Goal: Task Accomplishment & Management: Use online tool/utility

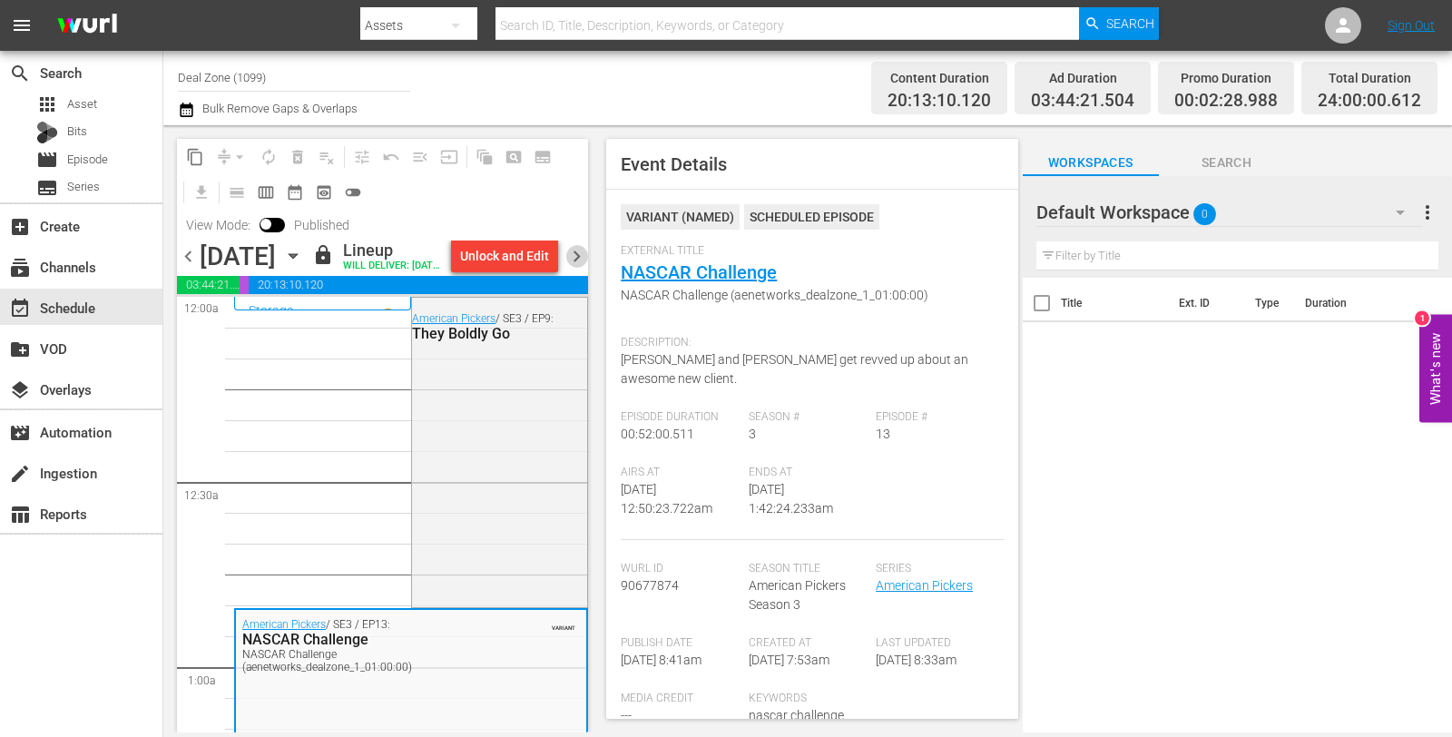
click at [582, 267] on span "chevron_right" at bounding box center [576, 256] width 23 height 23
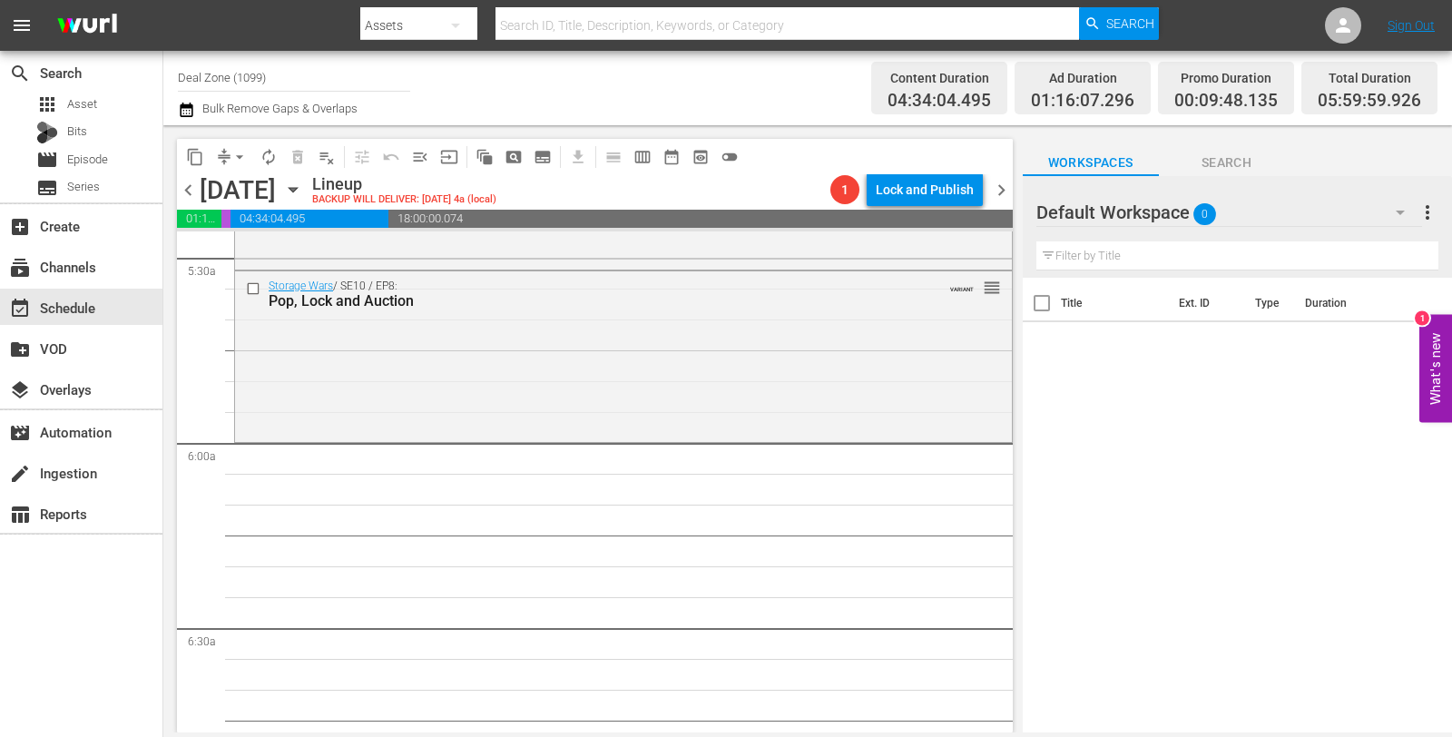
scroll to position [2018, 0]
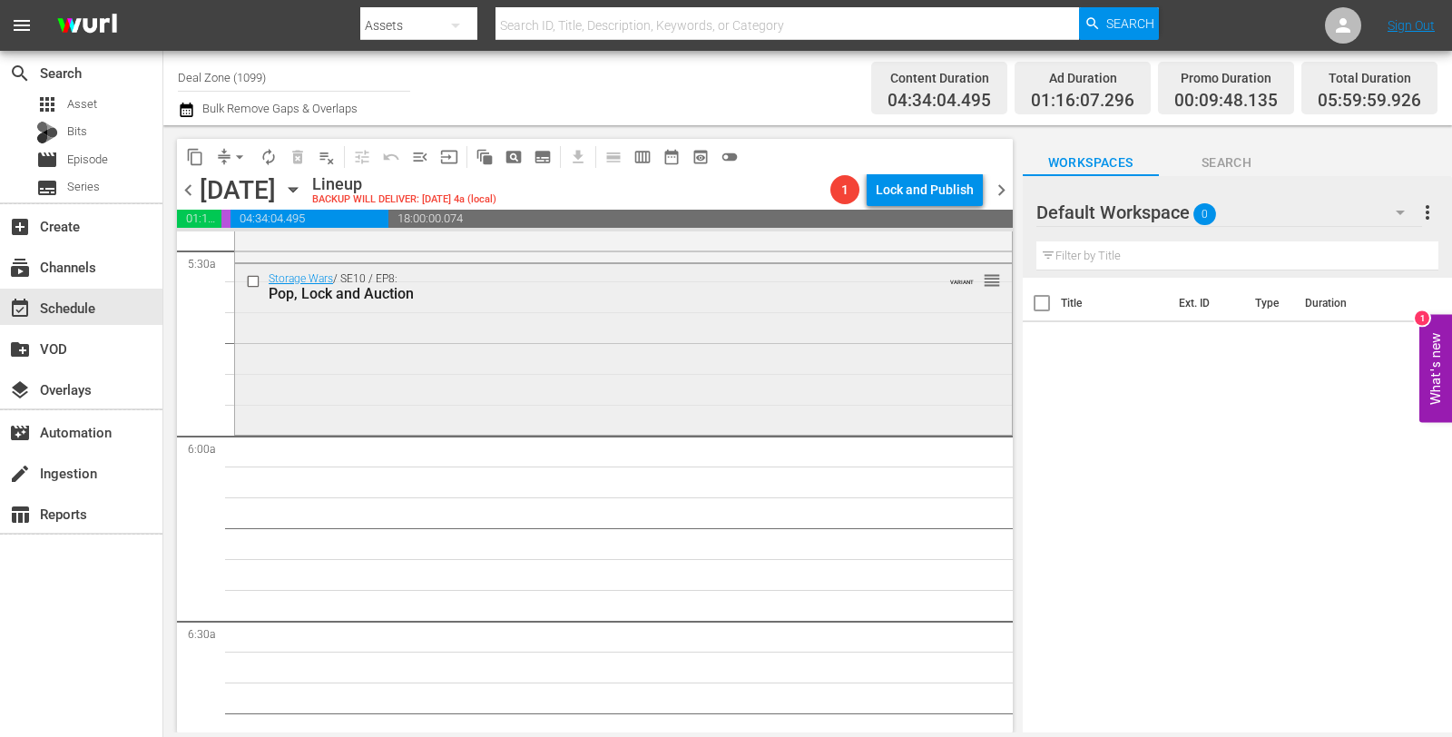
click at [533, 345] on div "Storage Wars / SE10 / EP8: Pop, Lock and Auction VARIANT reorder" at bounding box center [623, 347] width 777 height 166
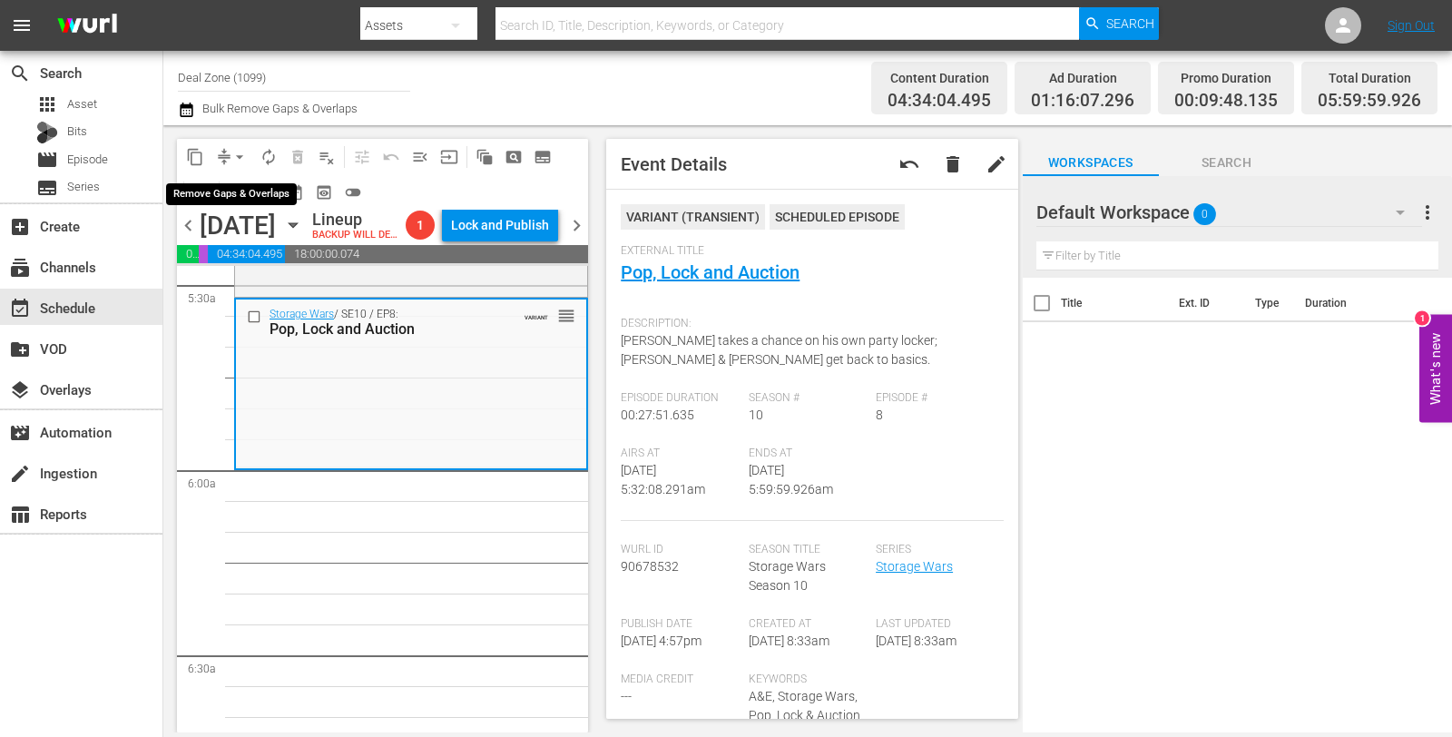
click at [245, 157] on span "arrow_drop_down" at bounding box center [240, 157] width 18 height 18
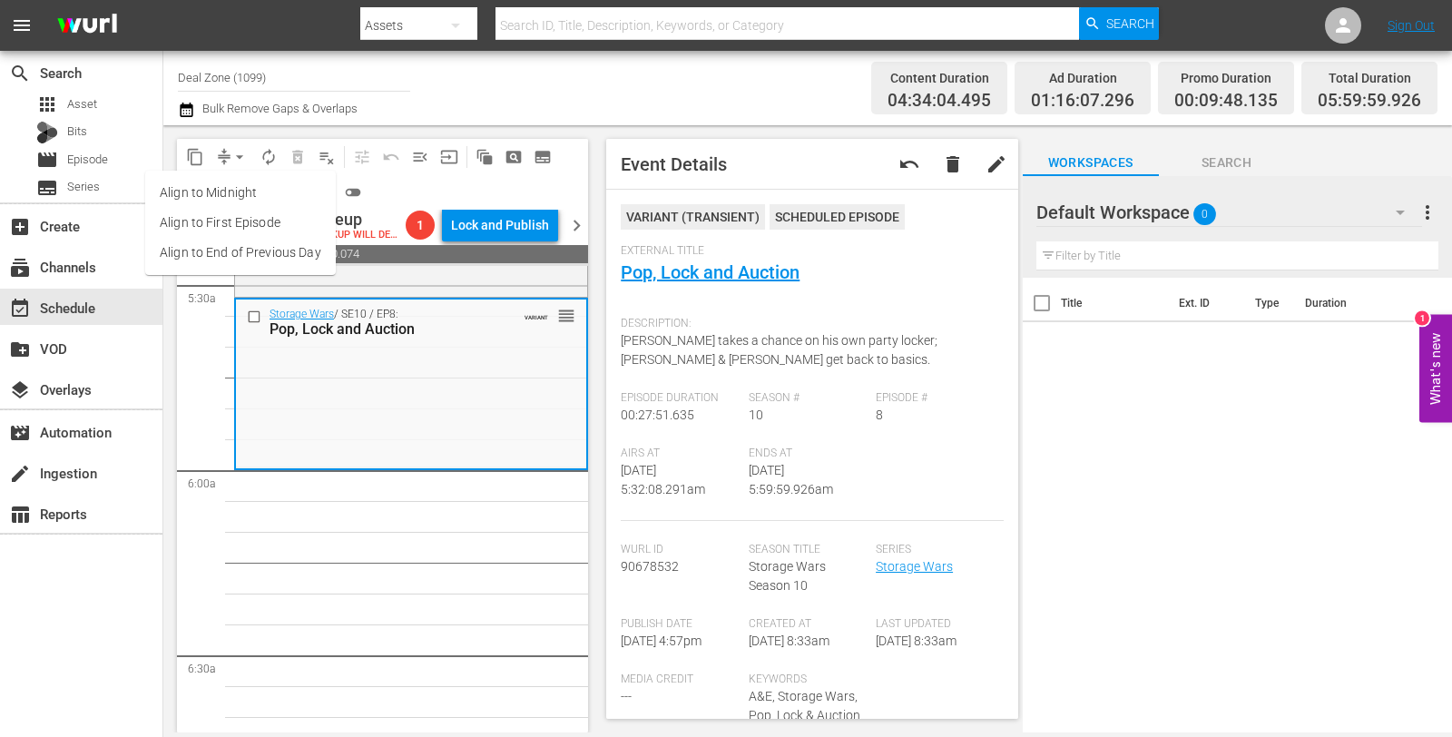
click at [243, 201] on li "Align to Midnight" at bounding box center [240, 193] width 191 height 30
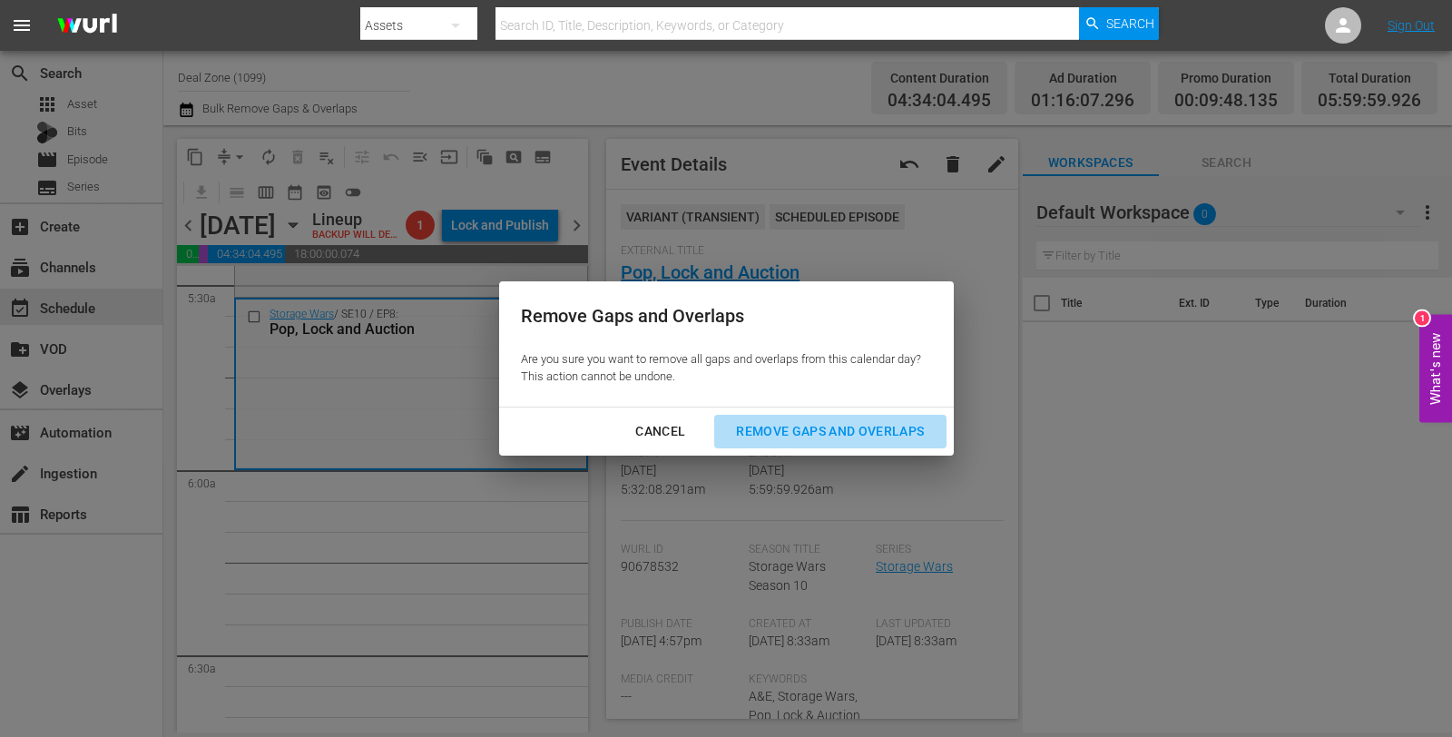
click at [767, 427] on div "Remove Gaps and Overlaps" at bounding box center [830, 431] width 217 height 23
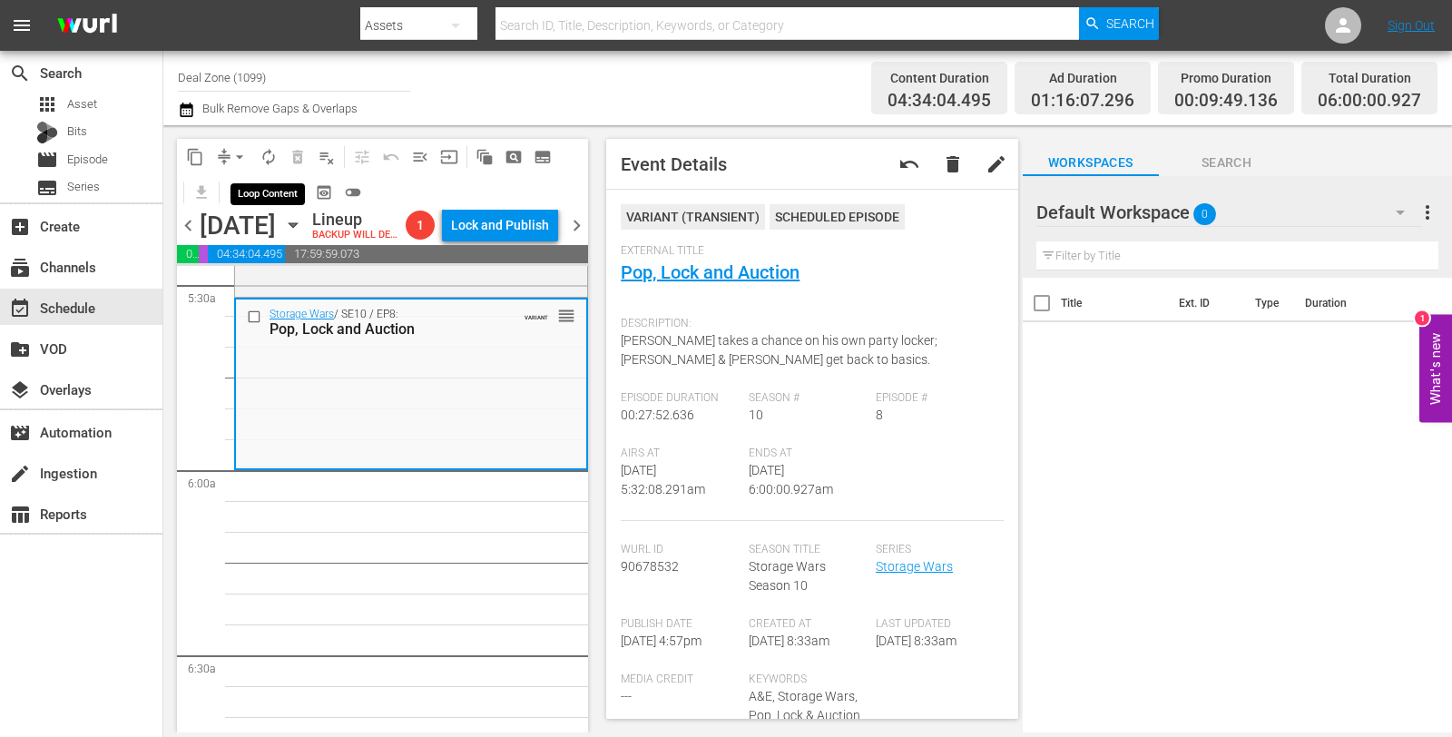
click at [268, 163] on span "autorenew_outlined" at bounding box center [269, 157] width 18 height 18
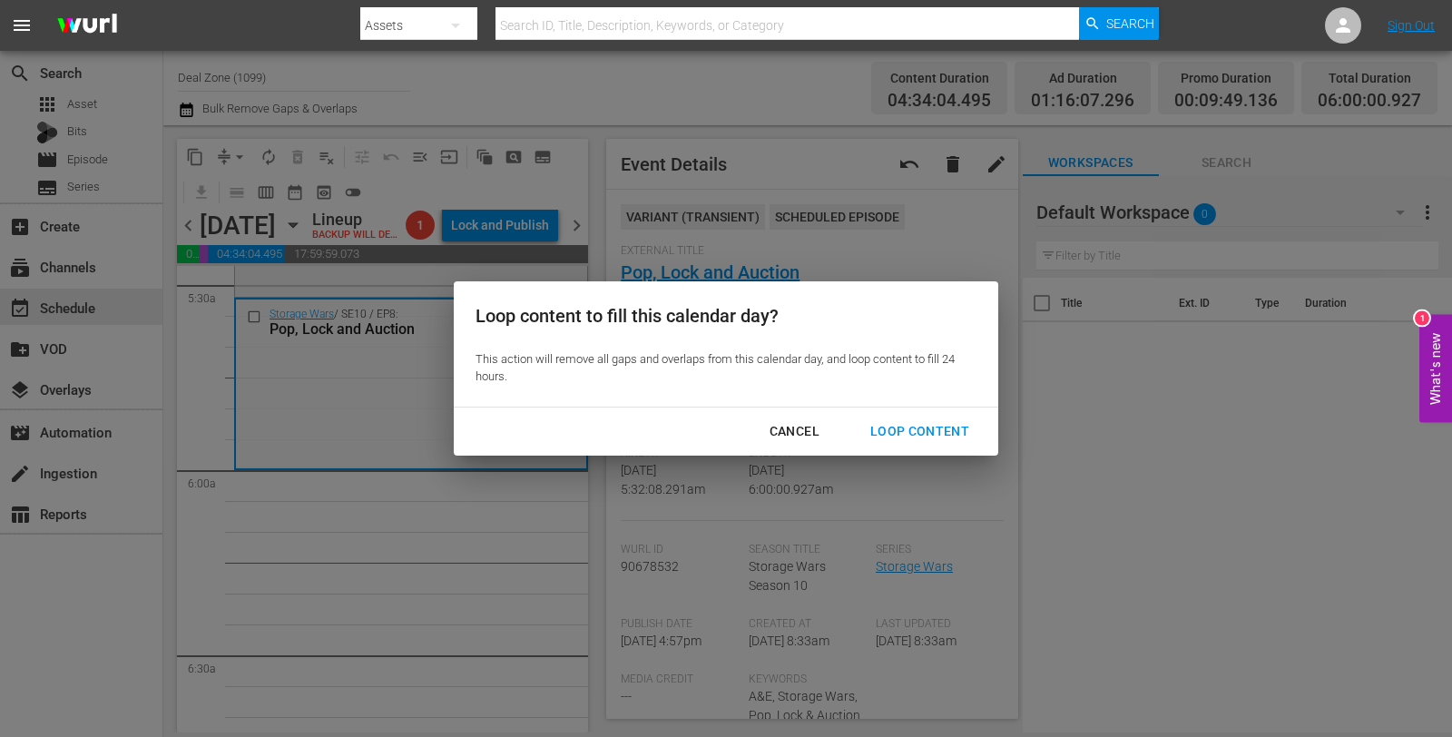
click at [886, 433] on div "Loop Content" at bounding box center [920, 431] width 128 height 23
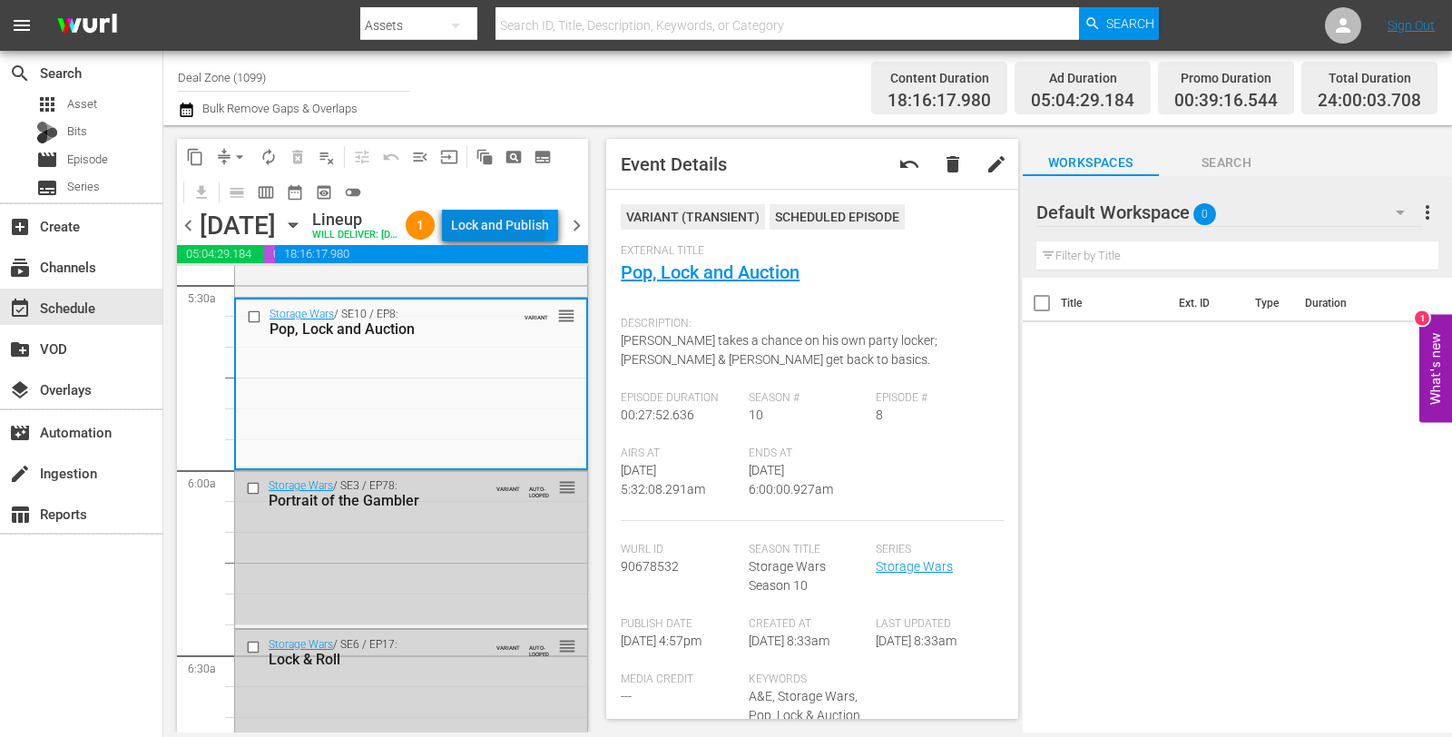
click at [534, 233] on div "Lock and Publish" at bounding box center [500, 225] width 98 height 33
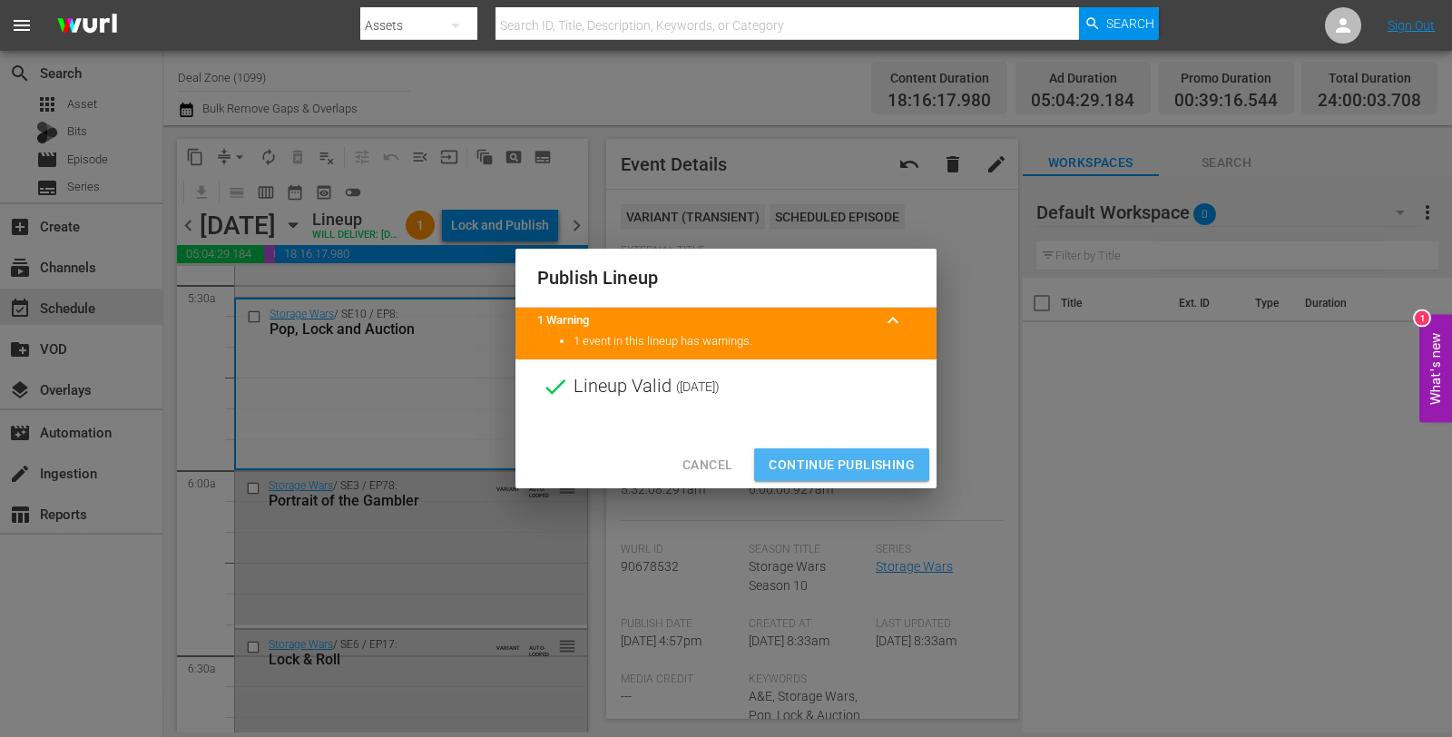
click at [851, 475] on span "Continue Publishing" at bounding box center [842, 465] width 146 height 23
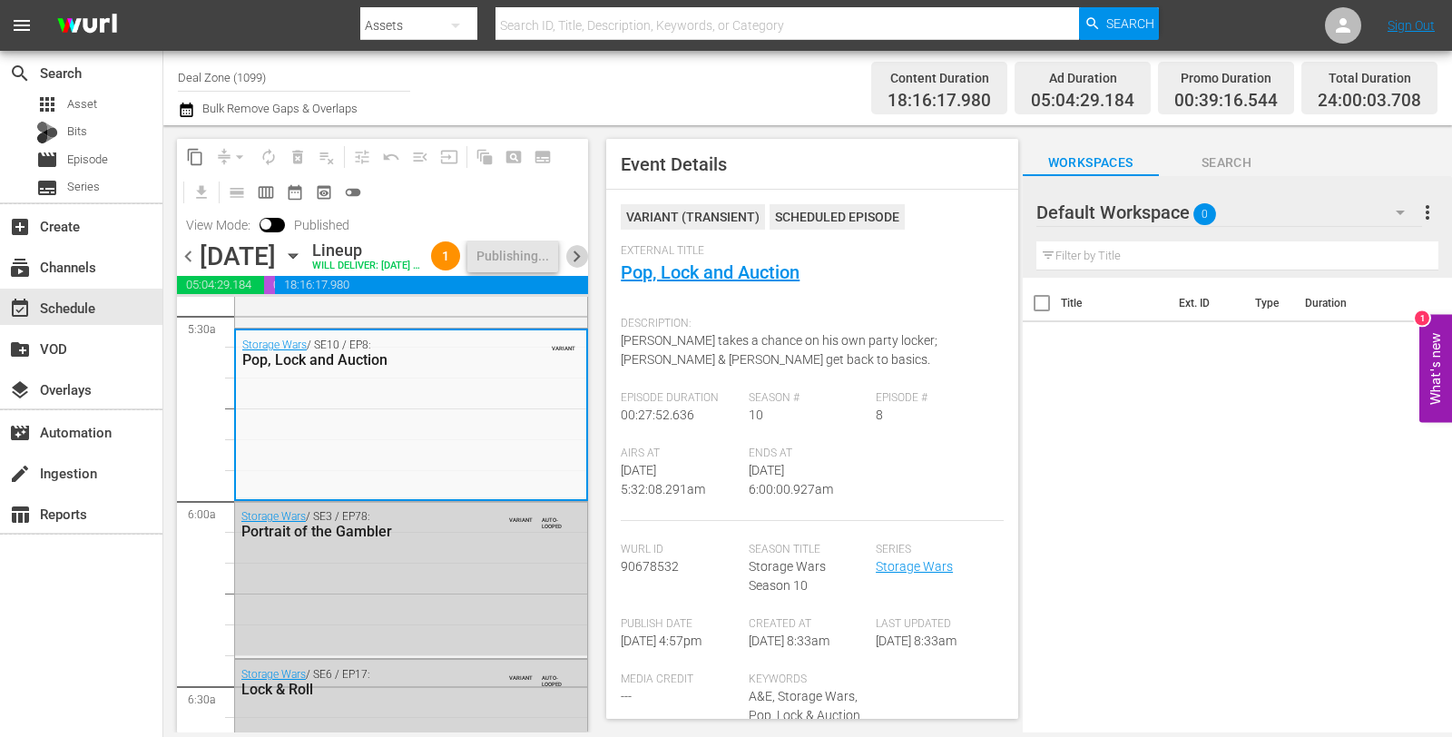
click at [570, 268] on span "chevron_right" at bounding box center [576, 256] width 23 height 23
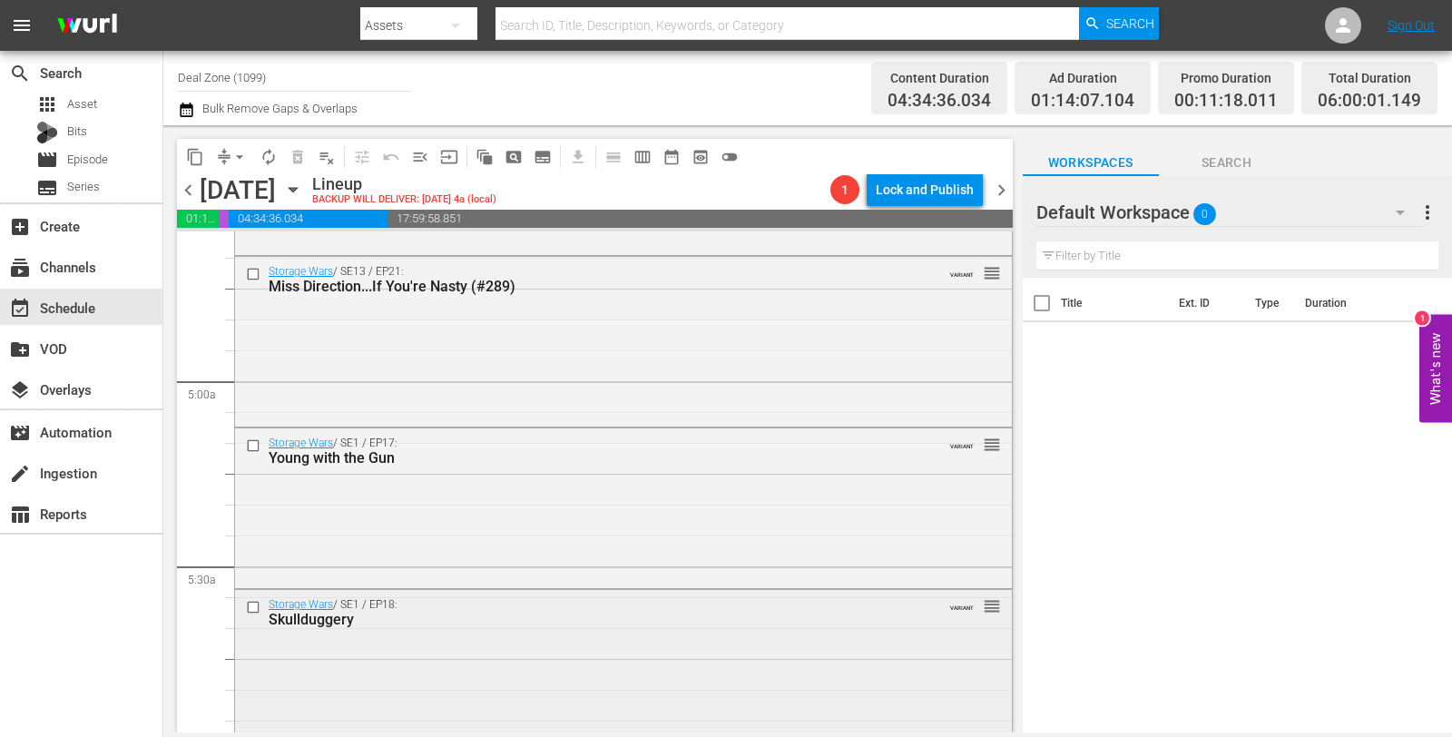
scroll to position [1700, 0]
click at [476, 609] on div "Storage Wars / SE1 / EP18: Skullduggery" at bounding box center [591, 615] width 644 height 30
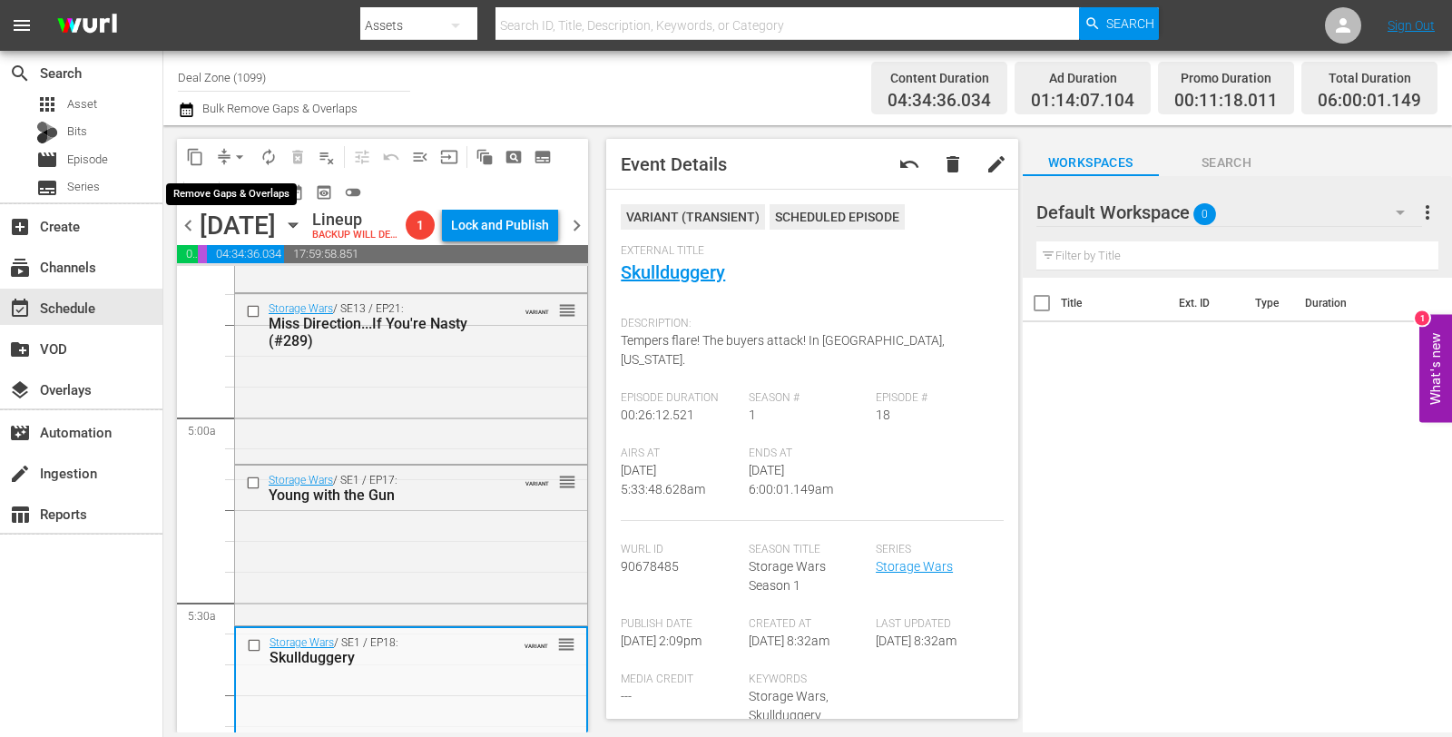
click at [232, 159] on span "arrow_drop_down" at bounding box center [240, 157] width 18 height 18
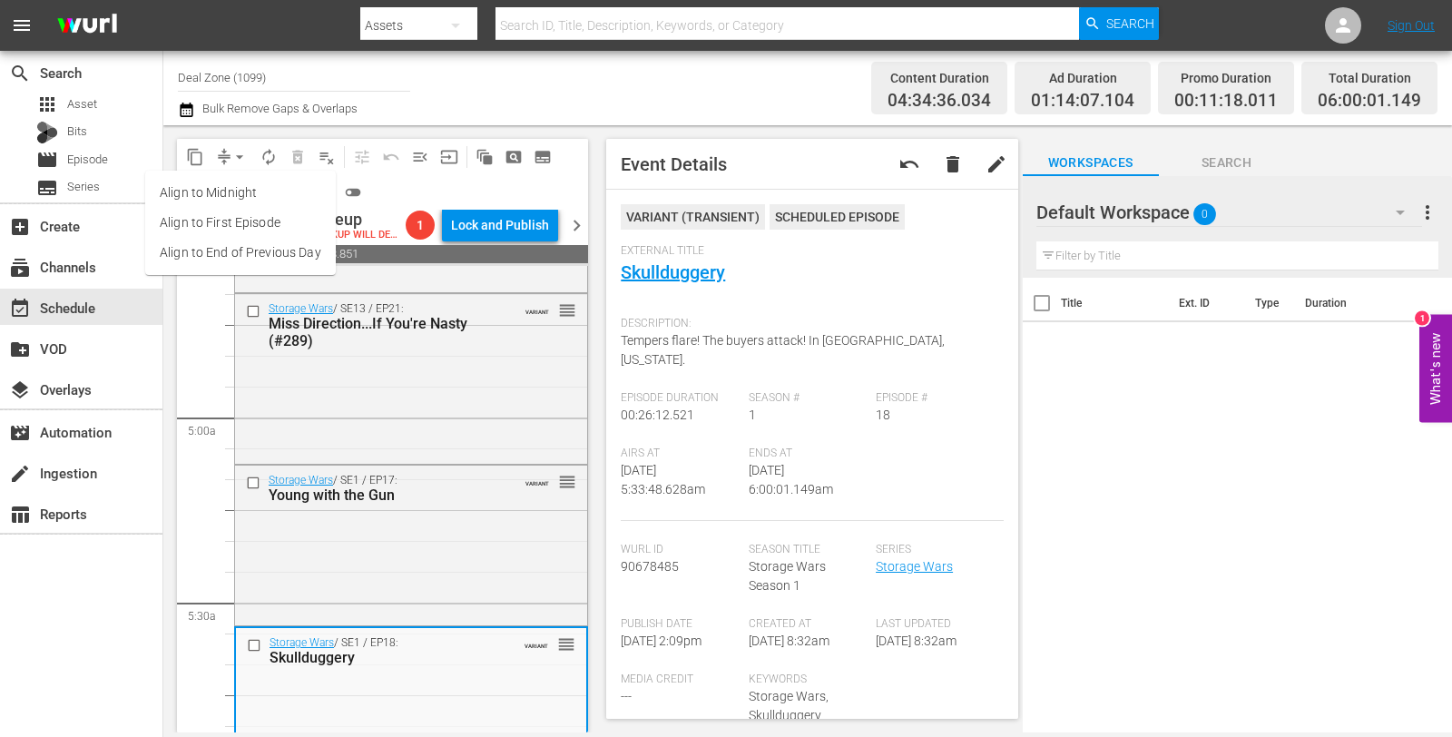
click at [236, 189] on li "Align to Midnight" at bounding box center [240, 193] width 191 height 30
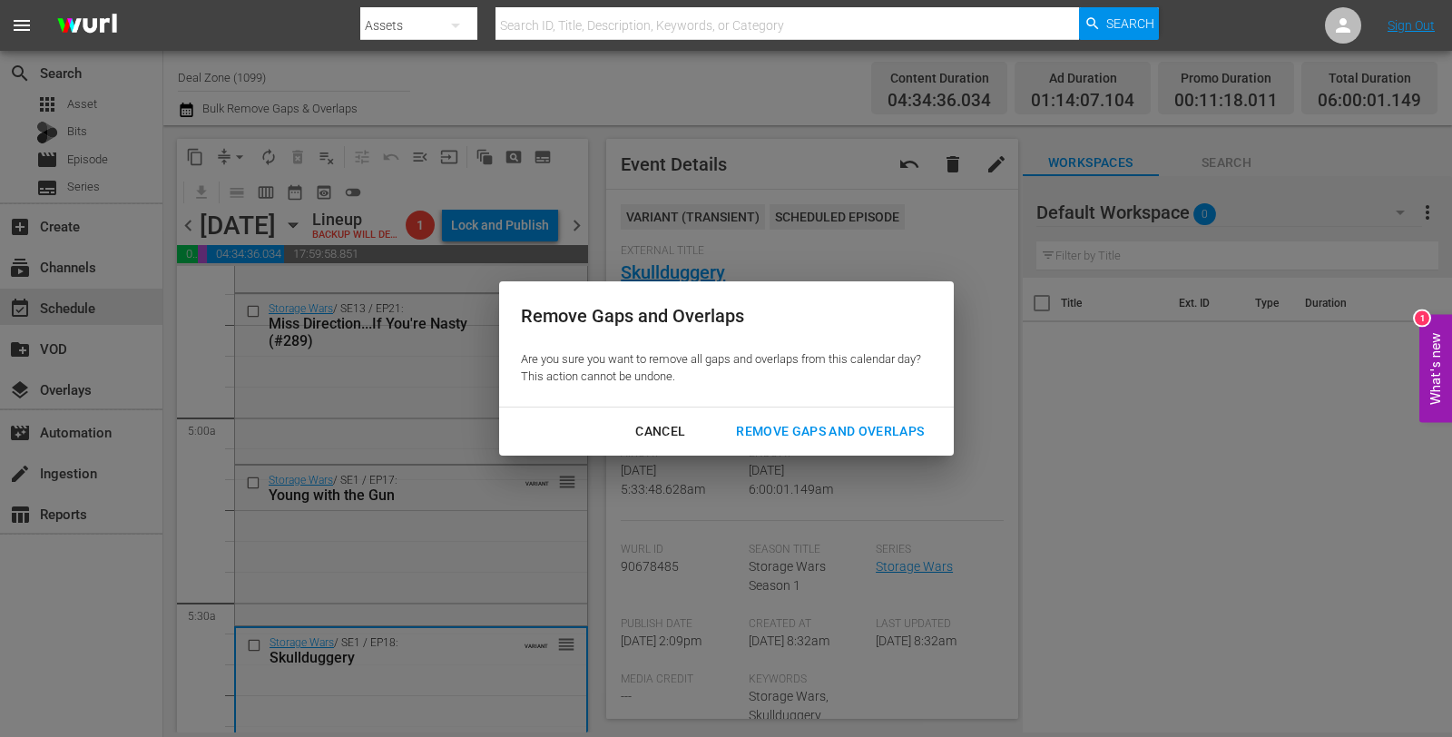
click at [875, 432] on div "Remove Gaps and Overlaps" at bounding box center [830, 431] width 217 height 23
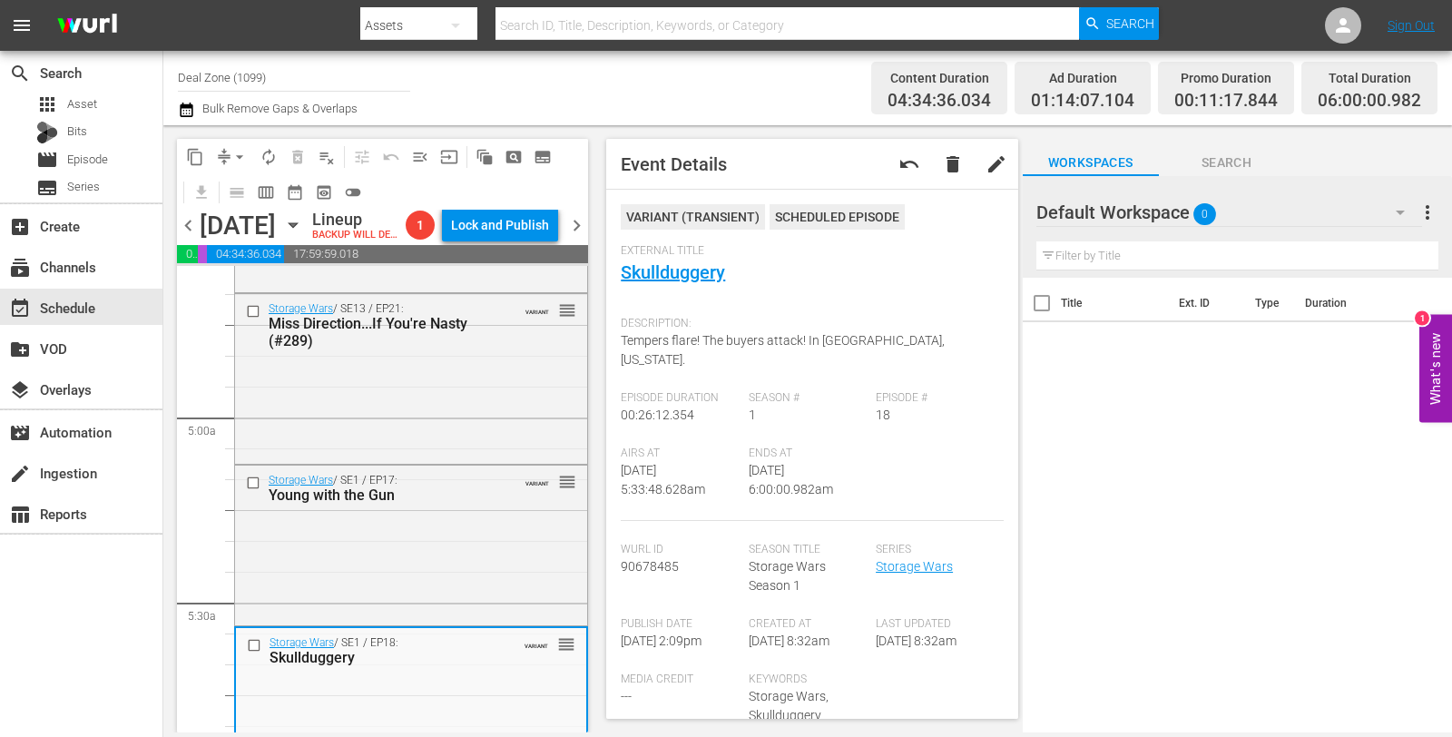
click at [270, 160] on span "autorenew_outlined" at bounding box center [269, 157] width 18 height 18
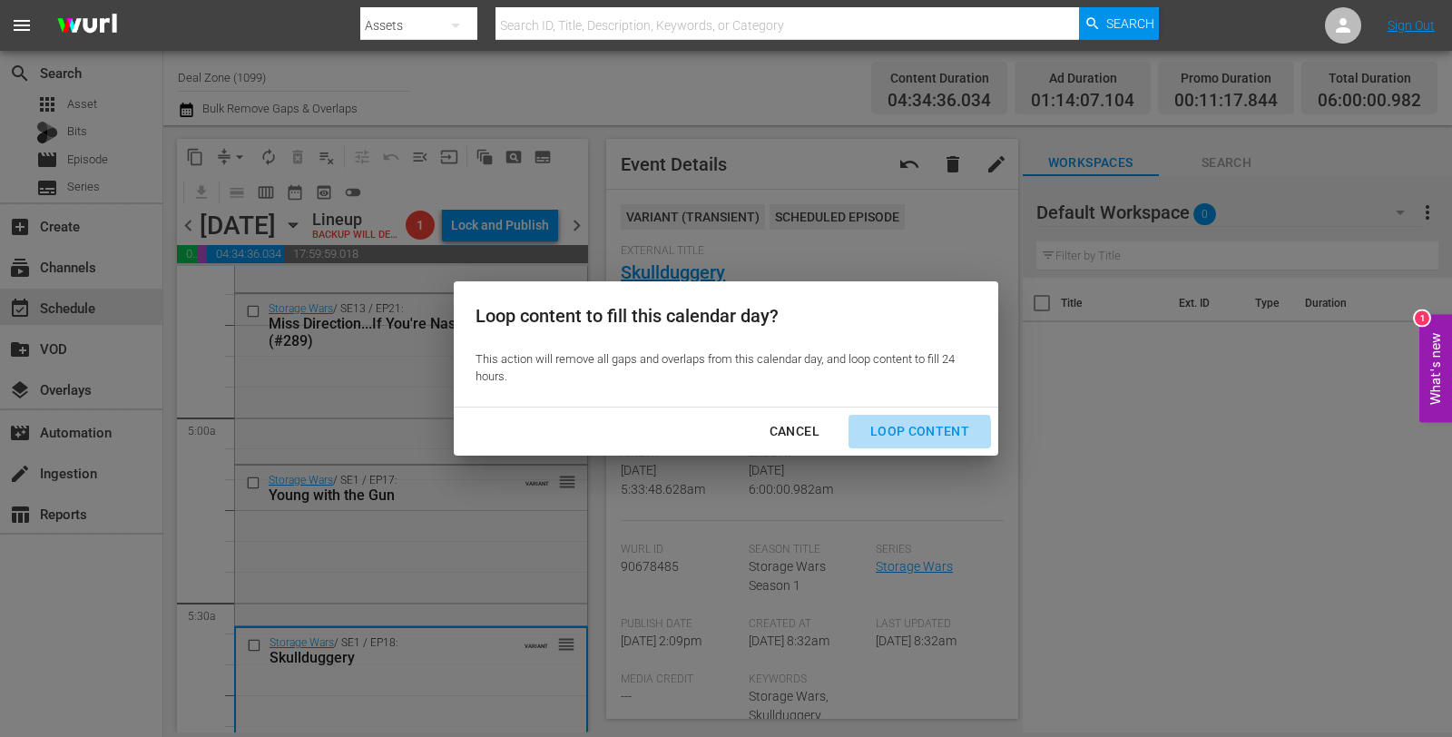
click at [887, 437] on div "Loop Content" at bounding box center [920, 431] width 128 height 23
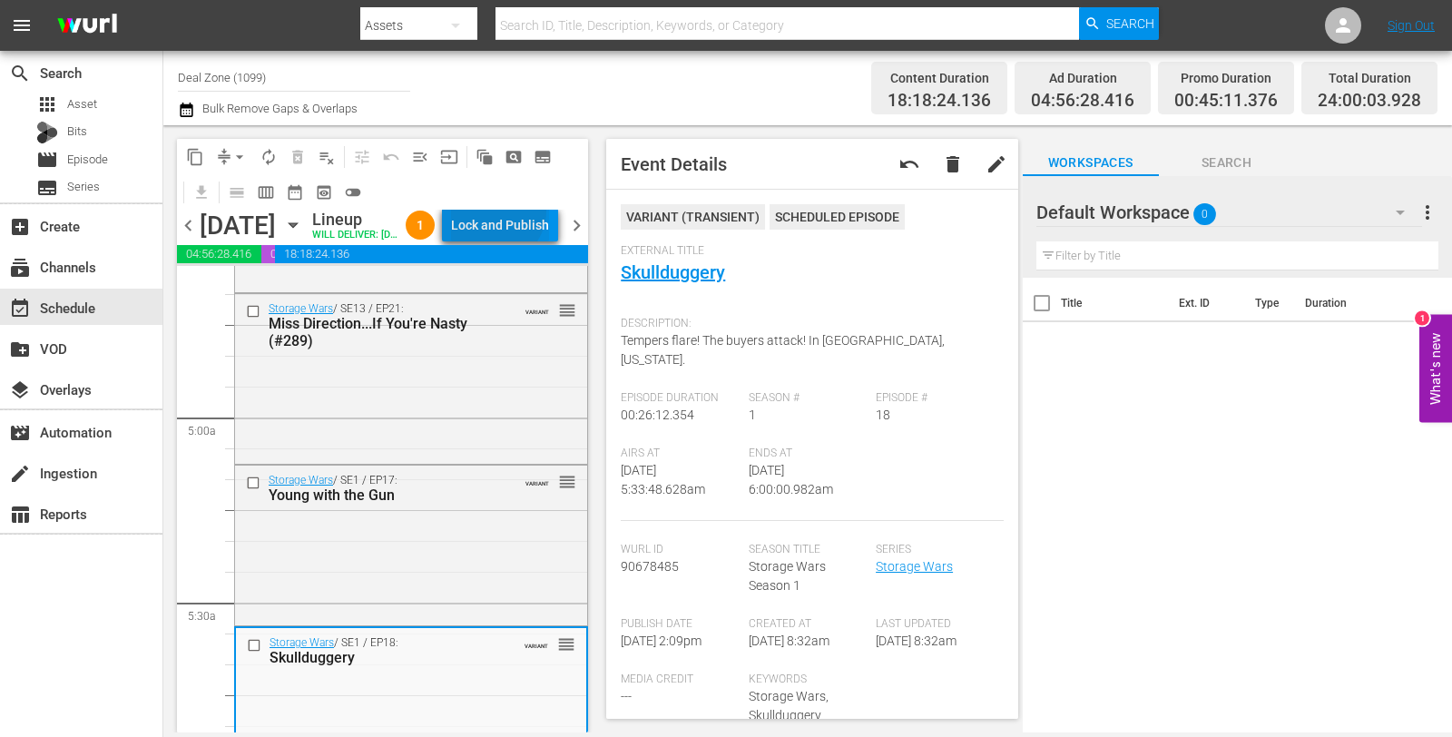
click at [525, 214] on div "Lock and Publish" at bounding box center [500, 225] width 98 height 33
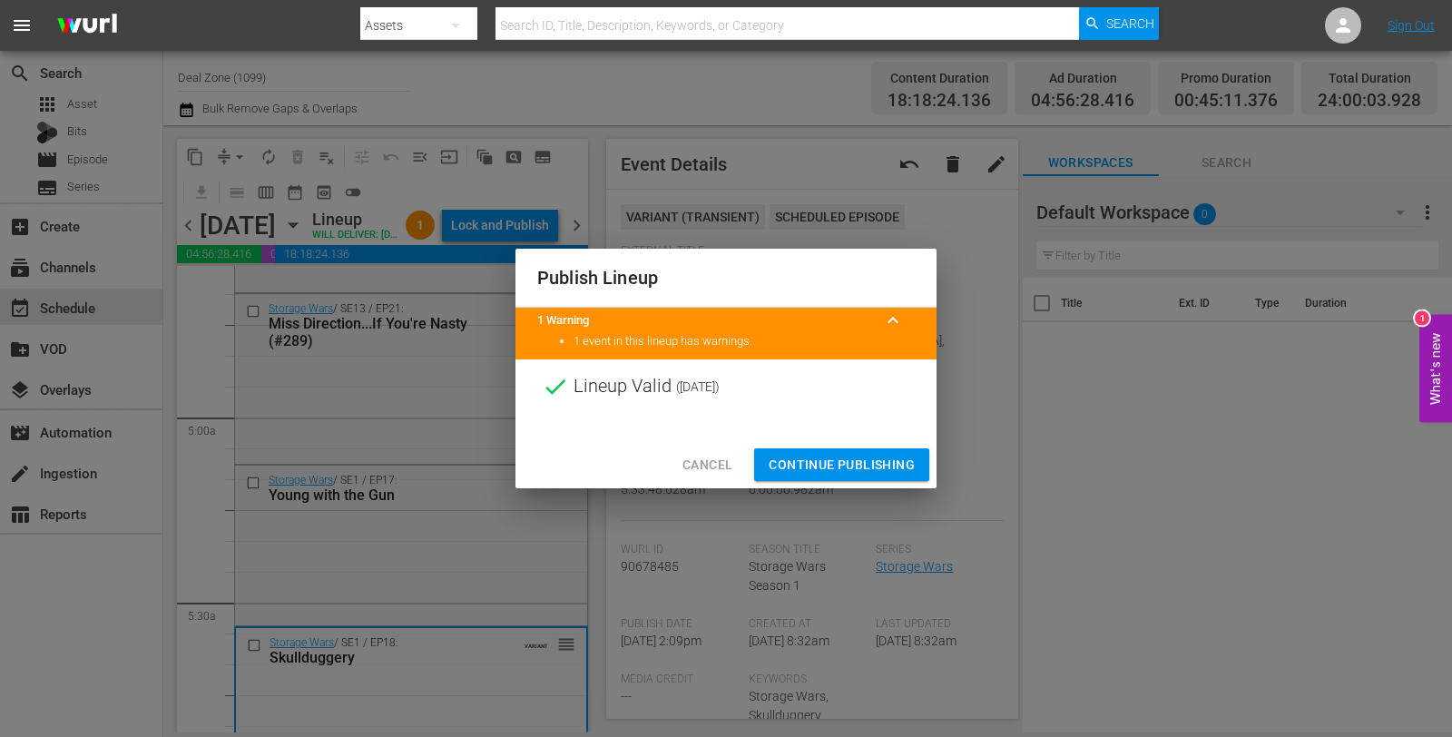
click at [829, 457] on span "Continue Publishing" at bounding box center [842, 465] width 146 height 23
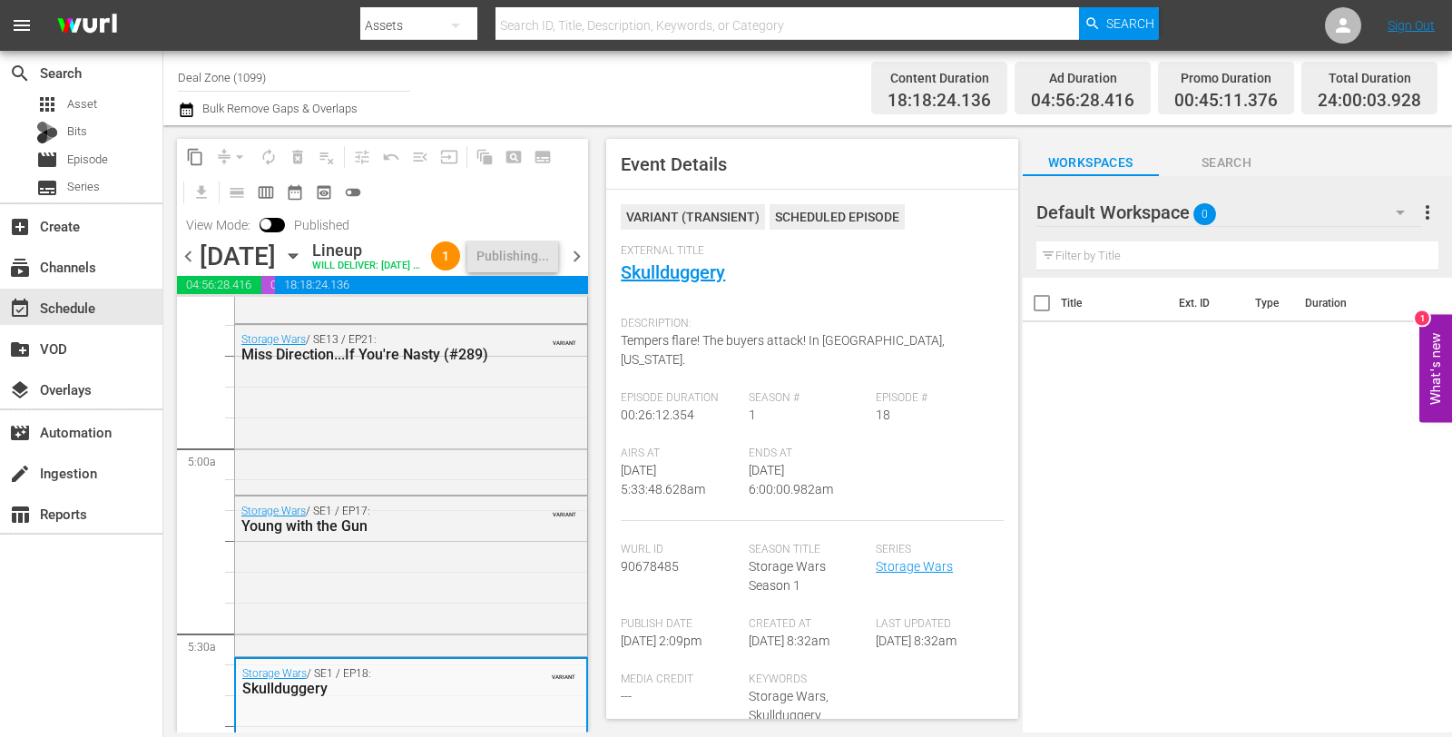
click at [579, 268] on span "chevron_right" at bounding box center [576, 256] width 23 height 23
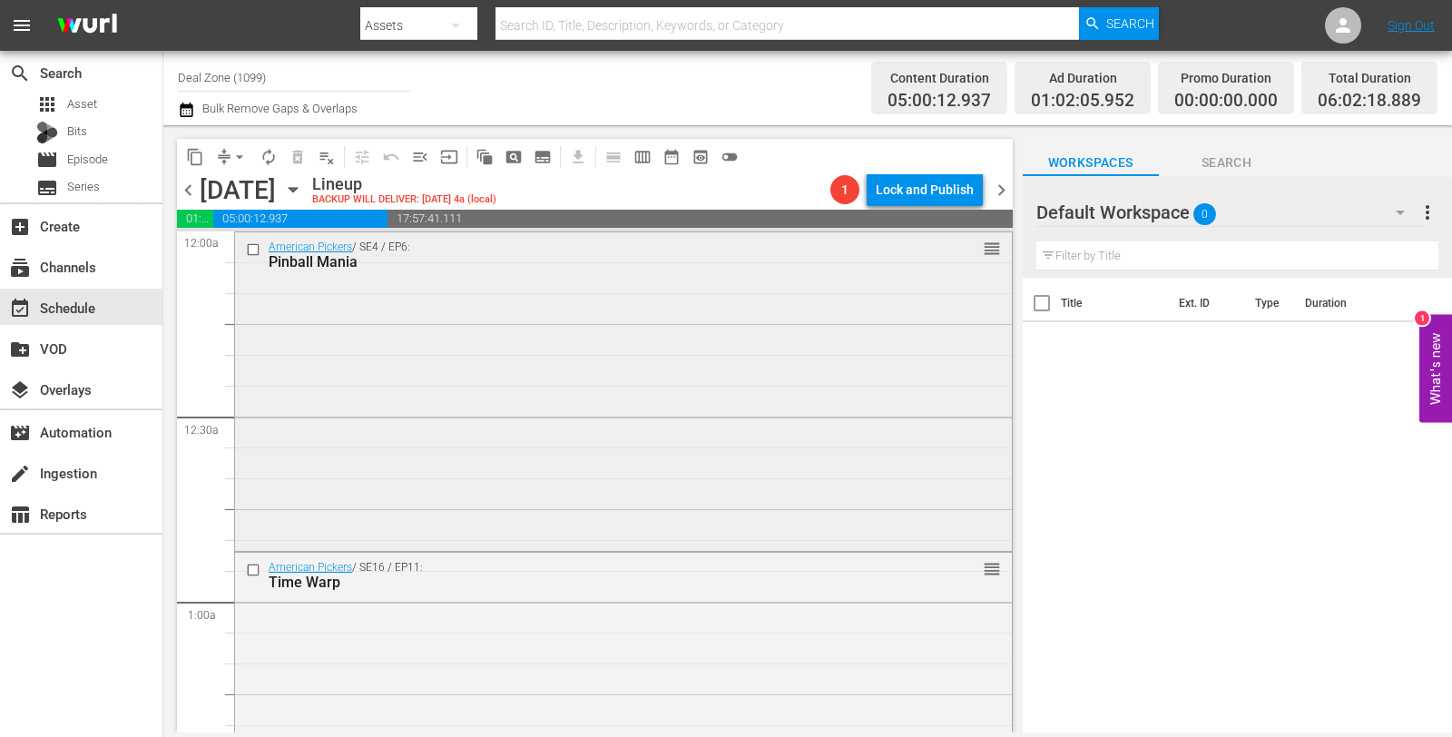
click at [465, 323] on div "American Pickers / SE4 / EP6: Pinball Mania reorder" at bounding box center [623, 389] width 777 height 315
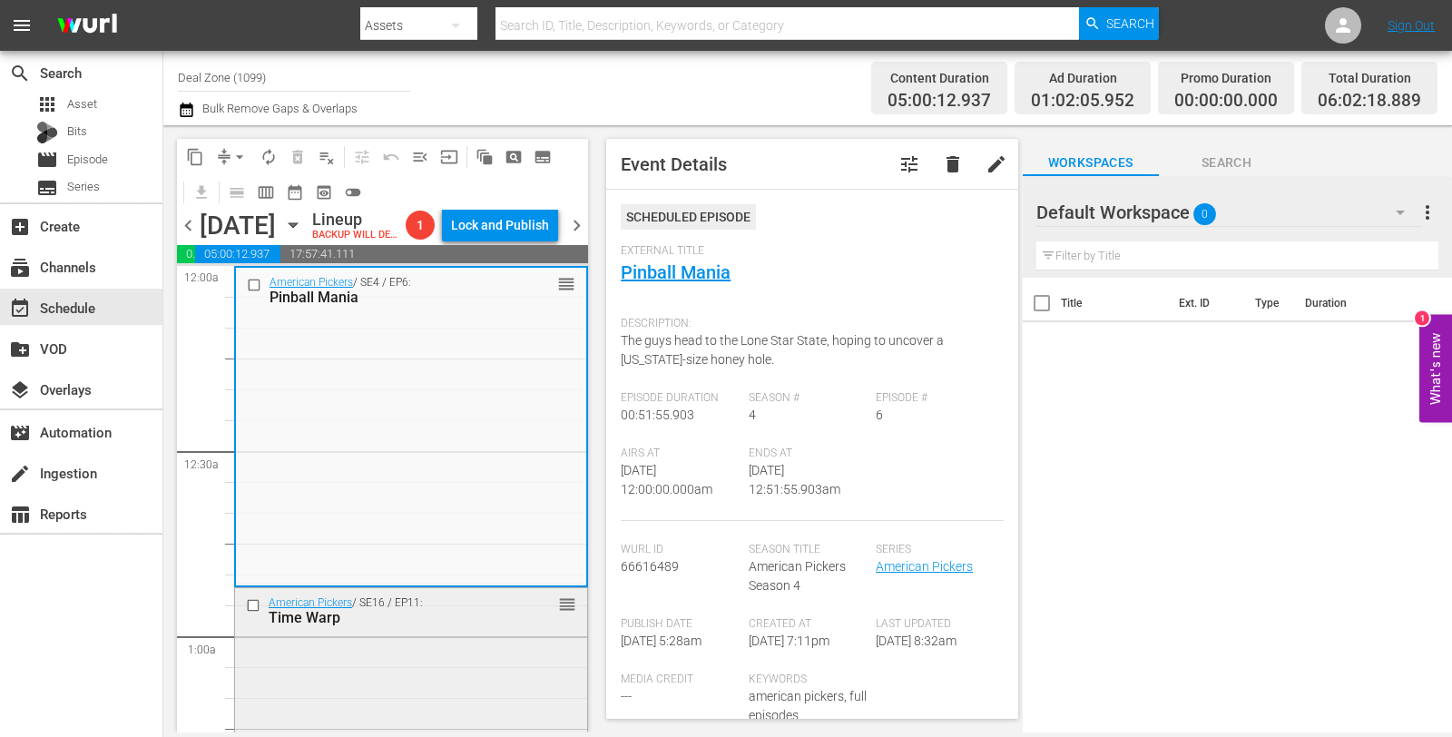
click at [468, 667] on div "American Pickers / SE16 / EP11: Time Warp reorder" at bounding box center [411, 746] width 352 height 316
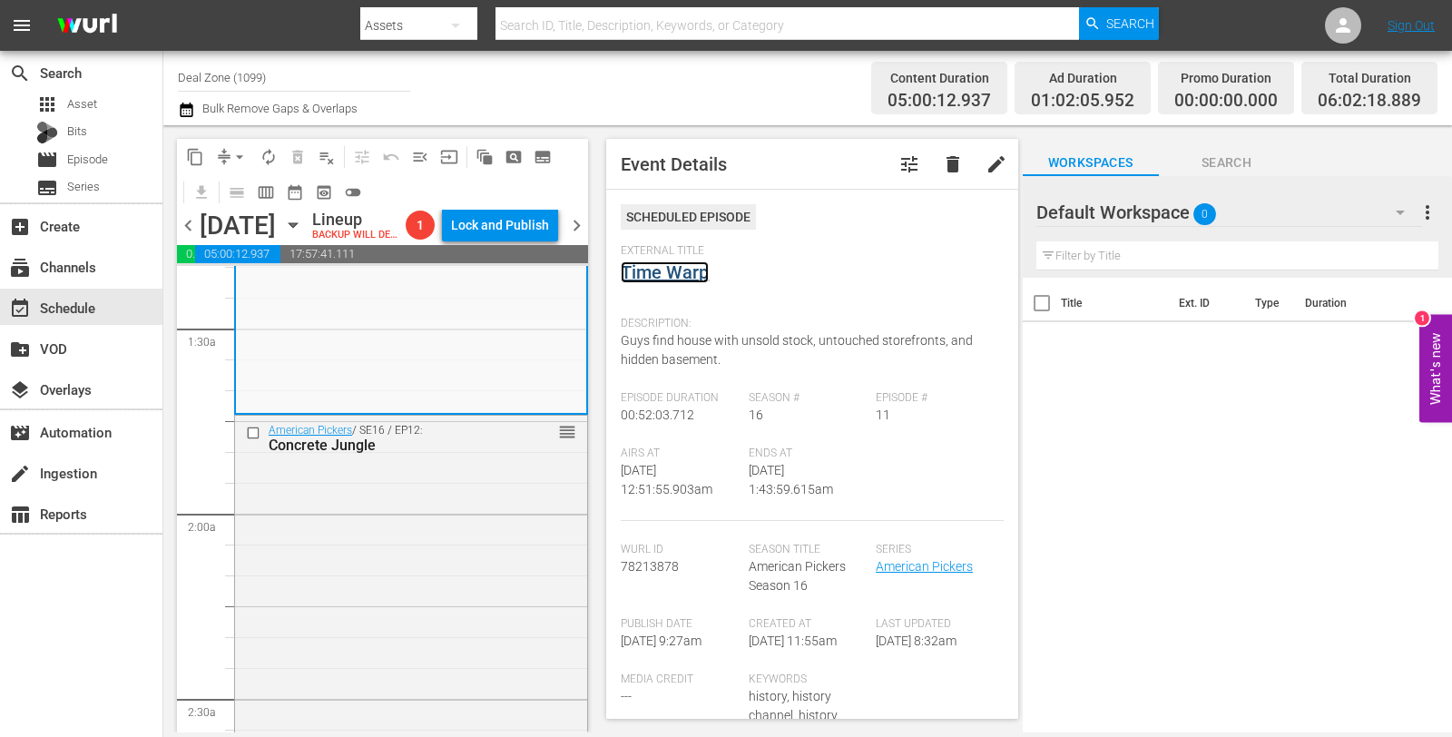
scroll to position [494, 0]
click at [416, 554] on div "American Pickers / SE16 / EP12: Concrete Jungle reorder" at bounding box center [411, 573] width 352 height 316
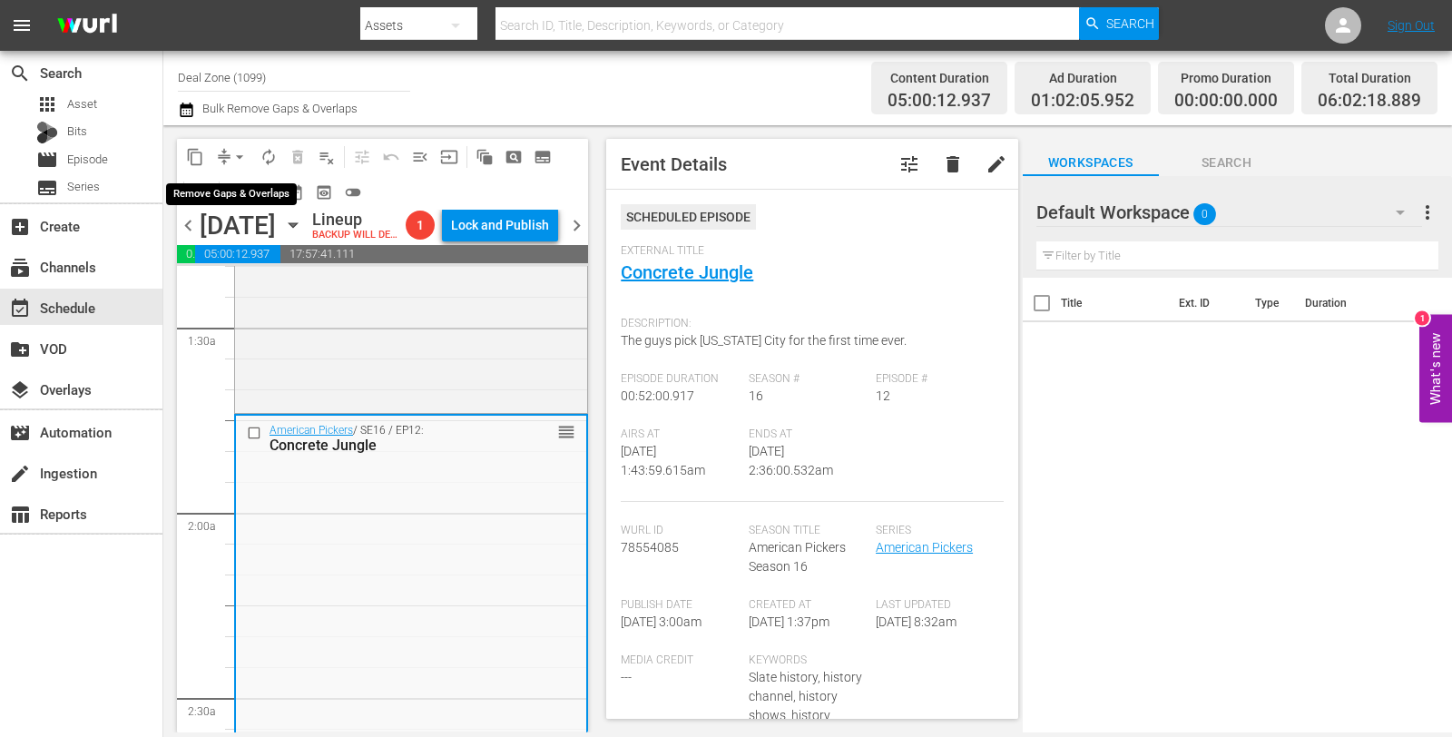
click at [232, 156] on span "arrow_drop_down" at bounding box center [240, 157] width 18 height 18
click at [264, 197] on li "Align to Midnight" at bounding box center [240, 193] width 150 height 30
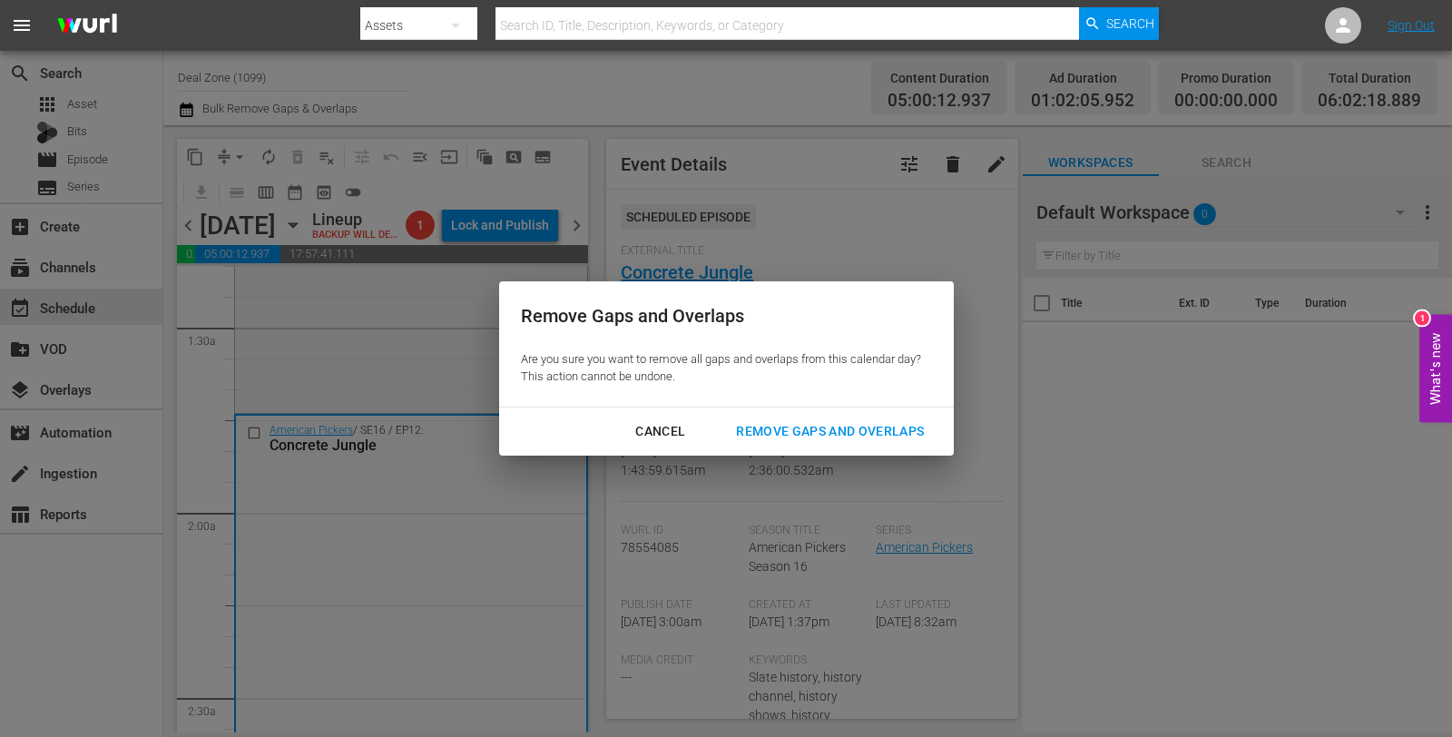
click at [785, 425] on div "Remove Gaps and Overlaps" at bounding box center [830, 431] width 217 height 23
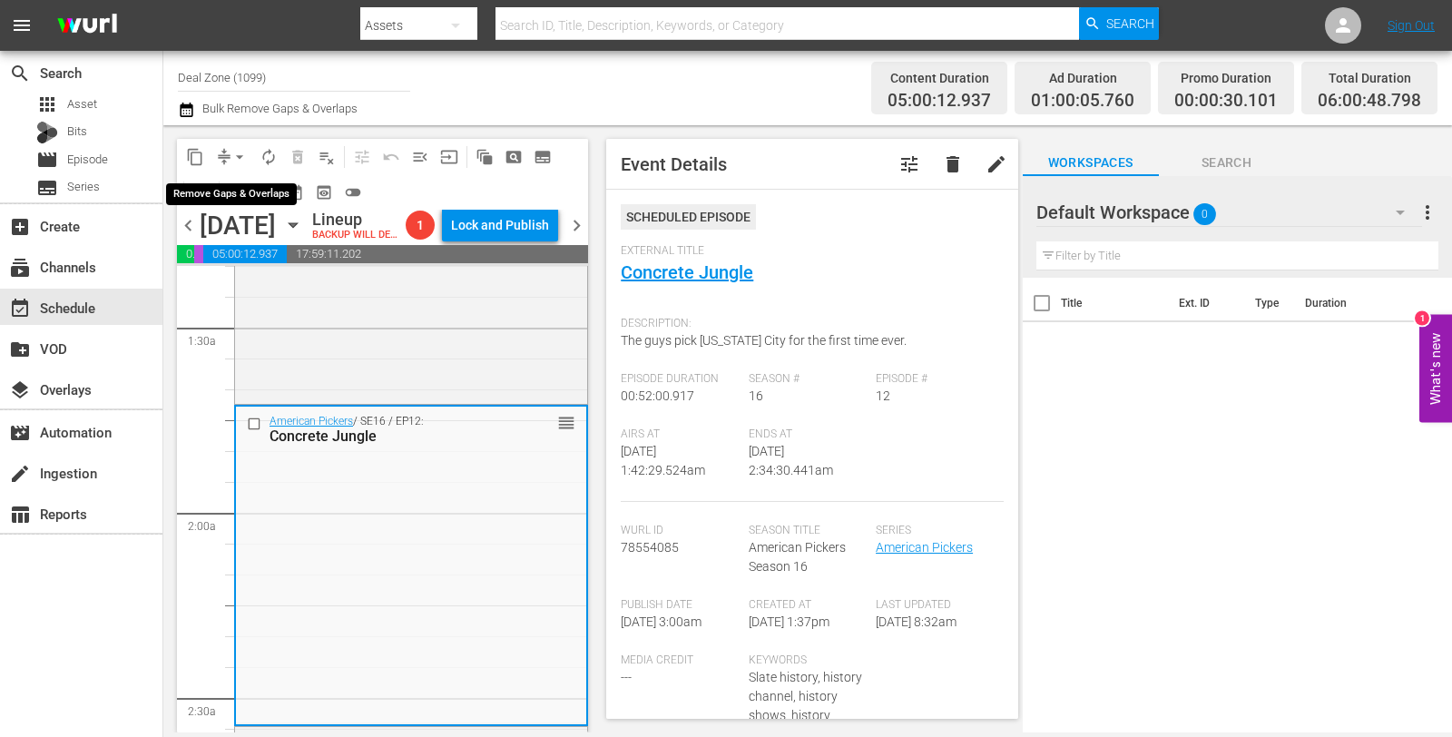
click at [227, 150] on button "arrow_drop_down" at bounding box center [239, 156] width 29 height 29
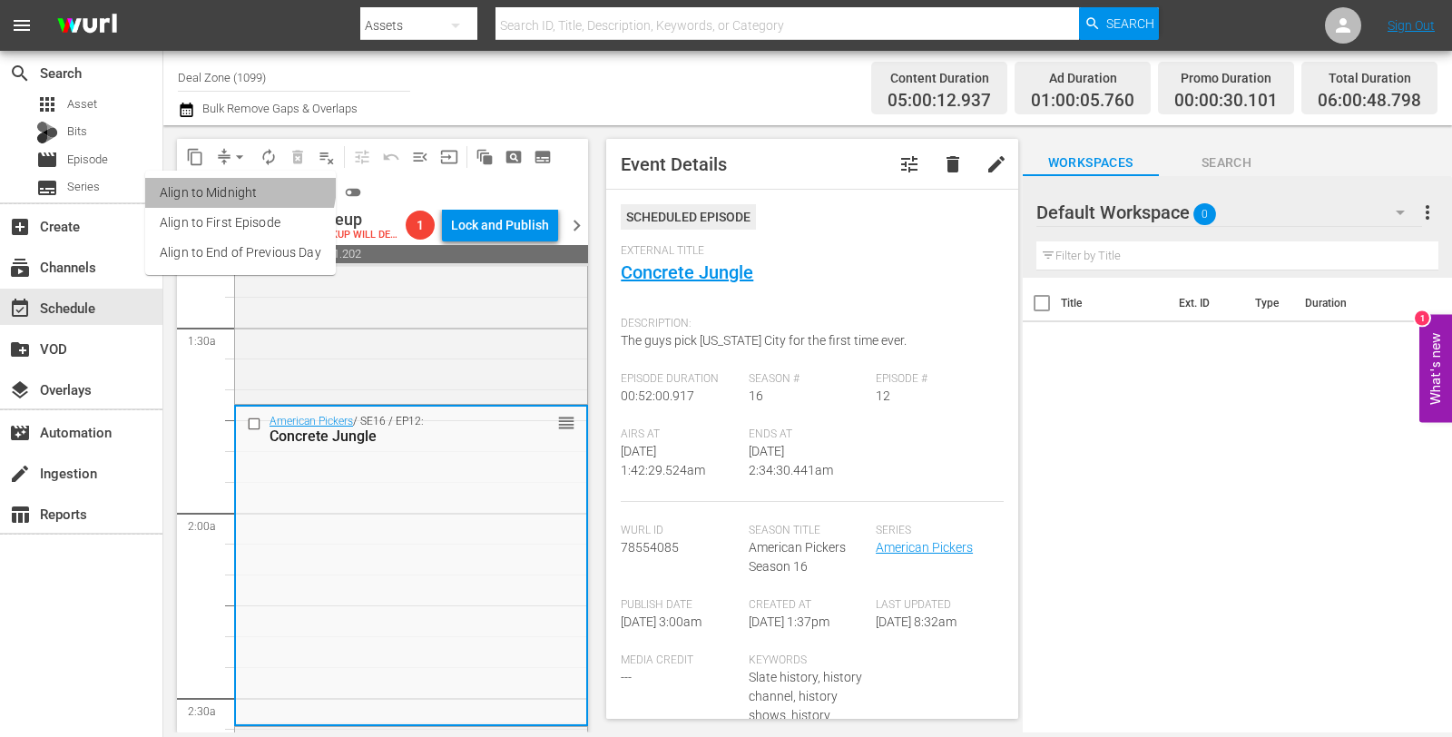
click at [237, 184] on li "Align to Midnight" at bounding box center [240, 193] width 191 height 30
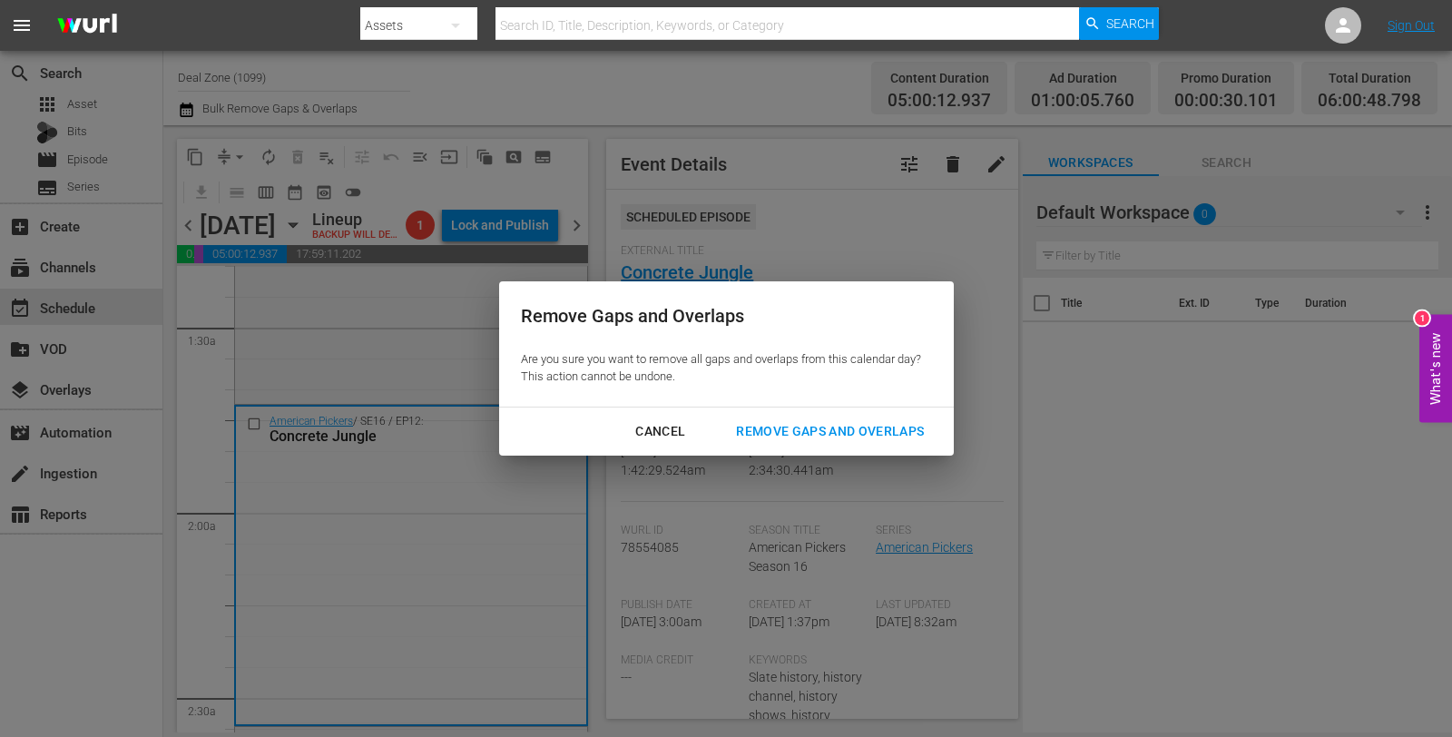
click at [790, 423] on div "Remove Gaps and Overlaps" at bounding box center [830, 431] width 217 height 23
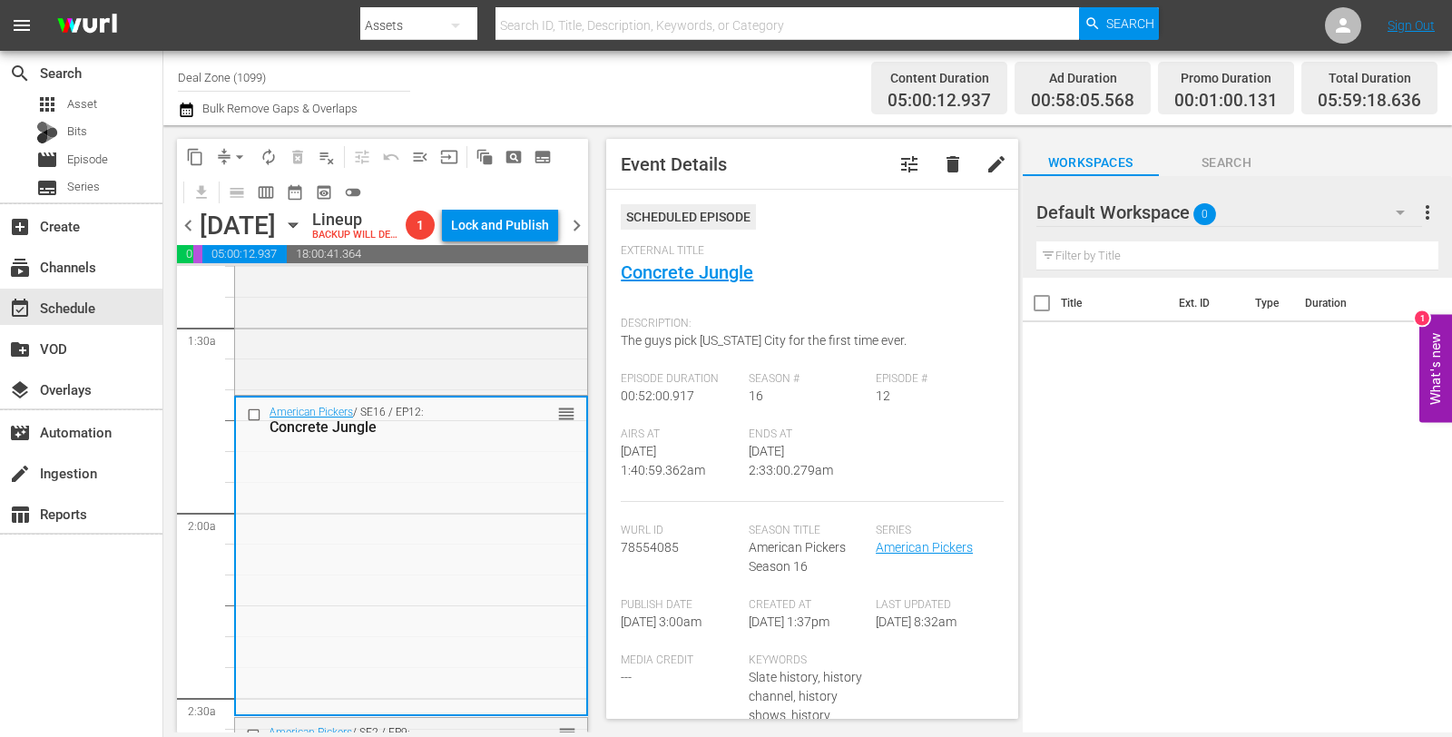
click at [230, 145] on button "arrow_drop_down" at bounding box center [239, 156] width 29 height 29
click at [249, 199] on li "Align to Midnight" at bounding box center [240, 193] width 191 height 30
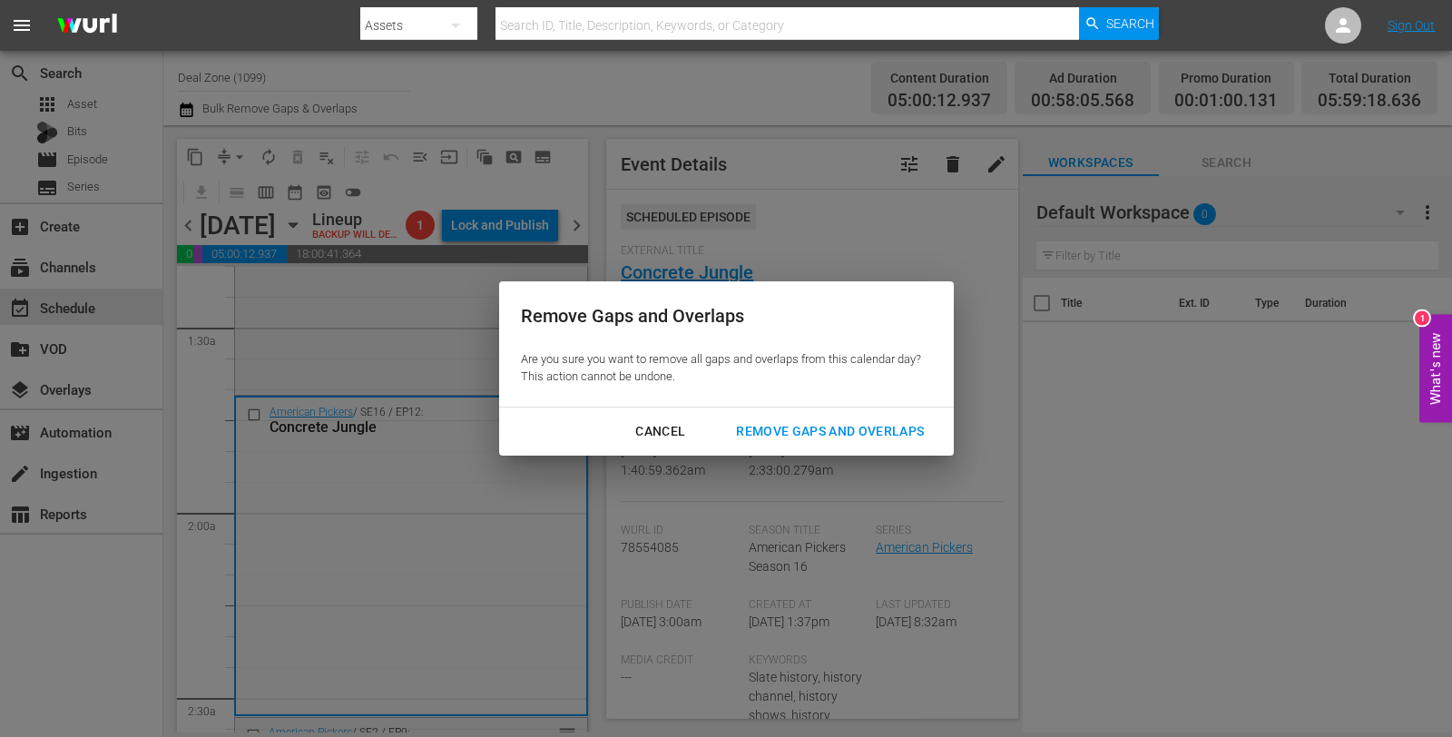
click at [790, 450] on div "Cancel Remove Gaps and Overlaps" at bounding box center [726, 431] width 455 height 48
click at [781, 438] on div "Remove Gaps and Overlaps" at bounding box center [830, 431] width 217 height 23
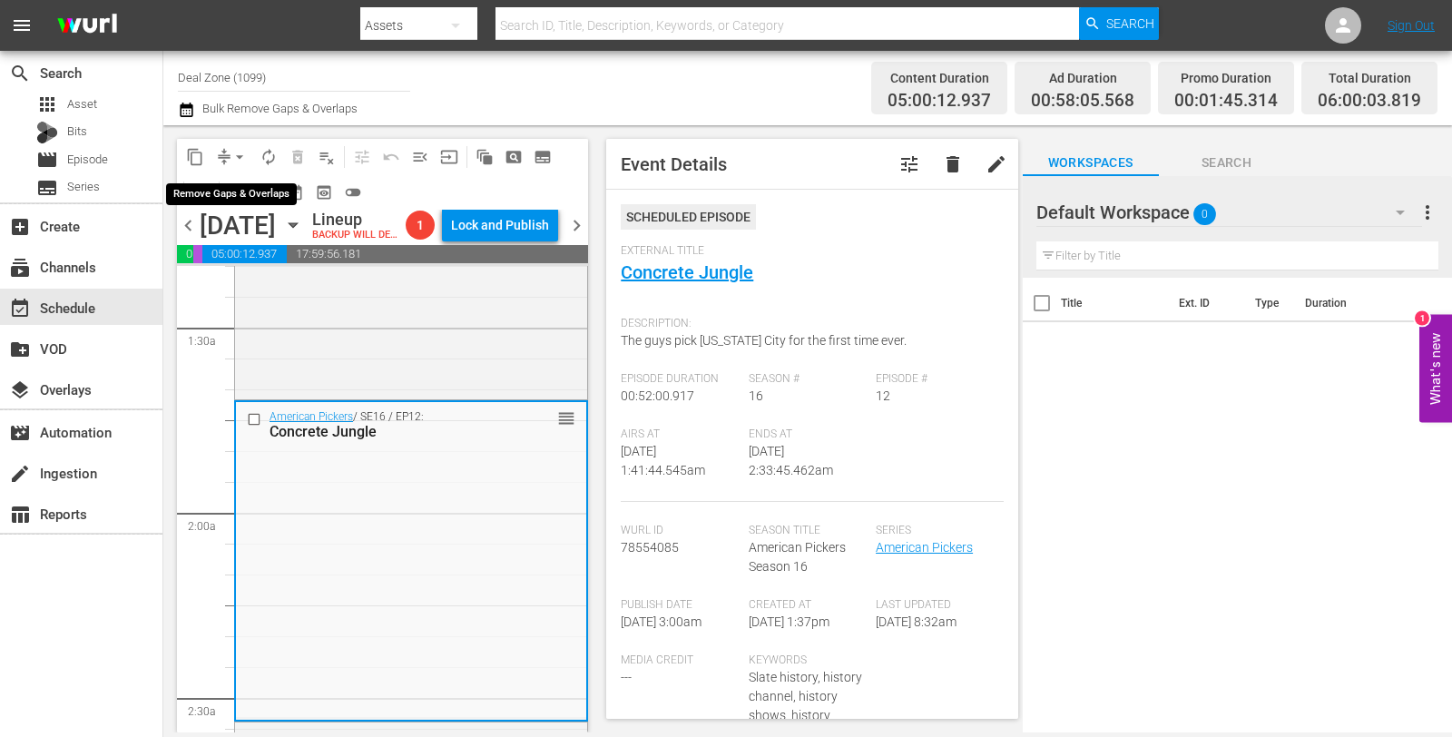
click at [229, 161] on button "arrow_drop_down" at bounding box center [239, 156] width 29 height 29
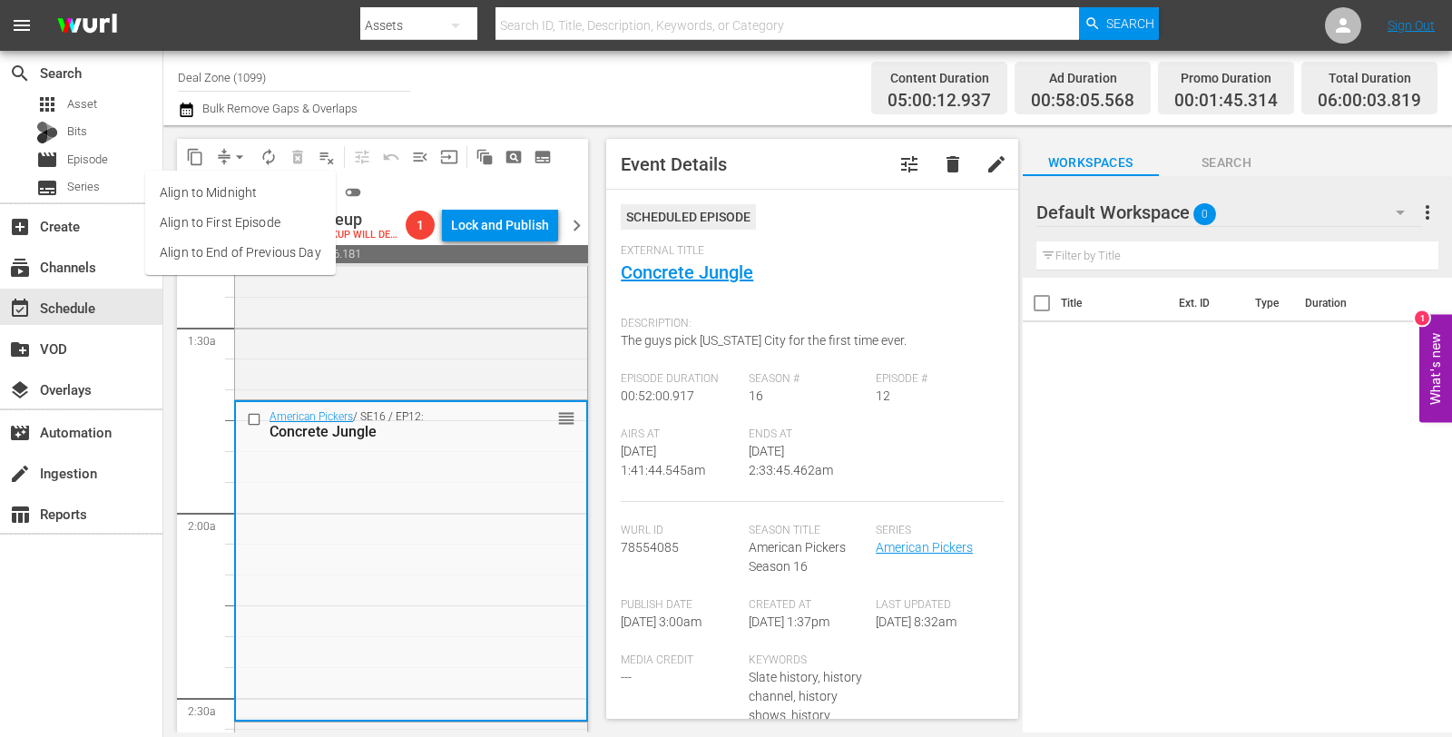
click at [236, 198] on li "Align to Midnight" at bounding box center [240, 193] width 191 height 30
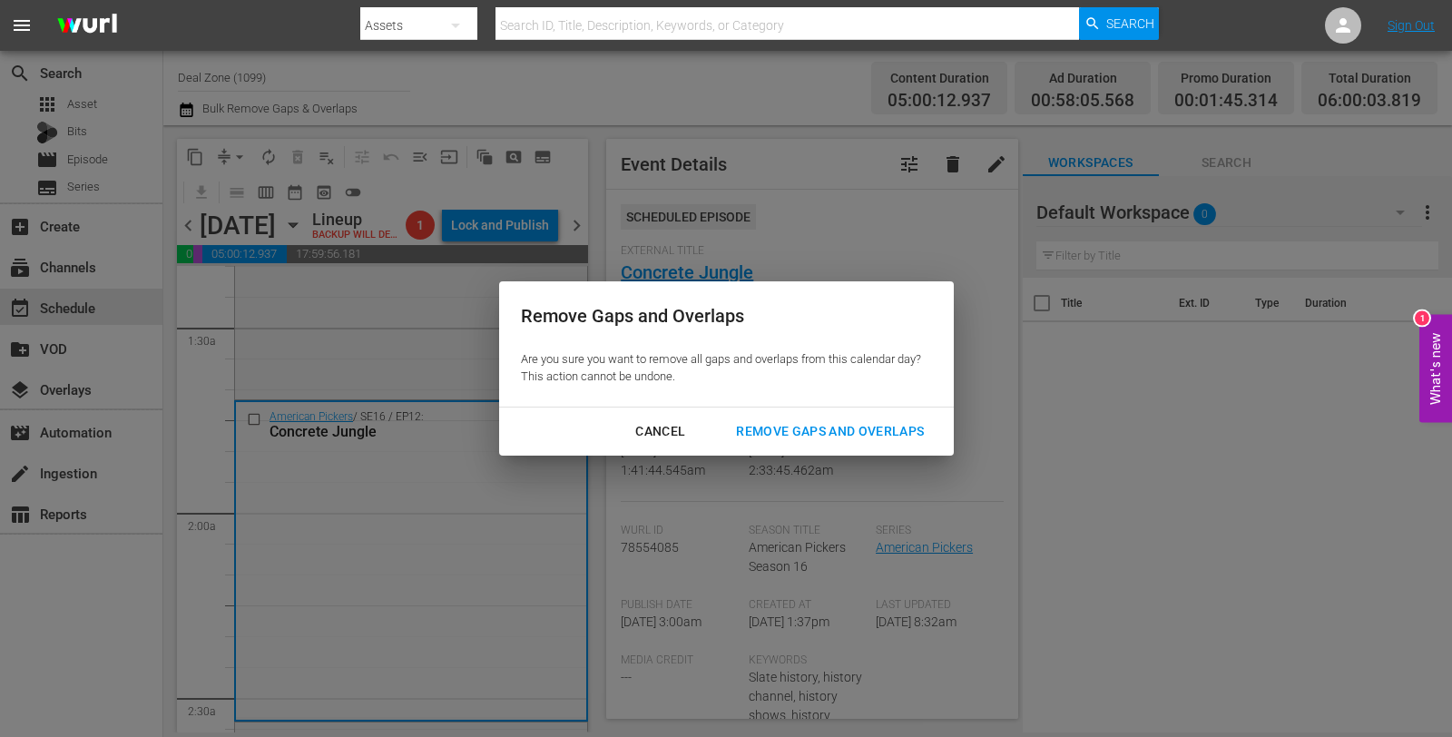
click at [825, 429] on div "Remove Gaps and Overlaps" at bounding box center [830, 431] width 217 height 23
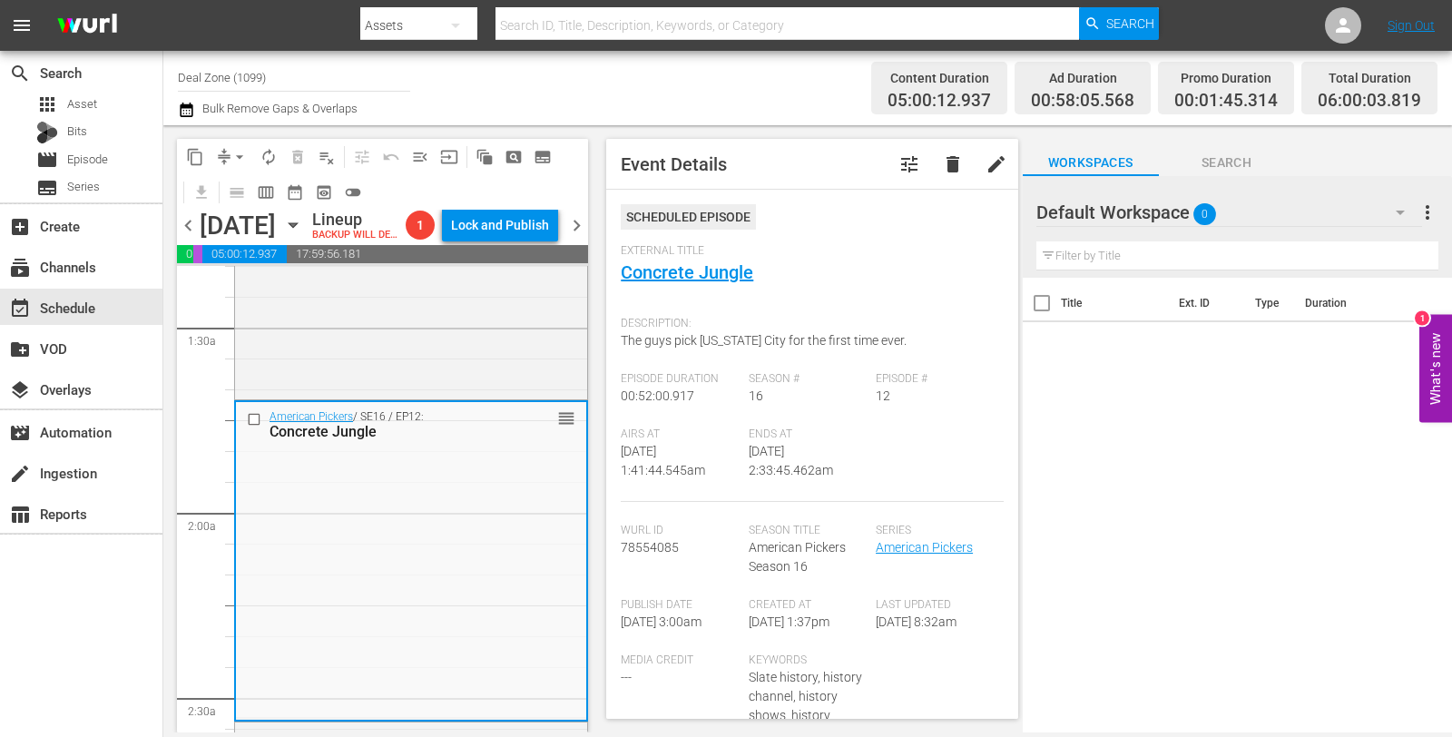
click at [231, 150] on span "arrow_drop_down" at bounding box center [240, 157] width 18 height 18
click at [230, 174] on ul "Align to Midnight Align to First Episode Align to End of Previous Day" at bounding box center [240, 223] width 191 height 104
click at [230, 182] on li "Align to Midnight" at bounding box center [240, 193] width 191 height 30
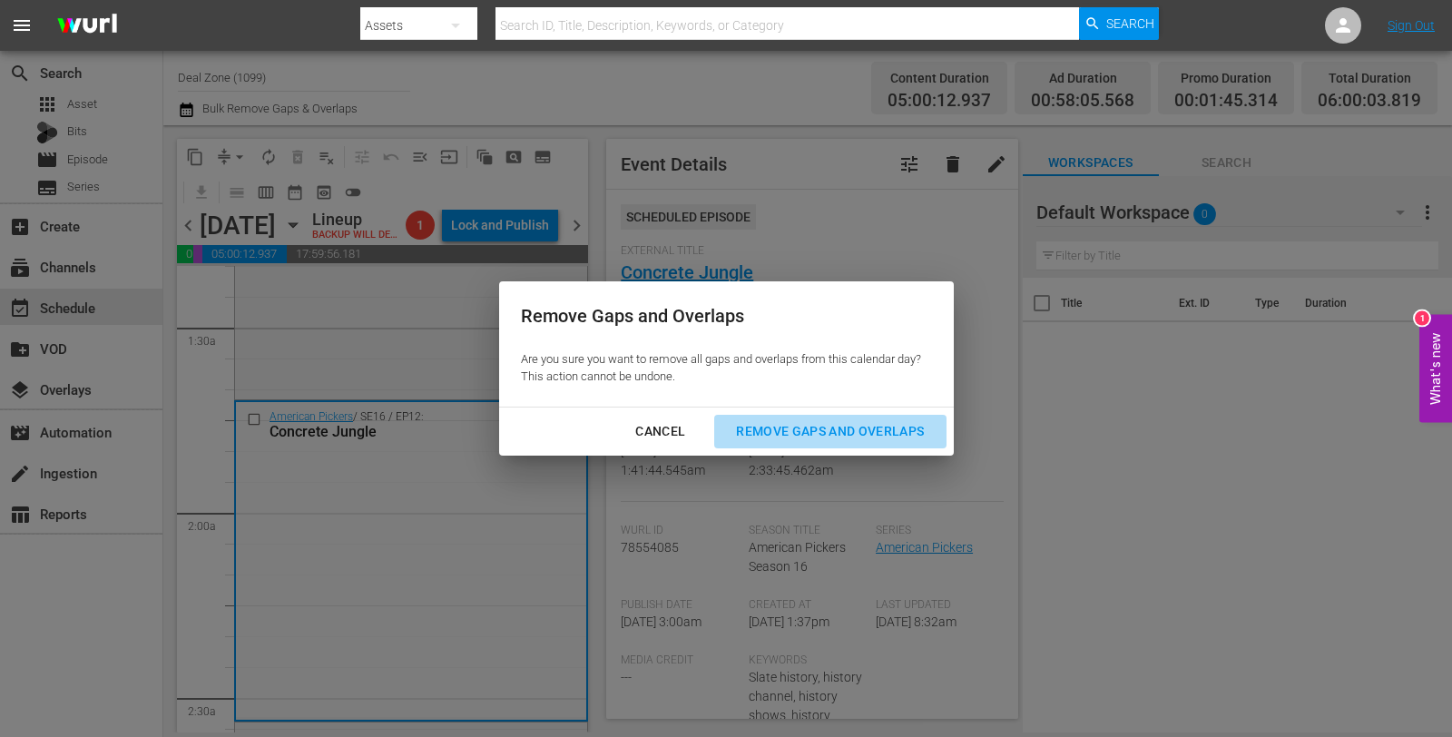
click at [750, 432] on div "Remove Gaps and Overlaps" at bounding box center [830, 431] width 217 height 23
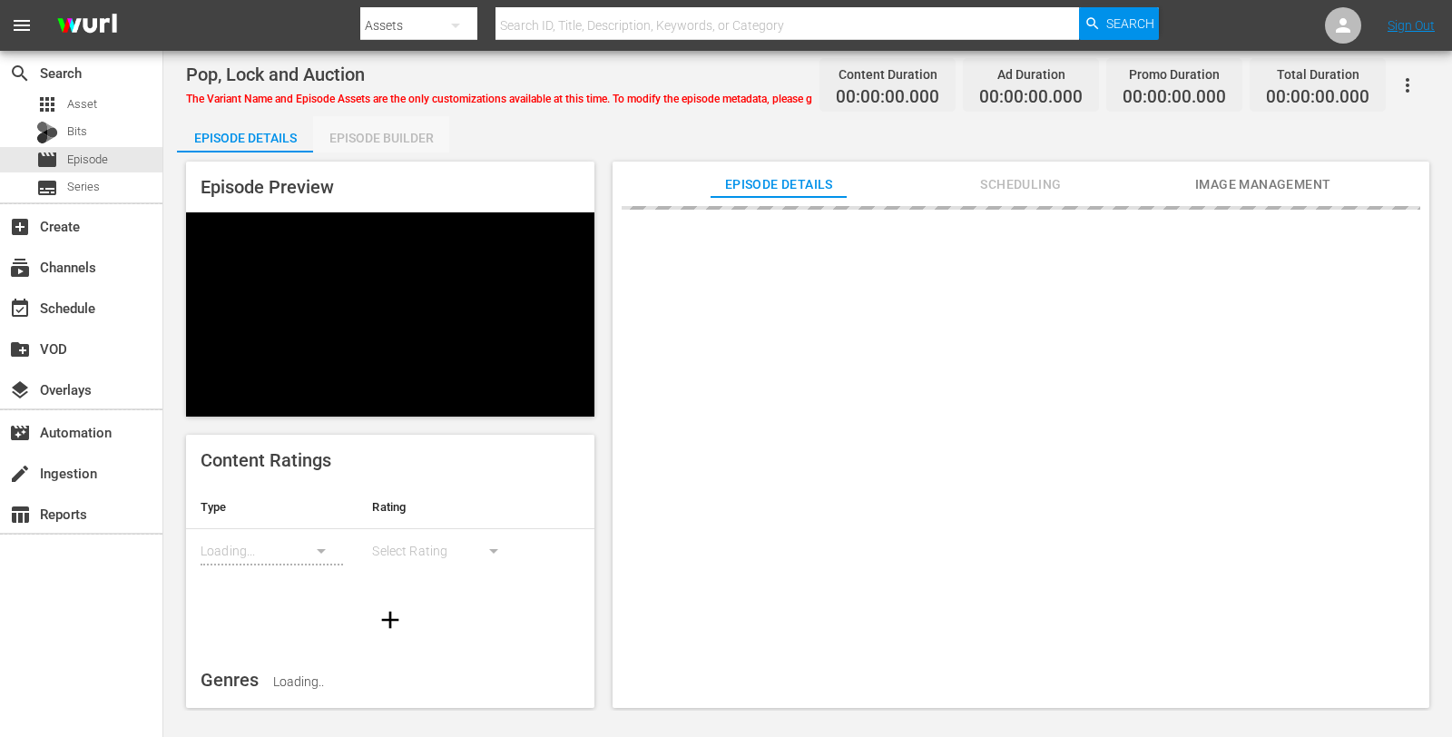
click at [375, 119] on div "Episode Builder" at bounding box center [381, 138] width 136 height 44
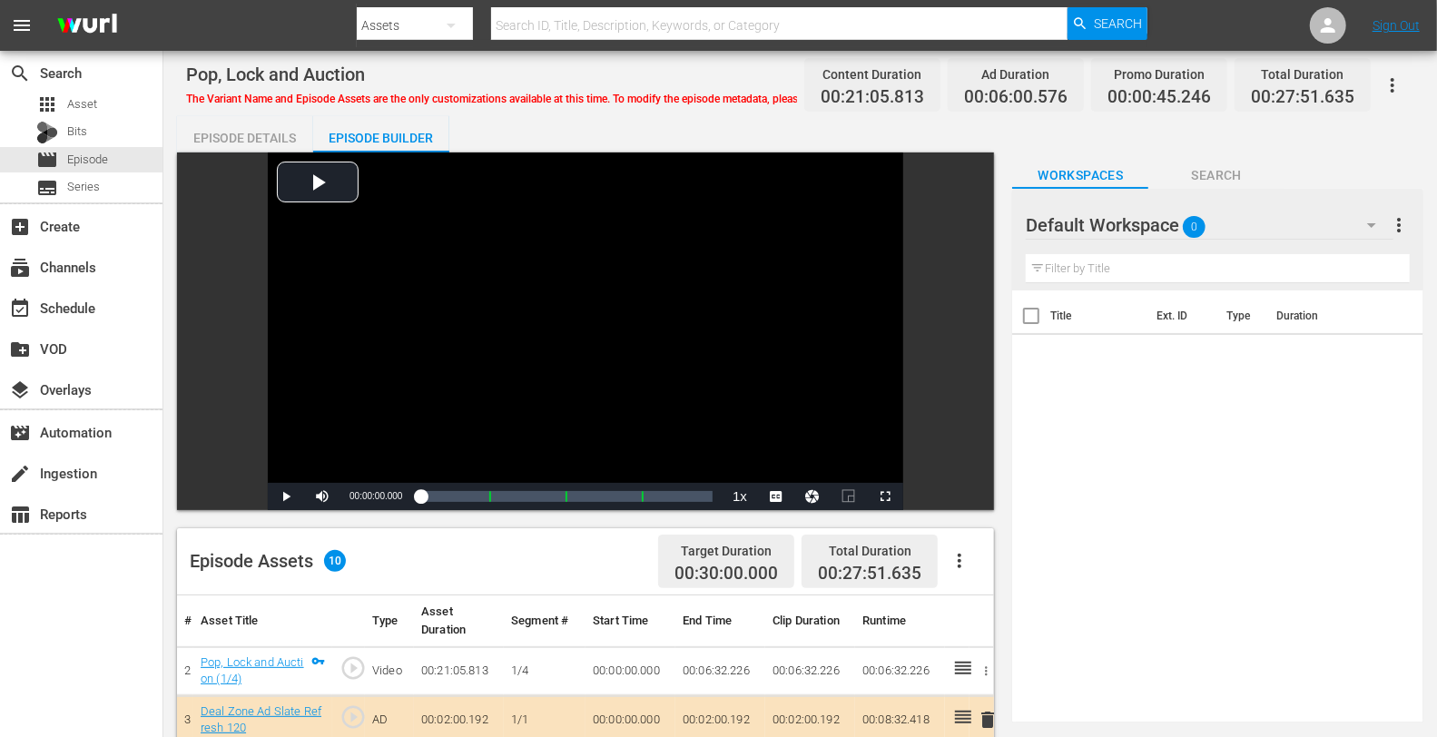
click at [1239, 228] on div "Default Workspace 0" at bounding box center [1210, 225] width 368 height 51
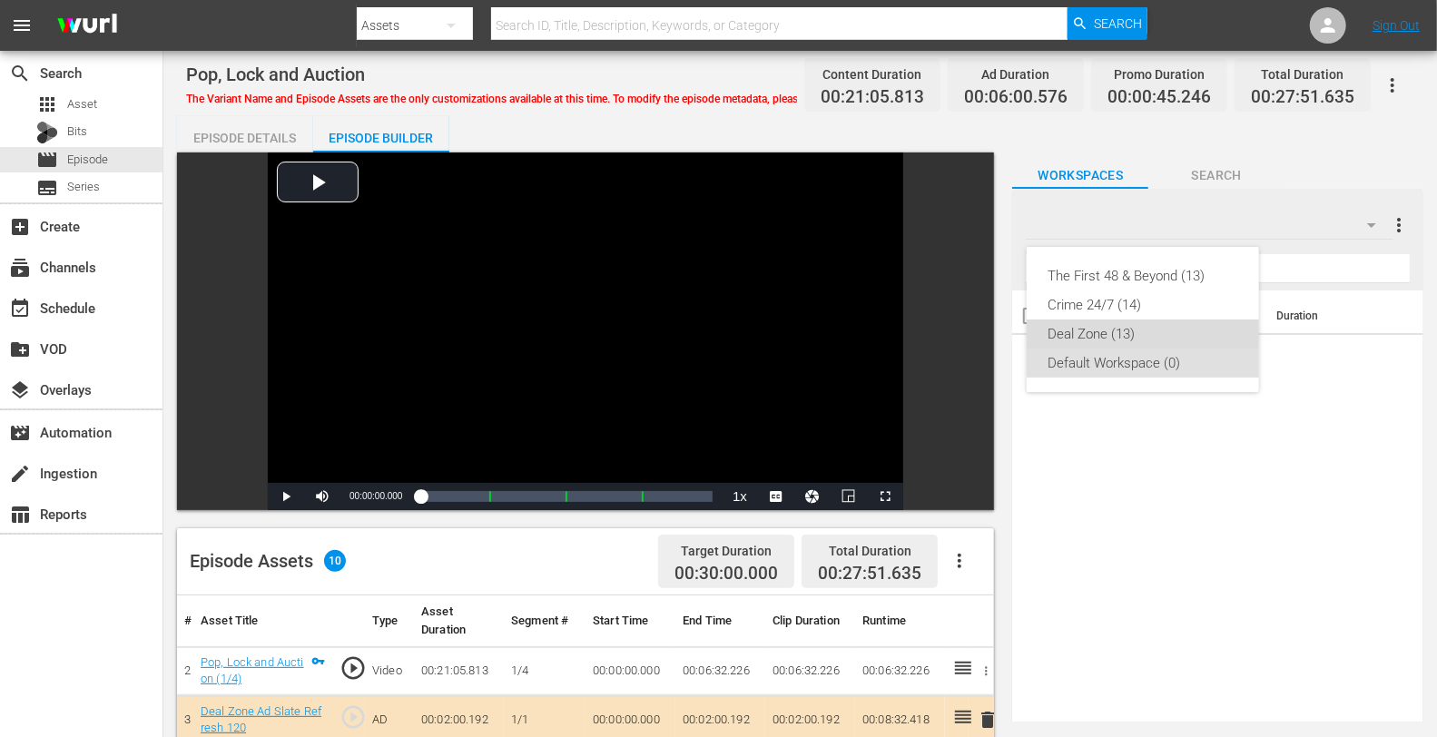
click at [1137, 331] on div "Deal Zone (13)" at bounding box center [1142, 333] width 189 height 29
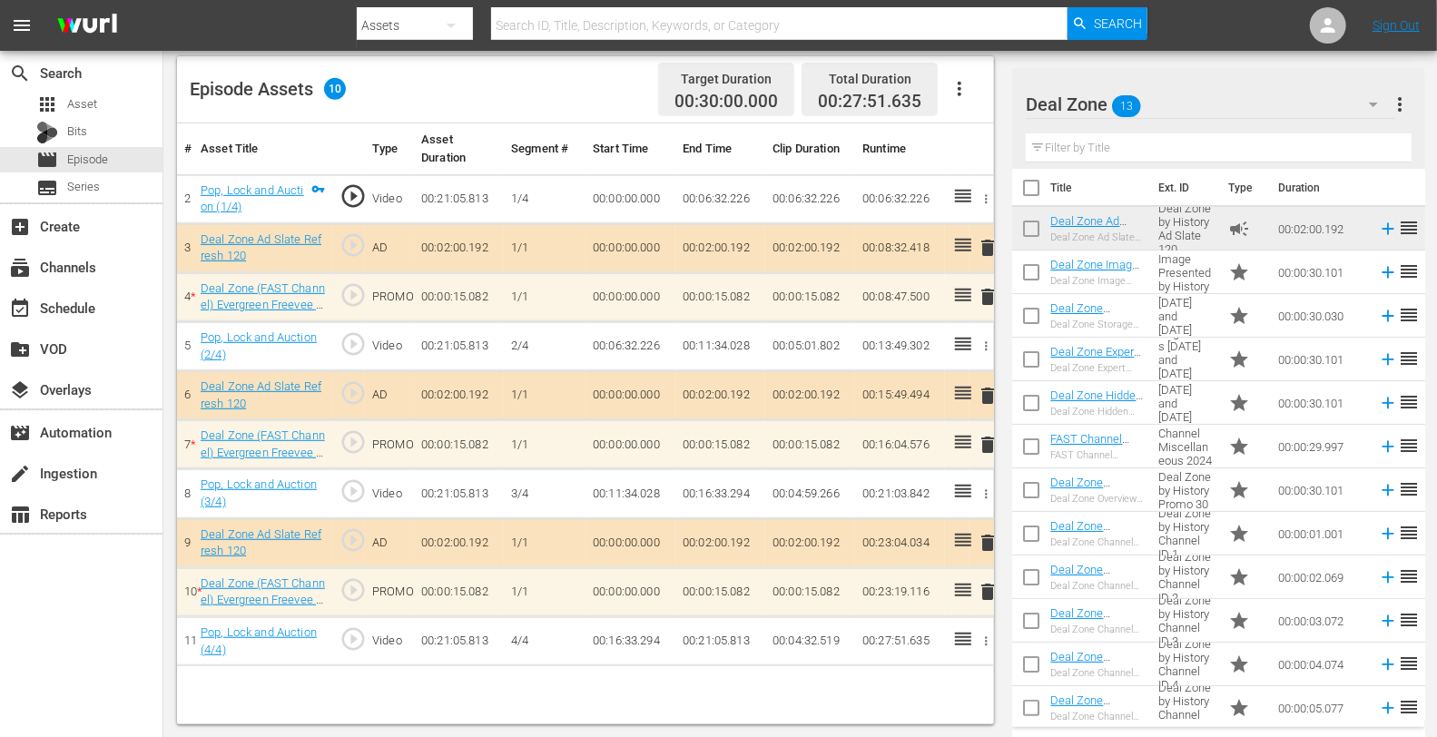
scroll to position [10, 0]
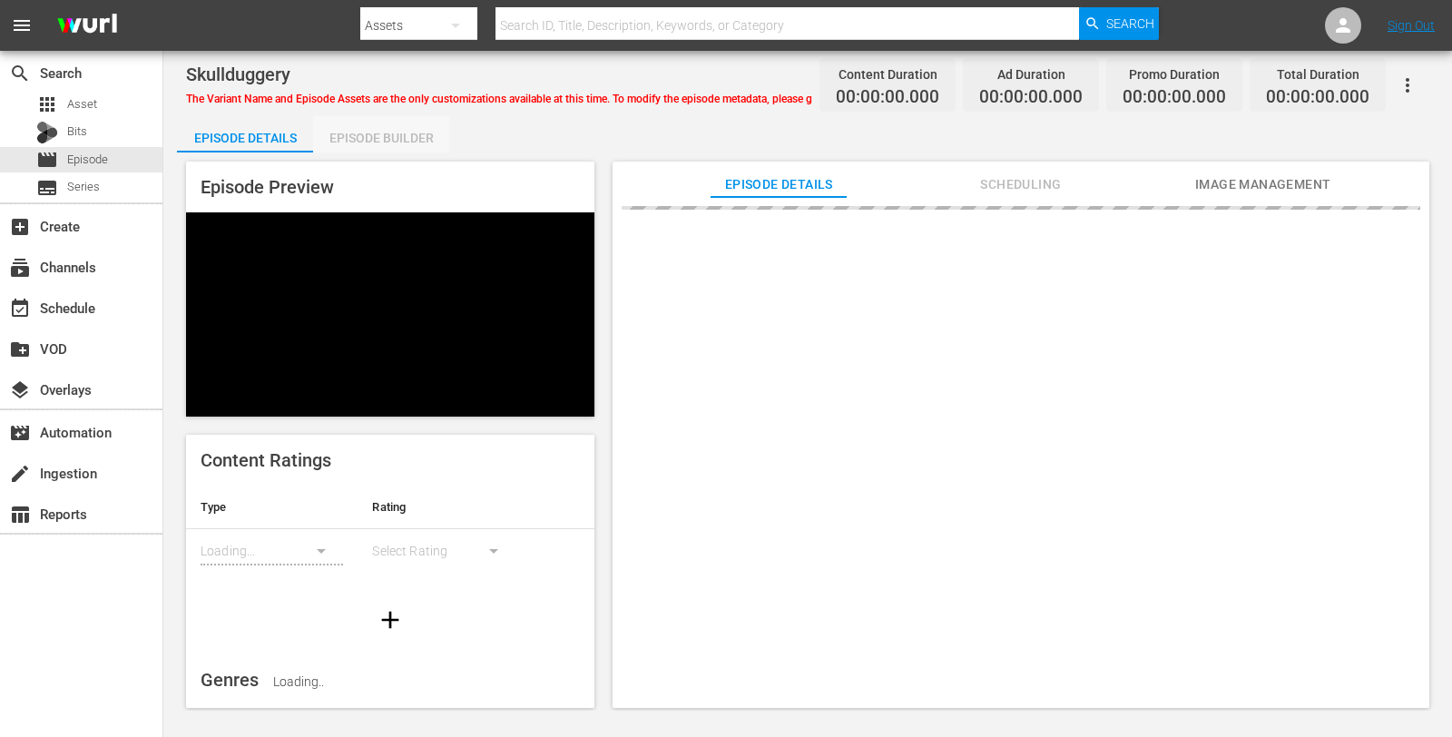
click at [385, 139] on div "Episode Builder" at bounding box center [381, 138] width 136 height 44
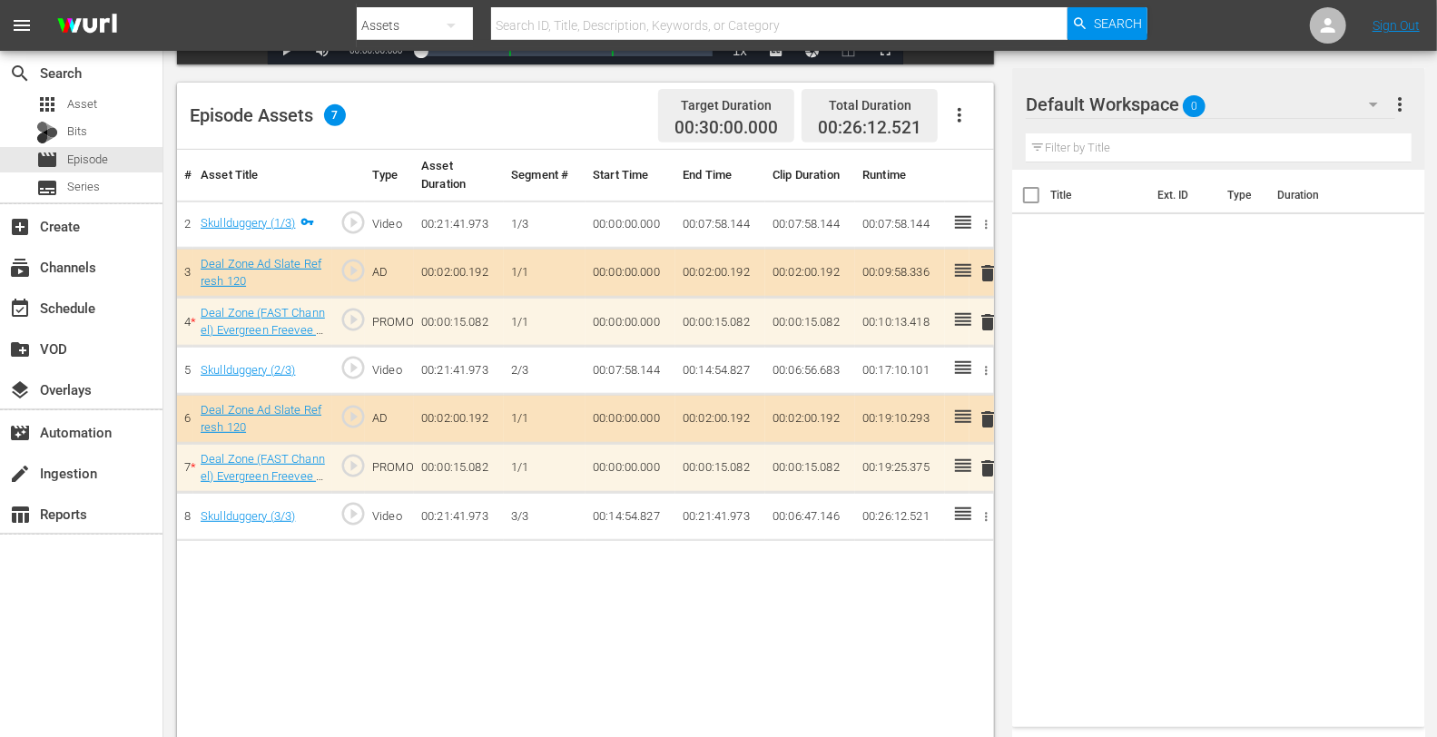
scroll to position [472, 0]
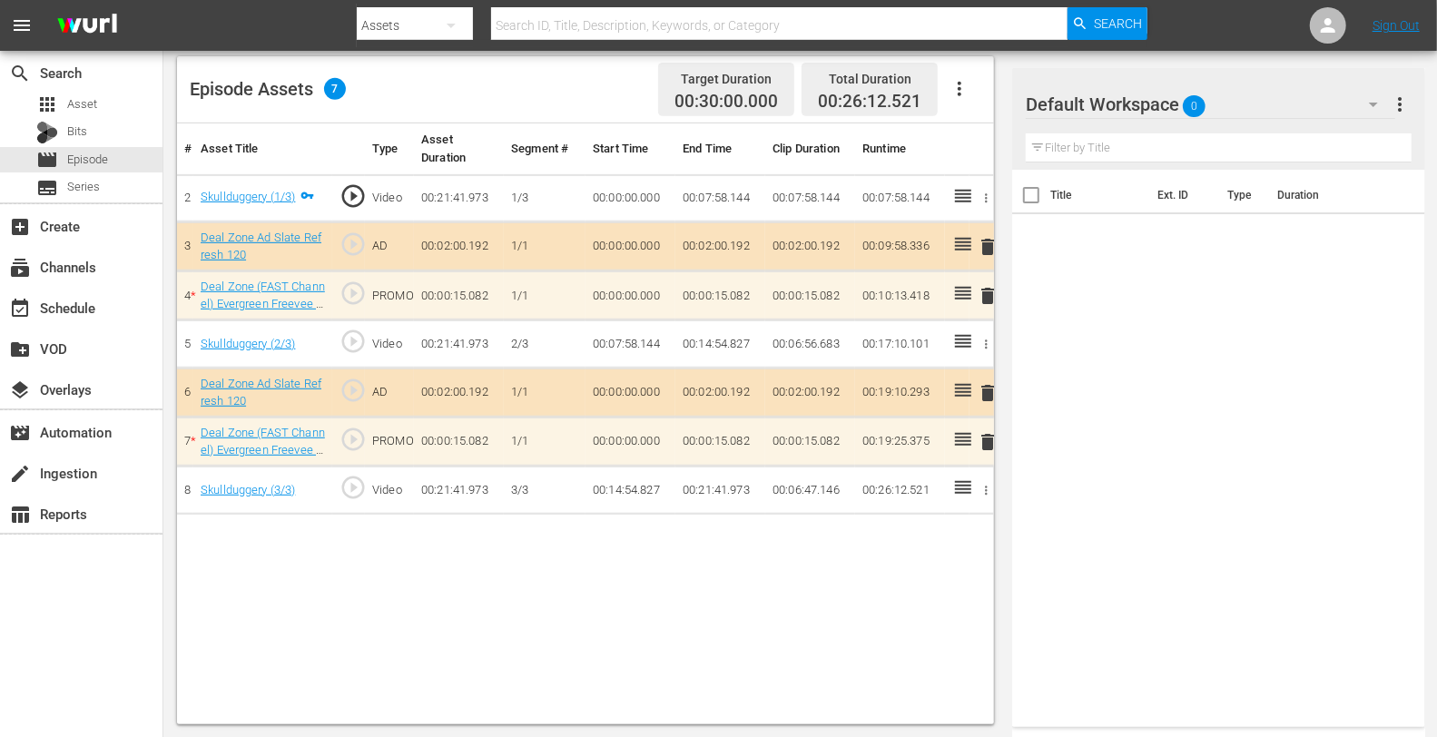
click at [1251, 103] on div "Default Workspace 0" at bounding box center [1210, 104] width 368 height 51
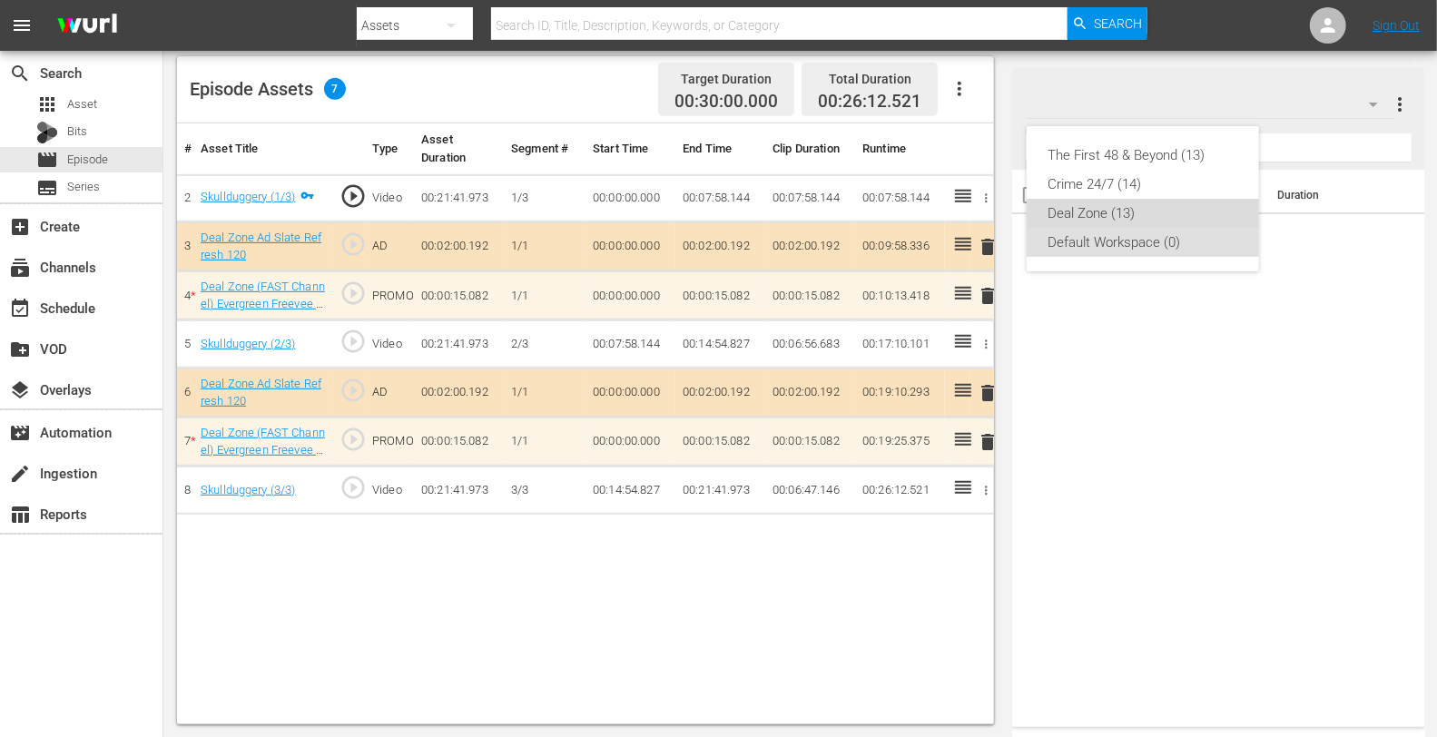
click at [1133, 211] on div "Deal Zone (13)" at bounding box center [1142, 213] width 189 height 29
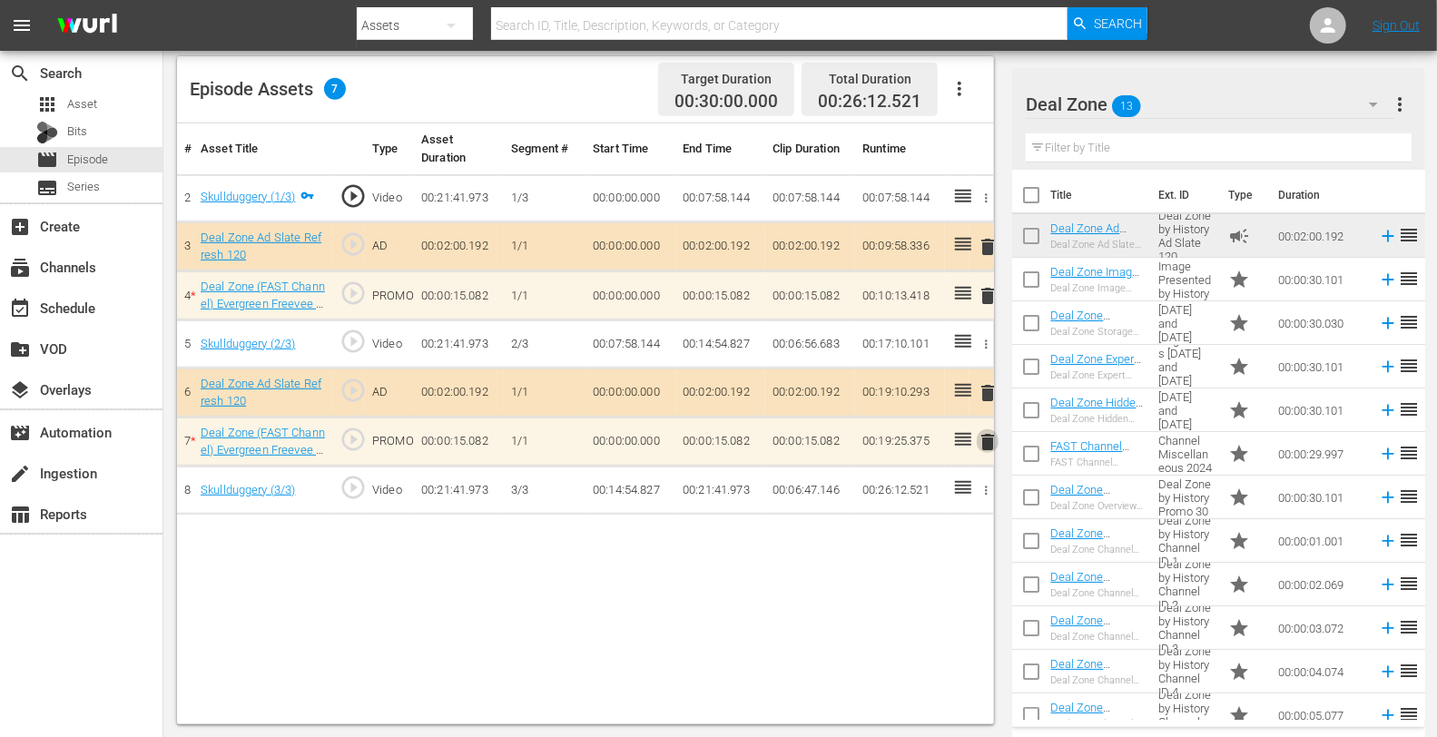
click at [987, 441] on span "delete" at bounding box center [988, 442] width 22 height 22
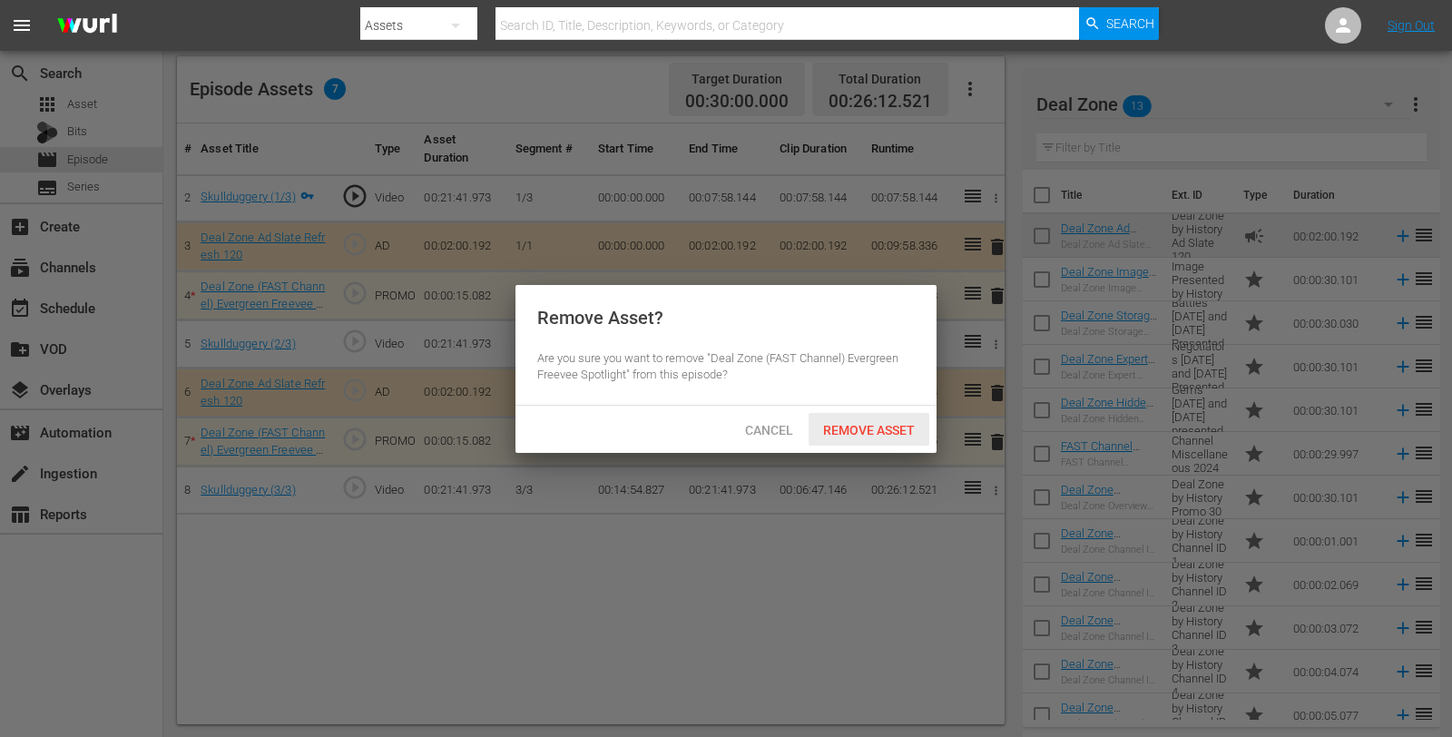
click at [889, 418] on div "Remove Asset" at bounding box center [869, 430] width 121 height 34
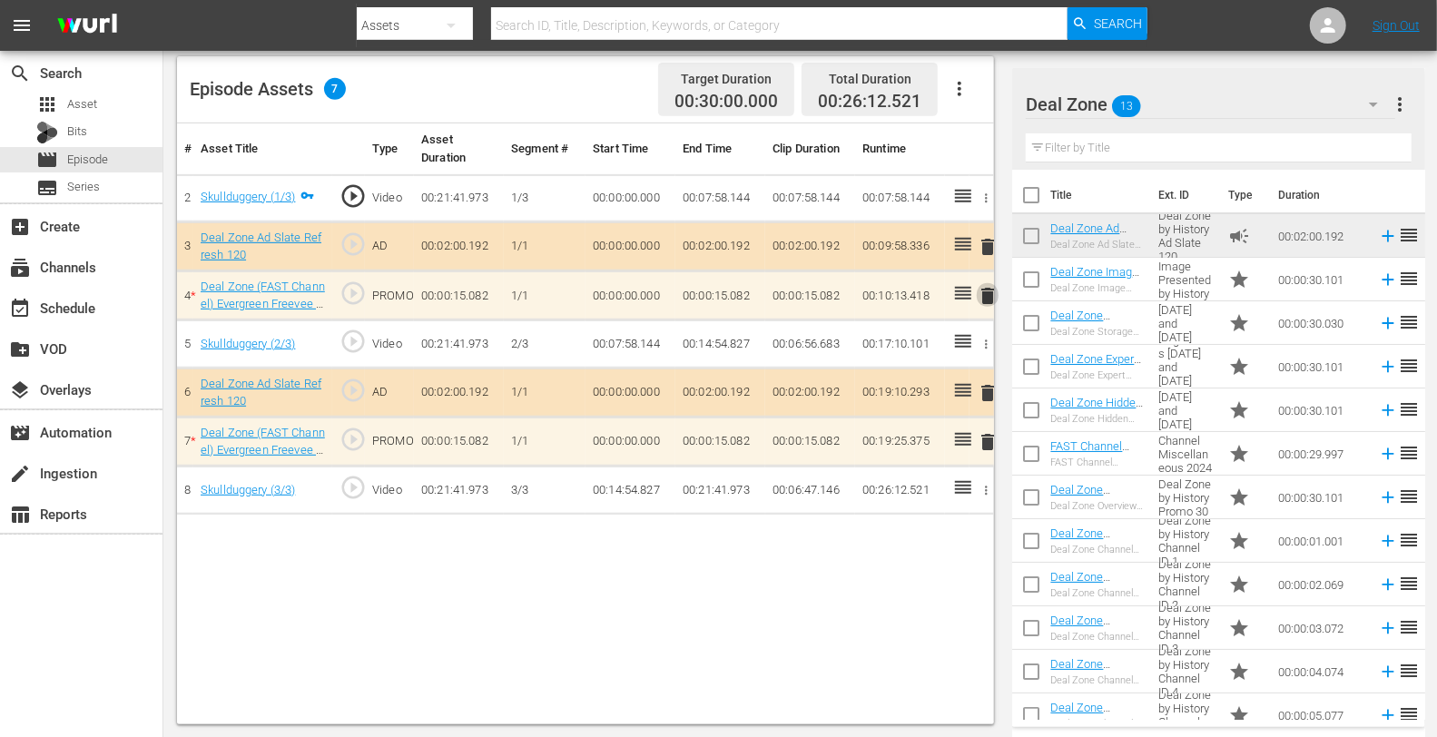
click at [987, 300] on span "delete" at bounding box center [988, 296] width 22 height 22
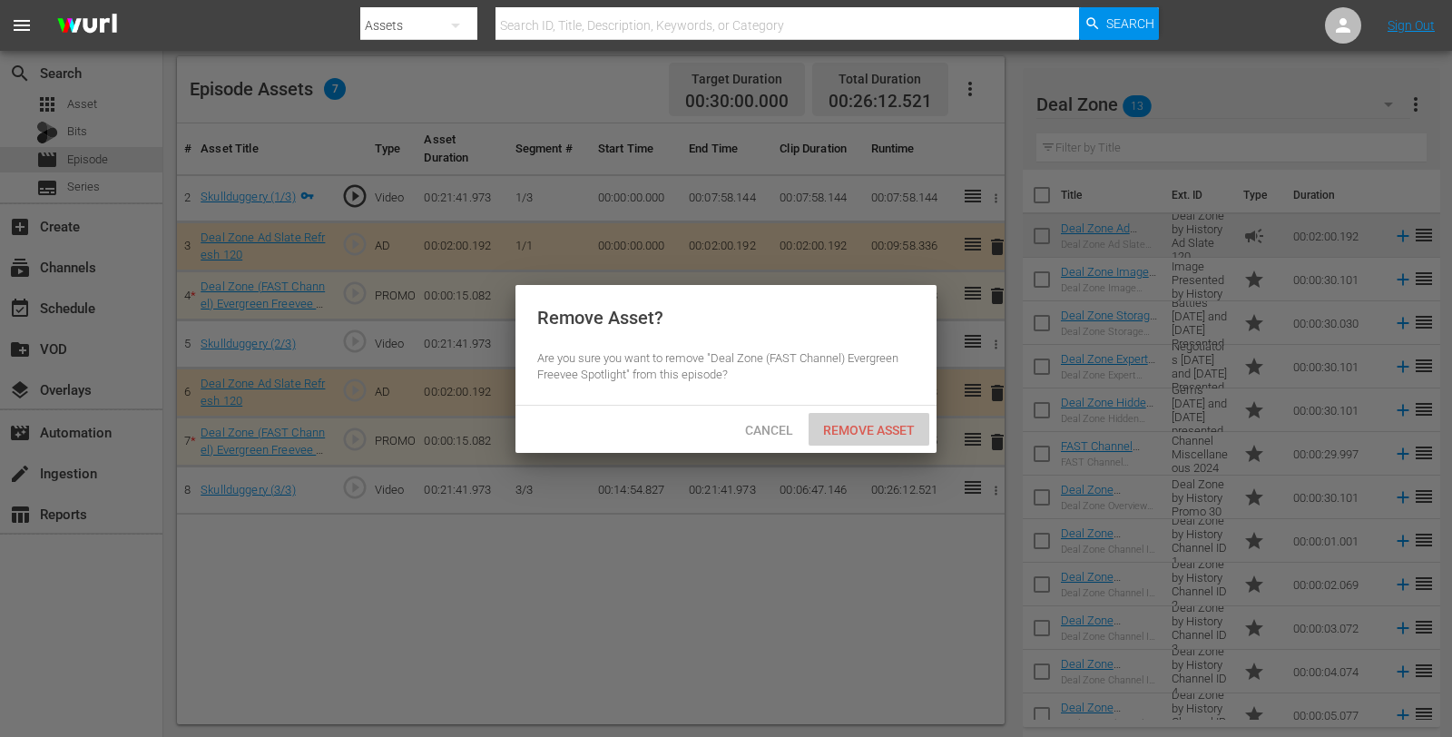
click at [886, 427] on span "Remove Asset" at bounding box center [869, 430] width 121 height 15
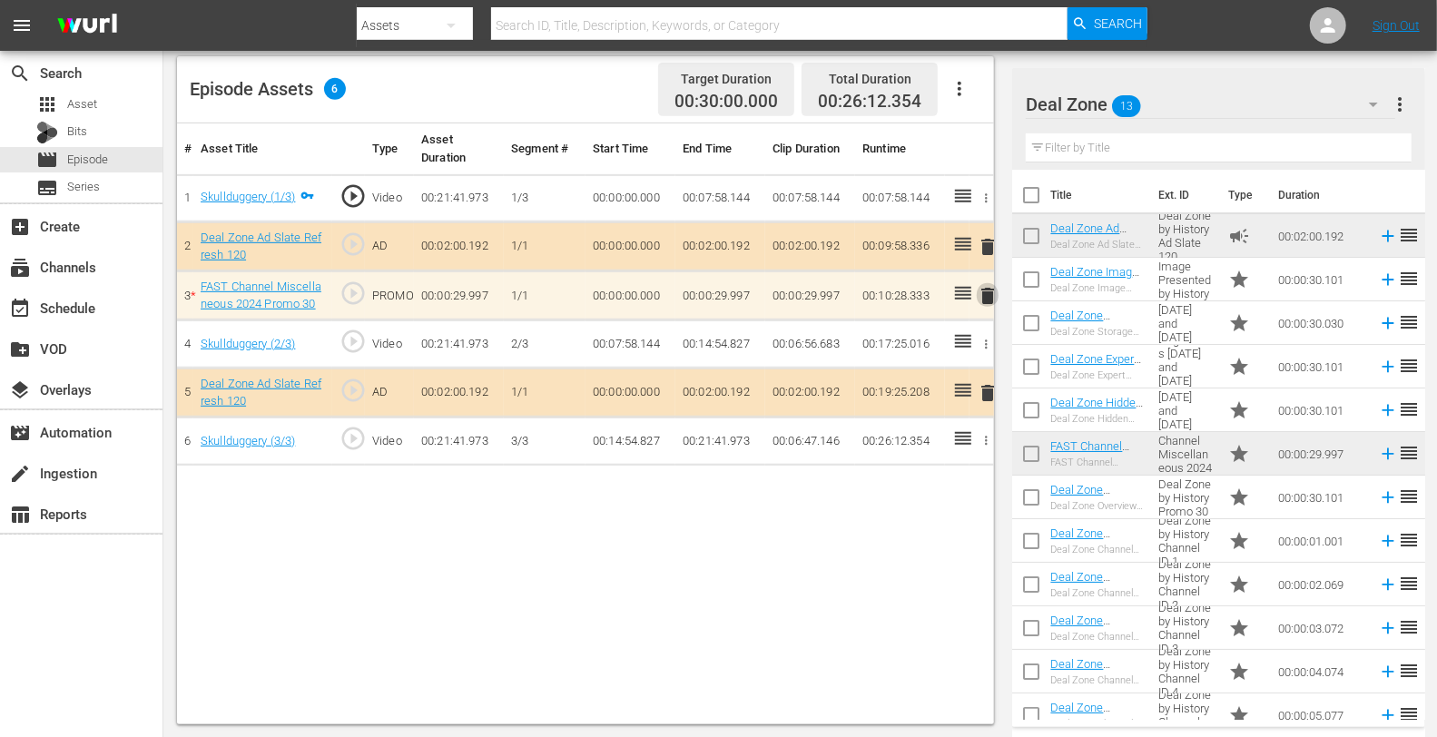
click at [977, 287] on span "delete" at bounding box center [988, 296] width 22 height 22
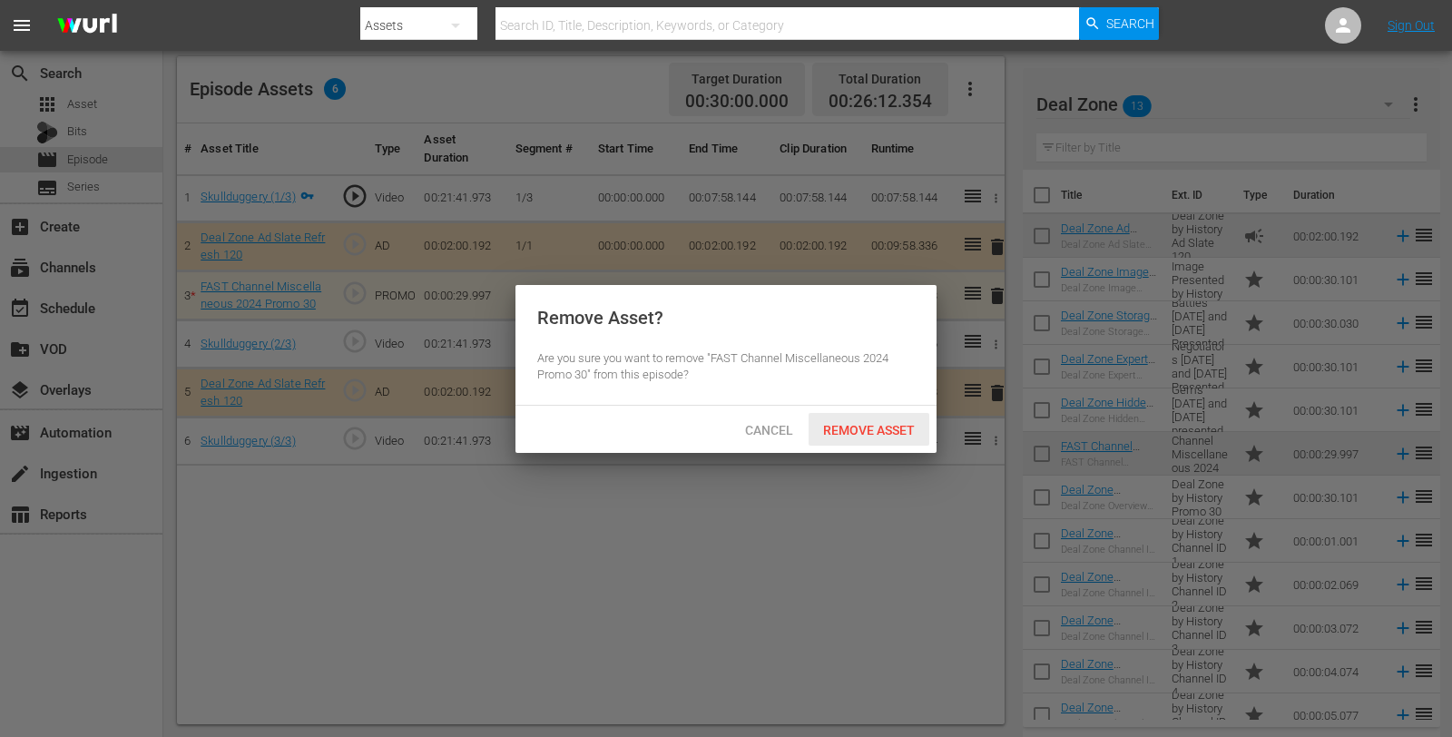
click at [856, 423] on span "Remove Asset" at bounding box center [869, 430] width 121 height 15
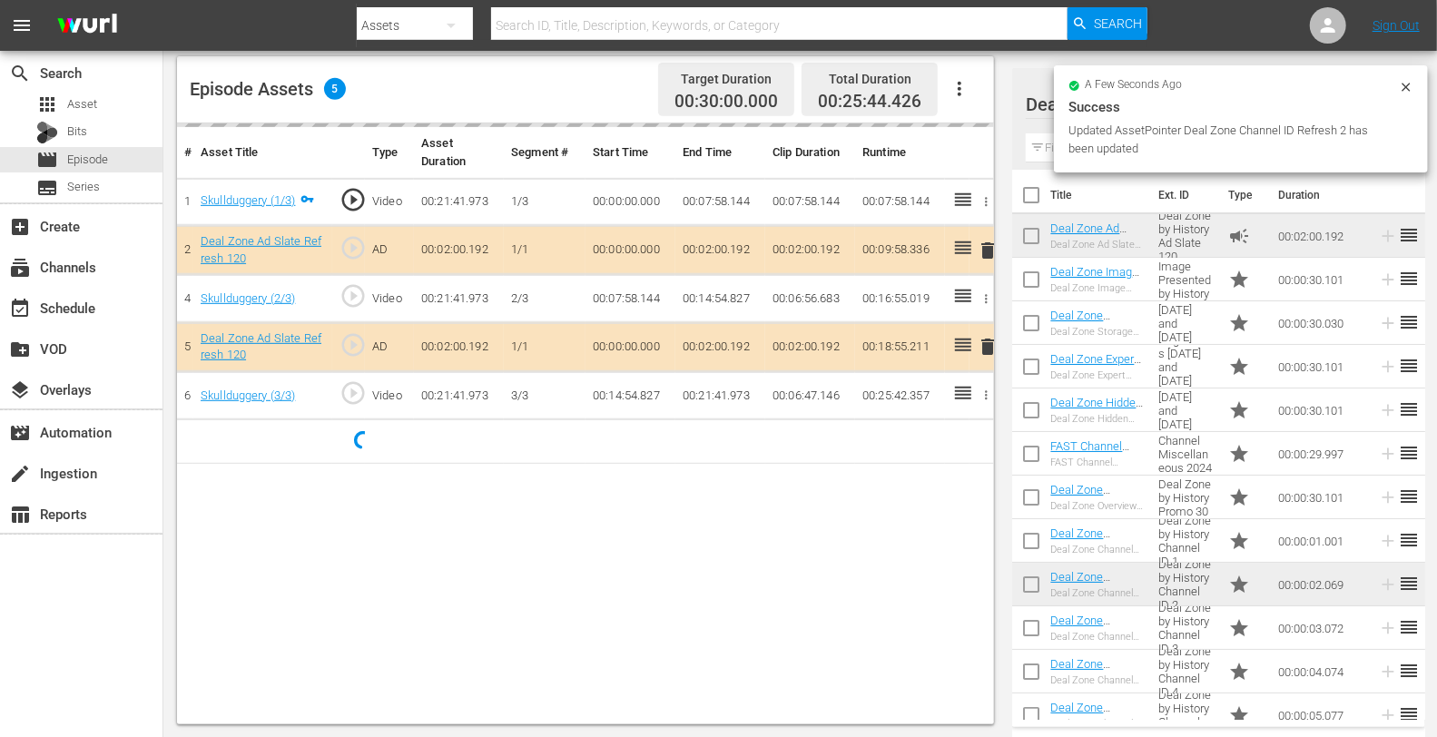
scroll to position [60, 0]
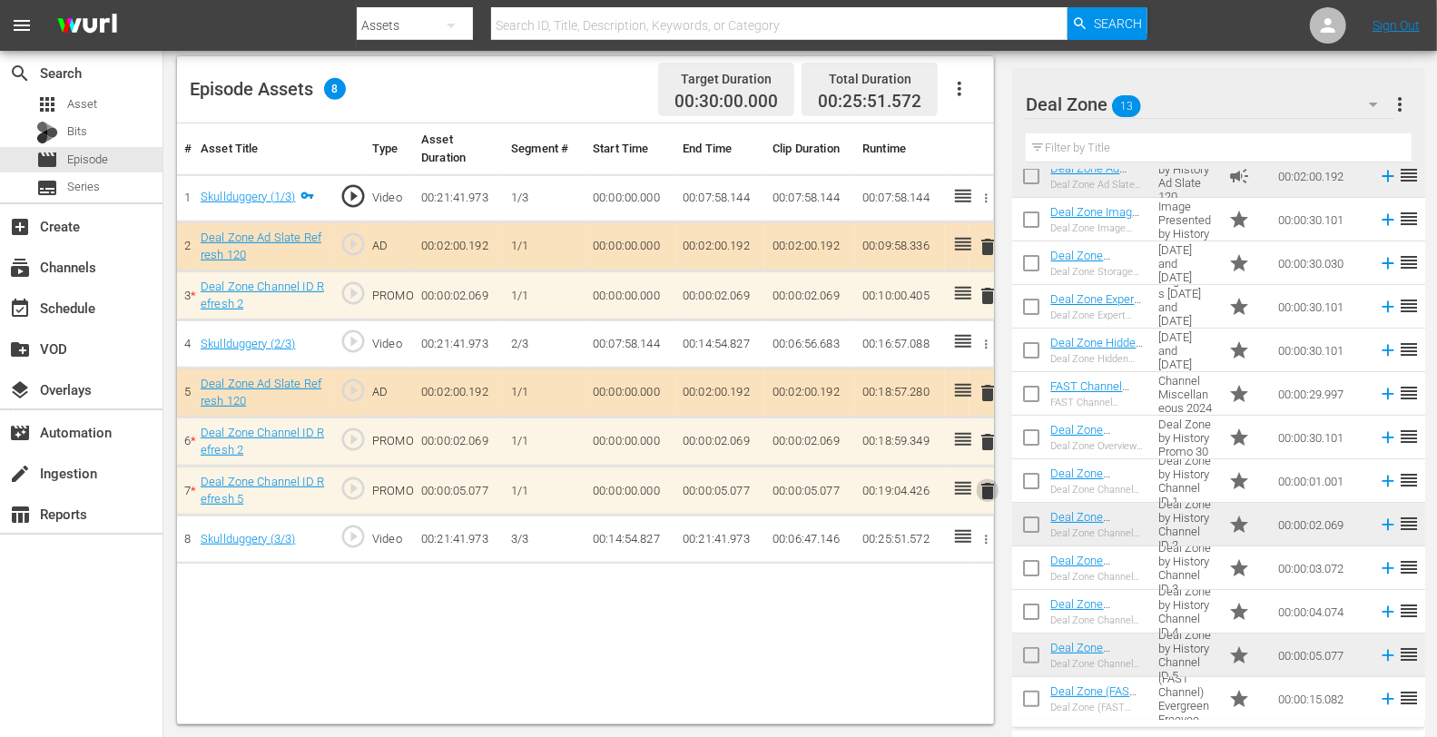
click at [986, 484] on span "delete" at bounding box center [988, 491] width 22 height 22
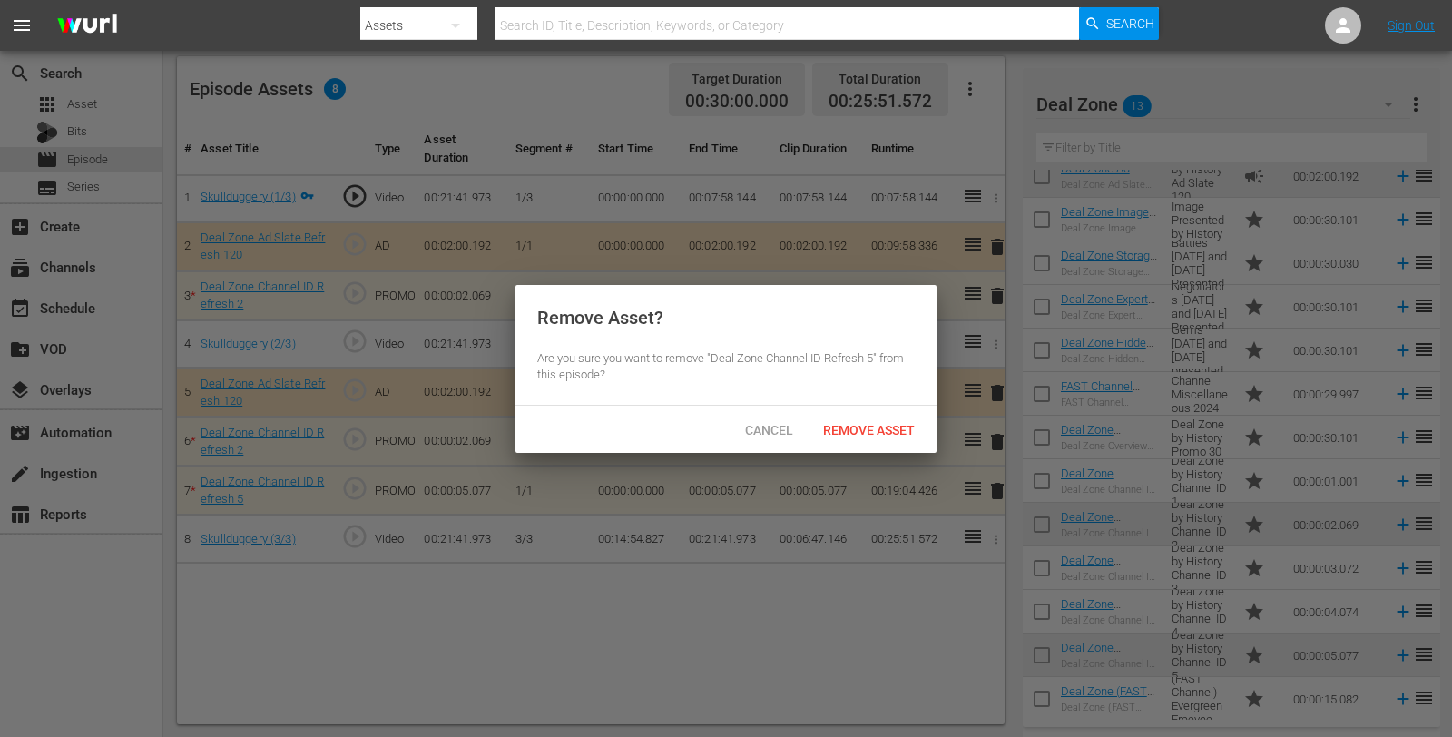
click at [845, 415] on div "Remove Asset" at bounding box center [869, 430] width 121 height 34
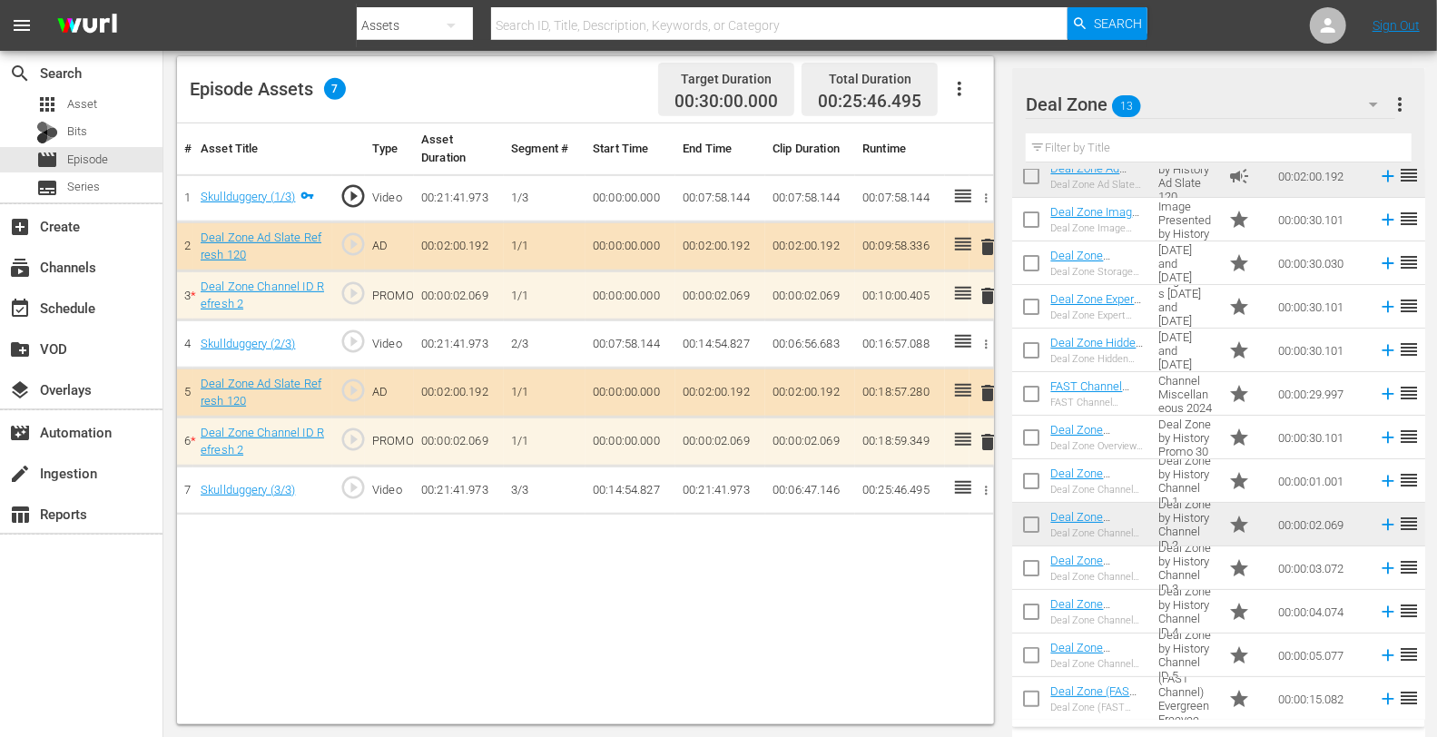
click at [982, 441] on span "delete" at bounding box center [988, 442] width 22 height 22
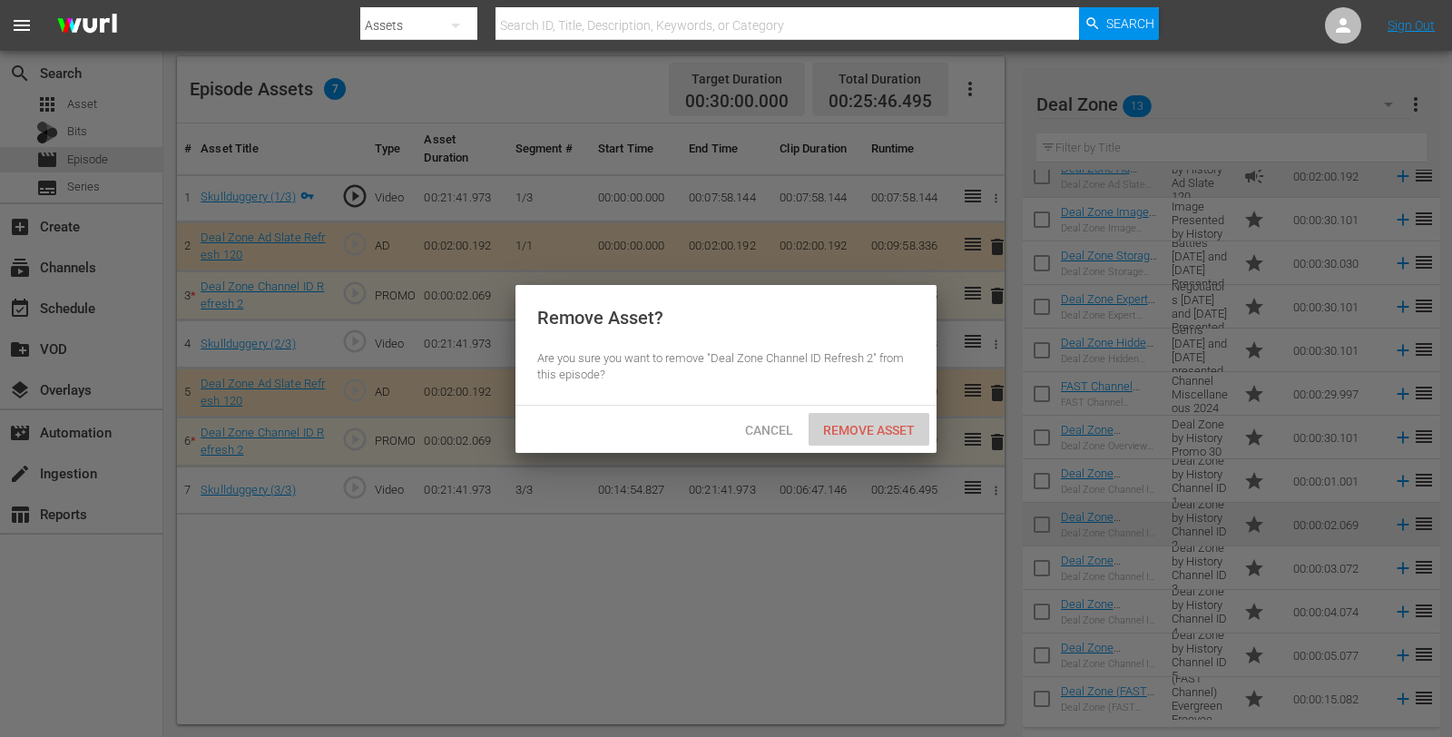
click at [855, 413] on div "Remove Asset" at bounding box center [869, 430] width 121 height 34
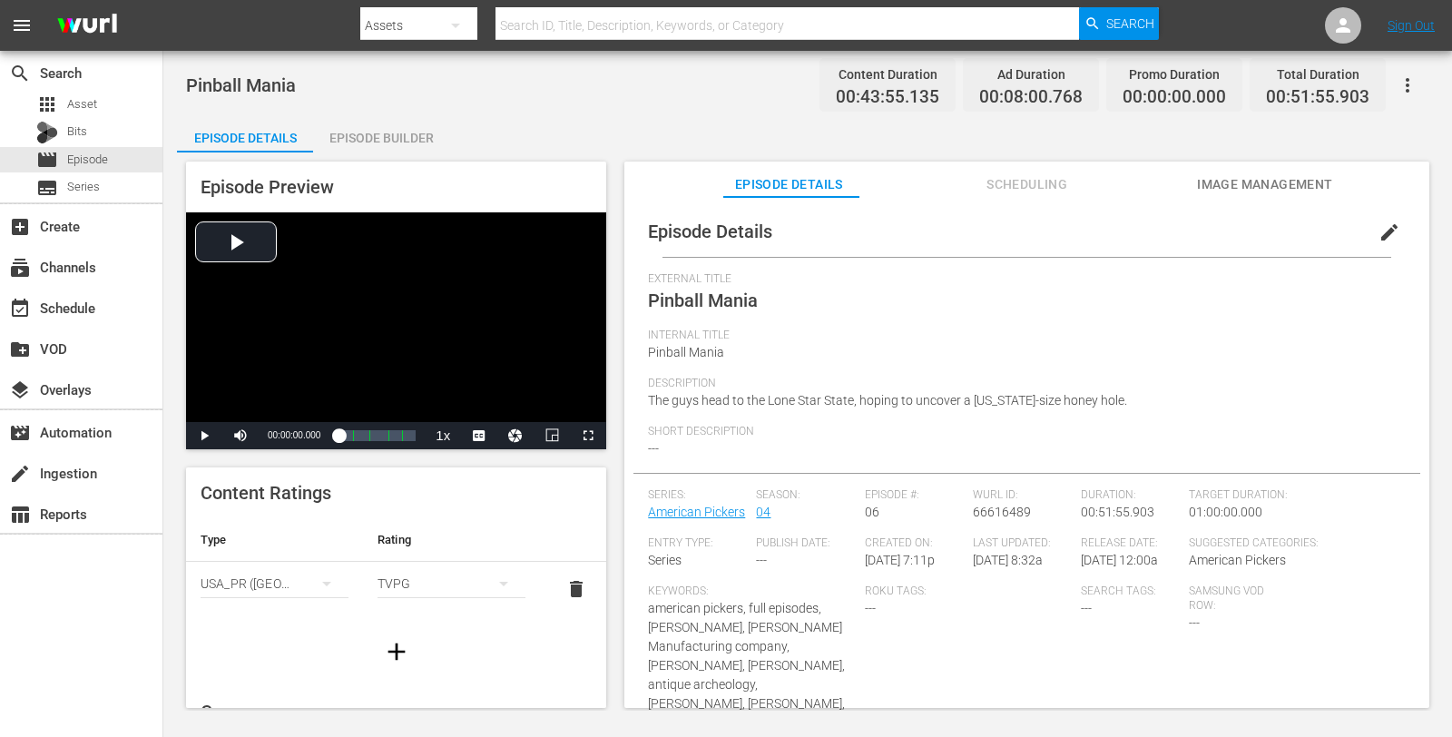
click at [340, 143] on div "Episode Builder" at bounding box center [381, 138] width 136 height 44
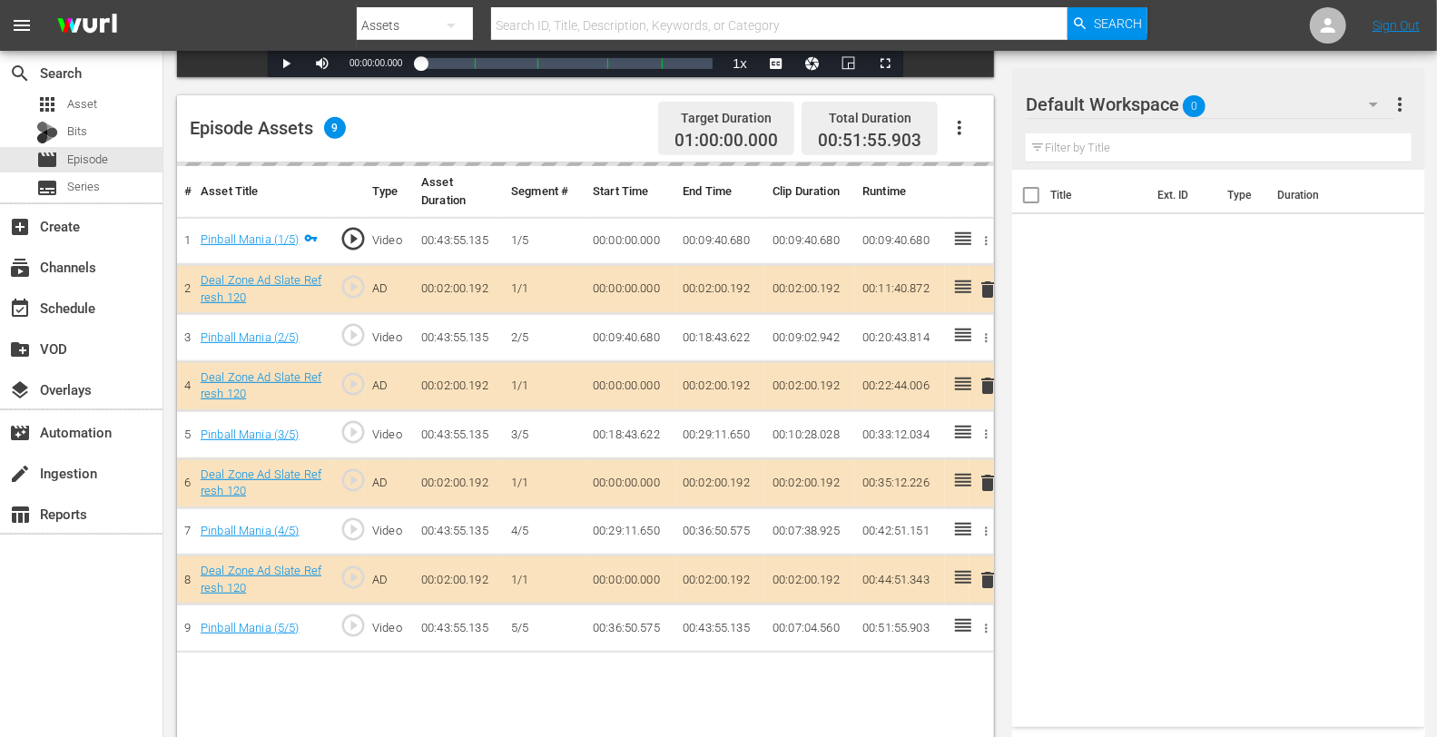
scroll to position [472, 0]
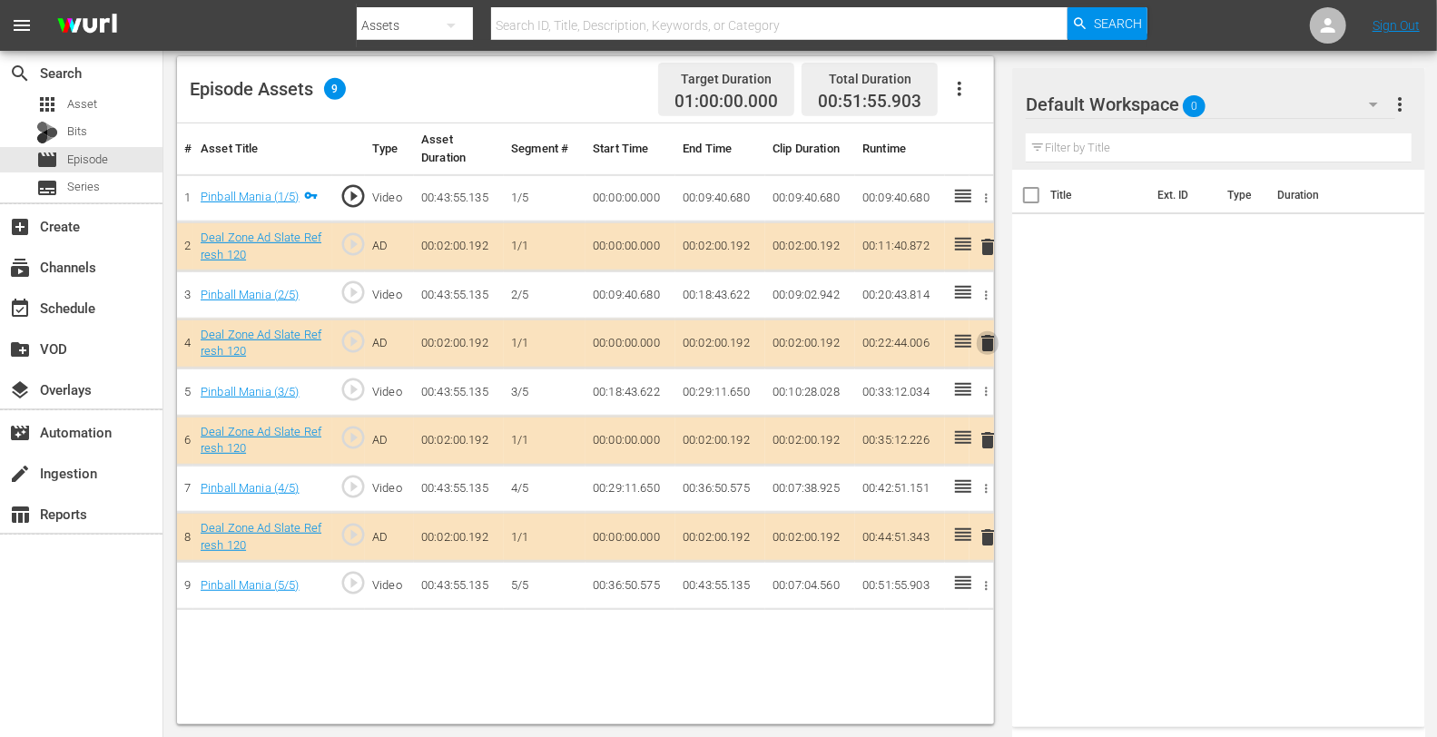
click at [986, 334] on span "delete" at bounding box center [988, 343] width 22 height 22
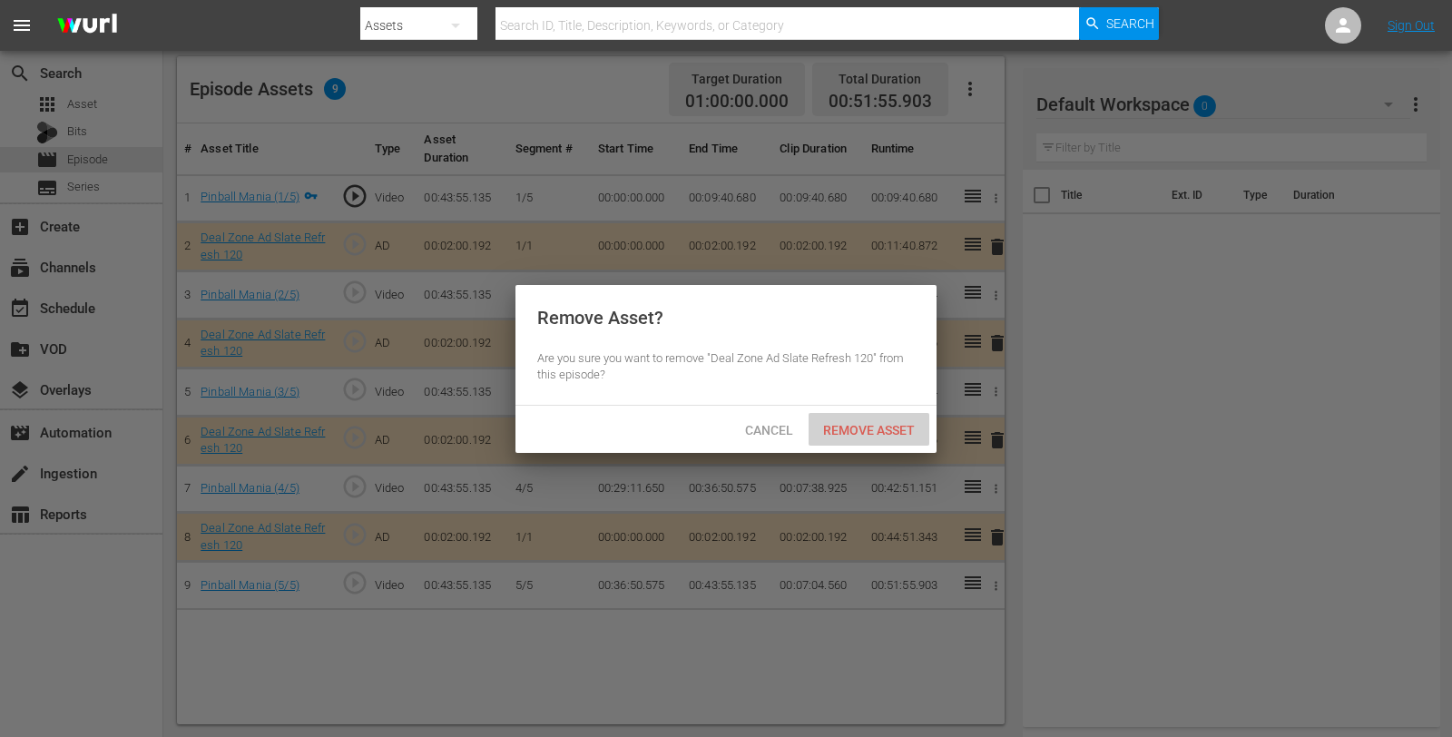
click at [877, 423] on span "Remove Asset" at bounding box center [869, 430] width 121 height 15
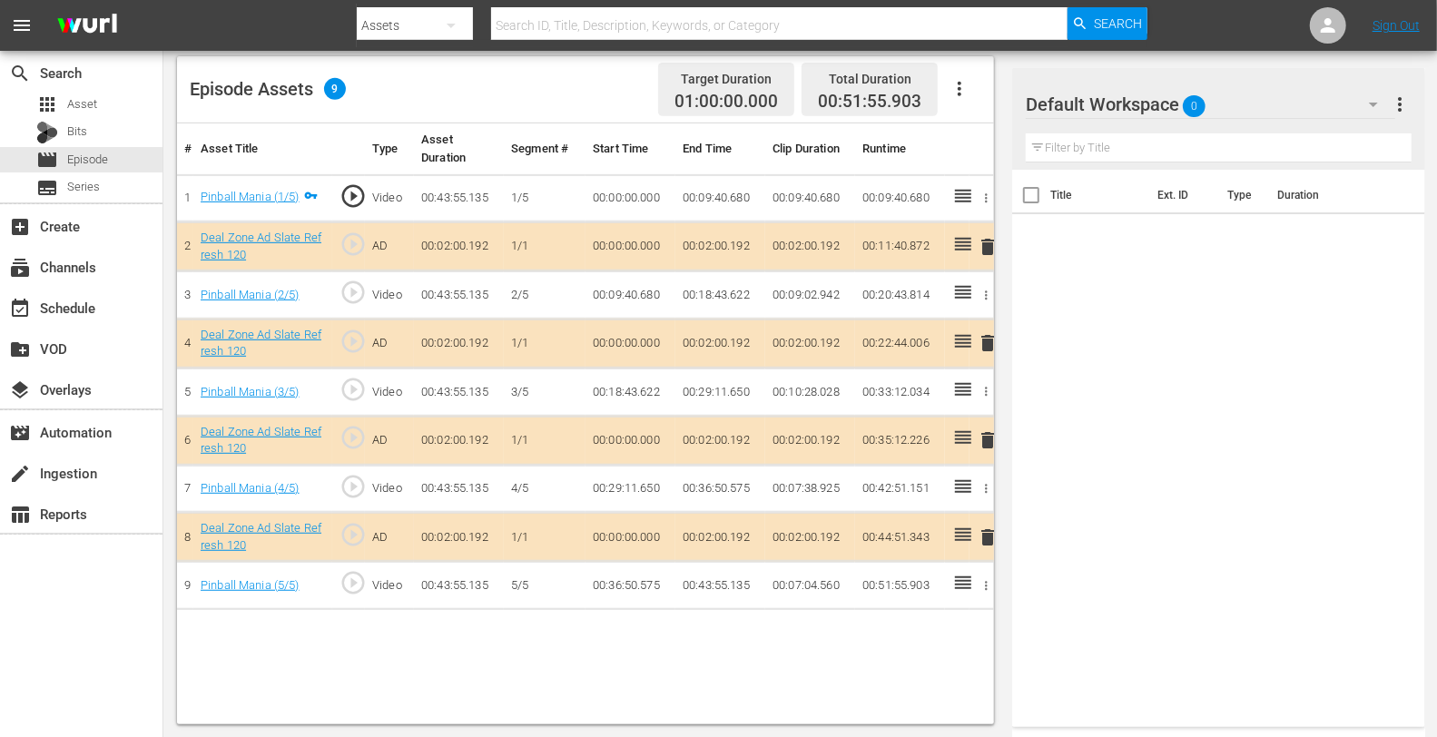
click at [1252, 97] on div "Default Workspace 0" at bounding box center [1210, 104] width 368 height 51
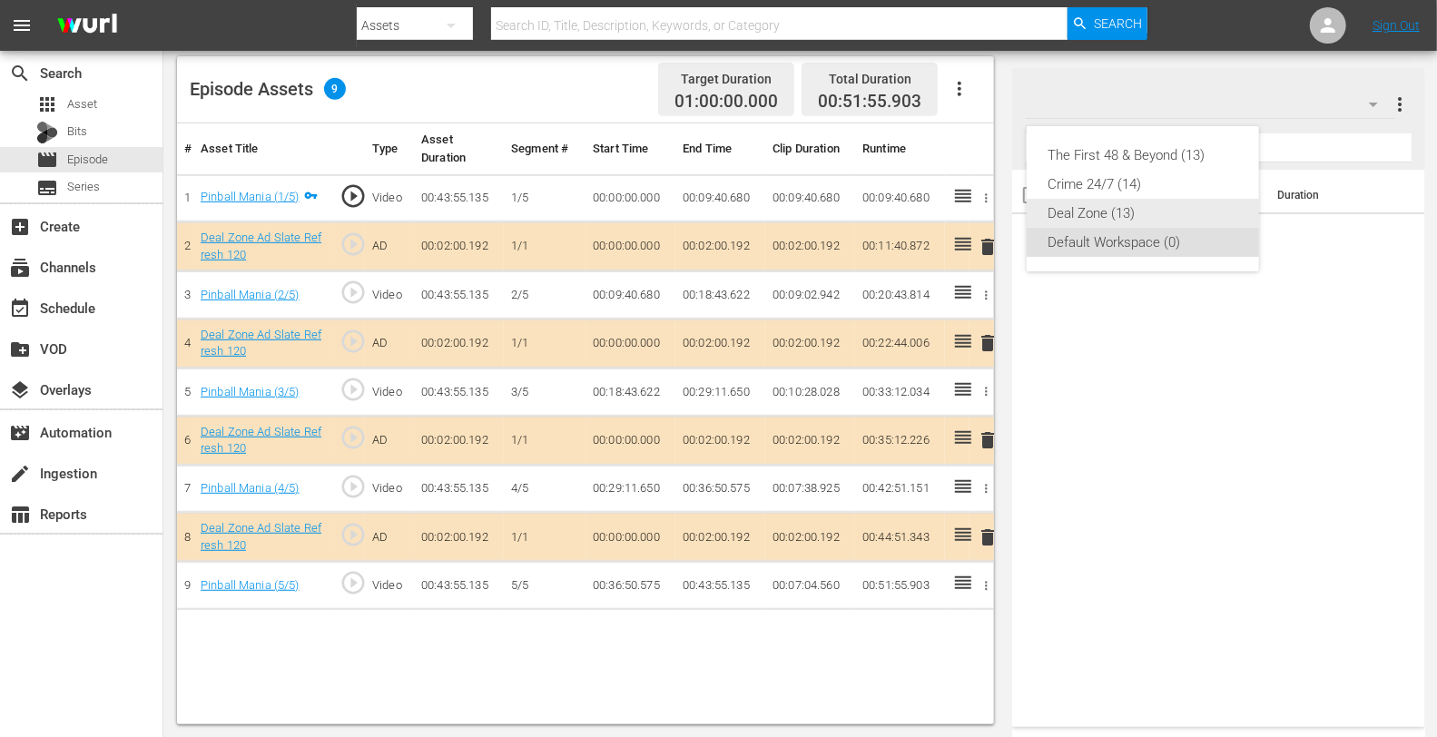
click at [1098, 199] on div "Deal Zone (13)" at bounding box center [1142, 213] width 189 height 29
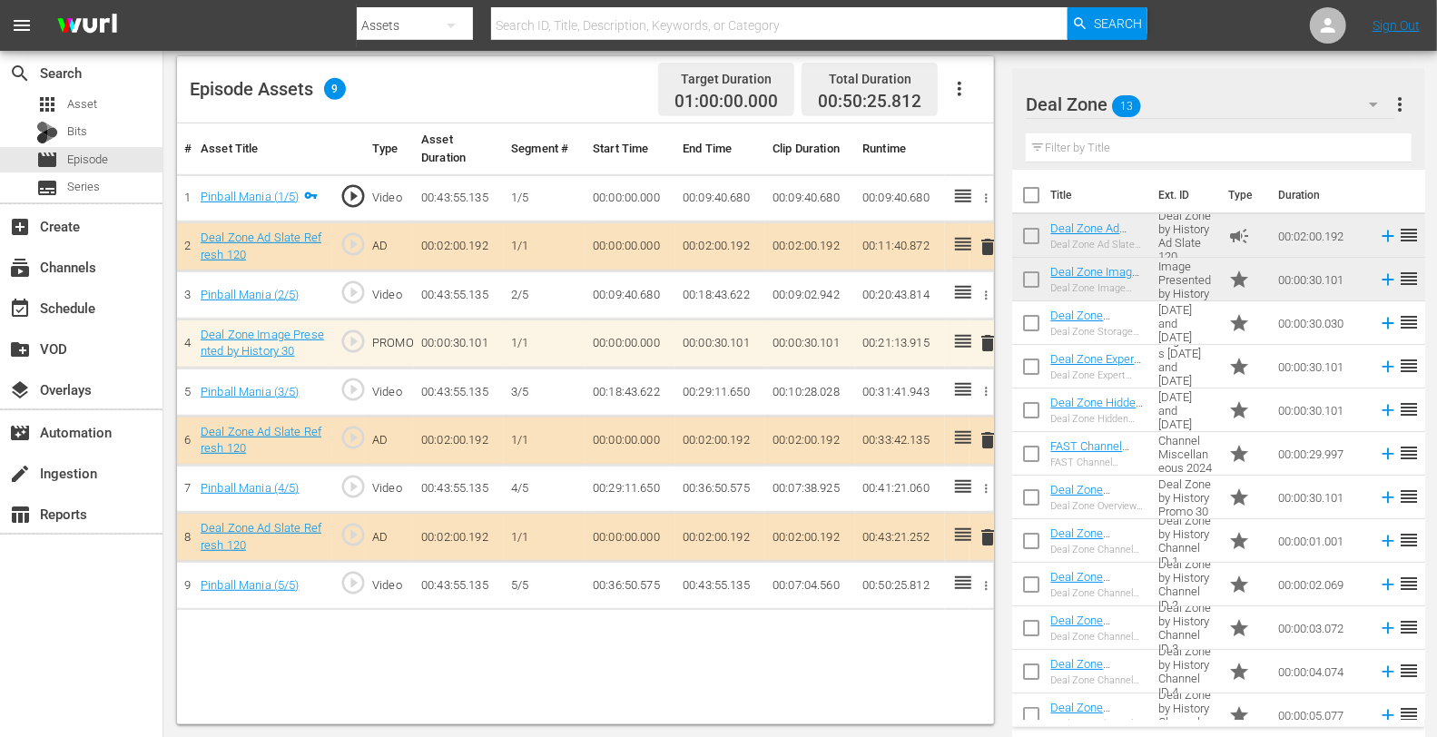
scroll to position [60, 0]
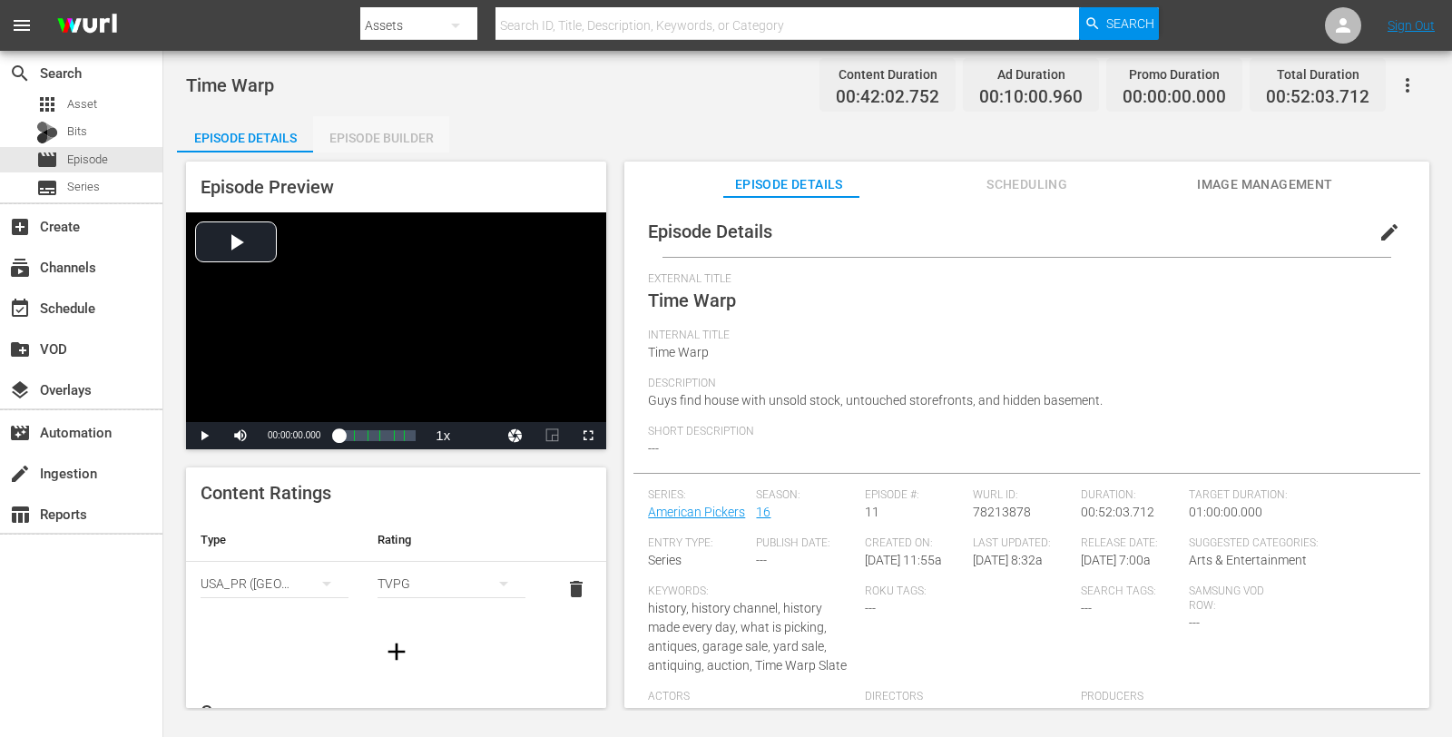
click at [419, 136] on div "Episode Builder" at bounding box center [381, 138] width 136 height 44
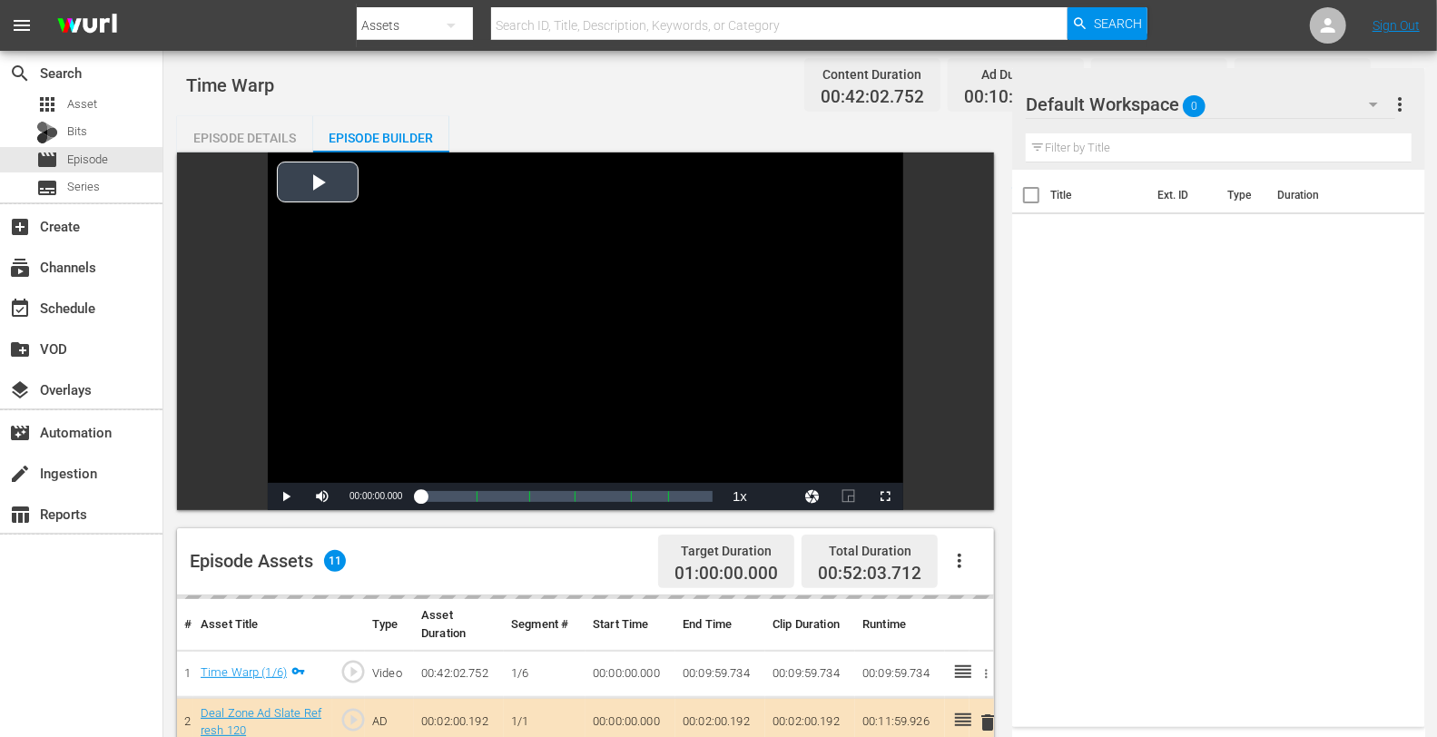
scroll to position [472, 0]
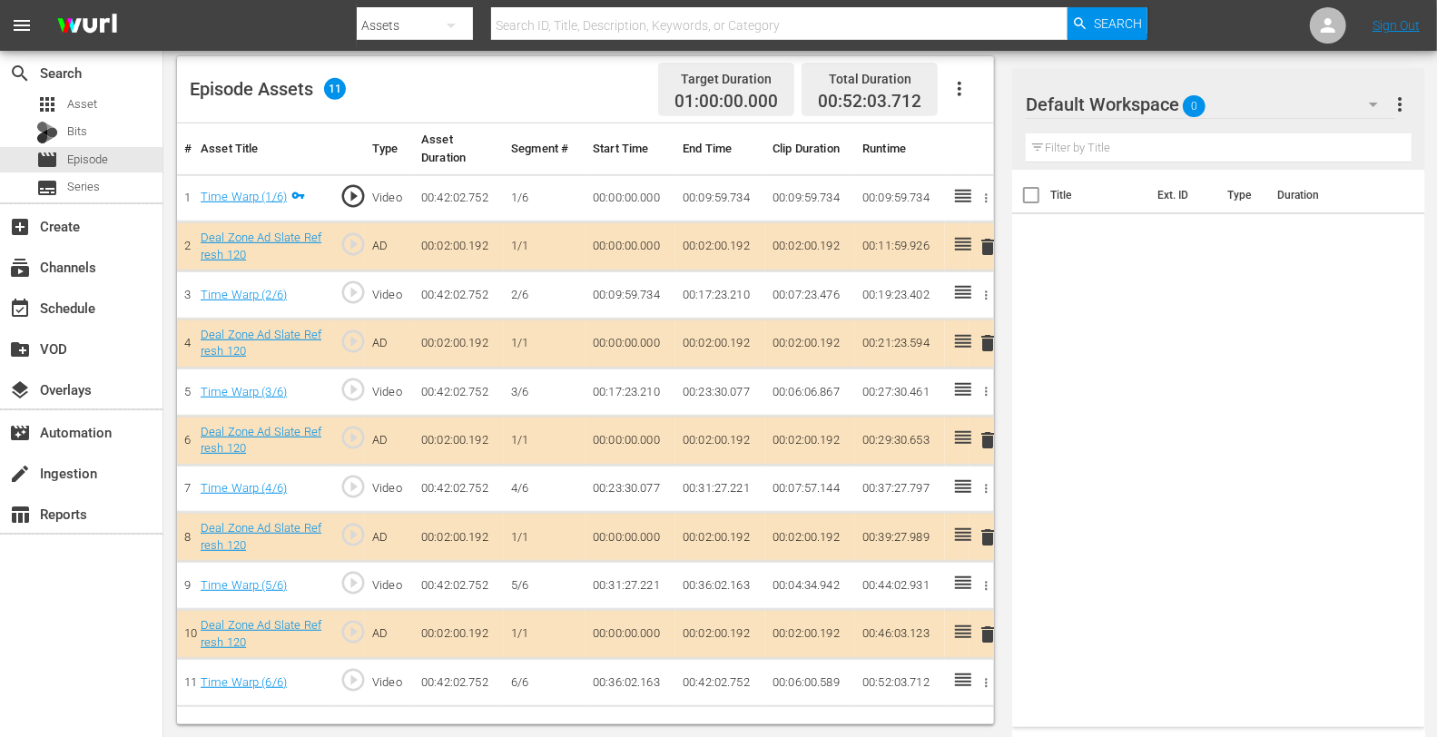
click at [993, 361] on td "delete" at bounding box center [981, 343] width 25 height 49
click at [990, 339] on span "delete" at bounding box center [988, 343] width 22 height 22
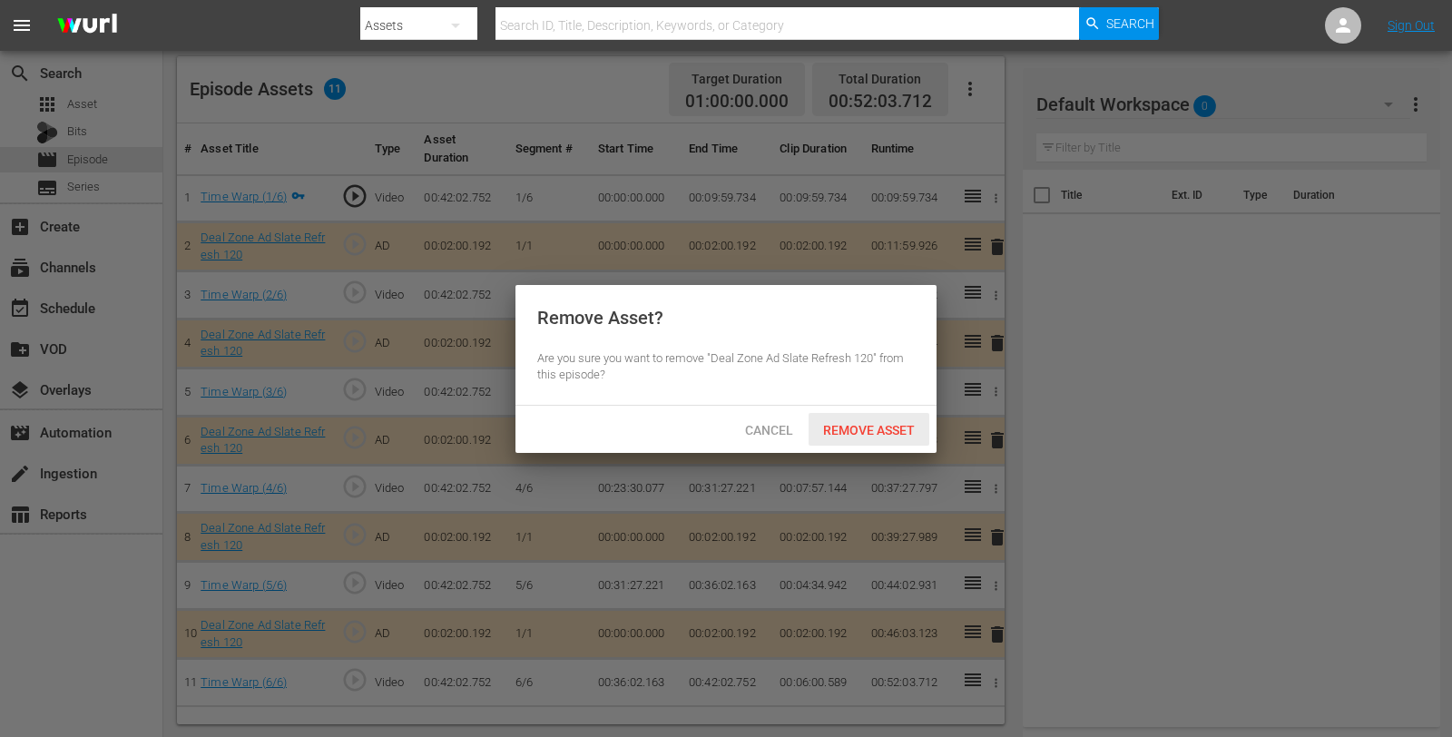
click at [887, 419] on div "Remove Asset" at bounding box center [869, 430] width 121 height 34
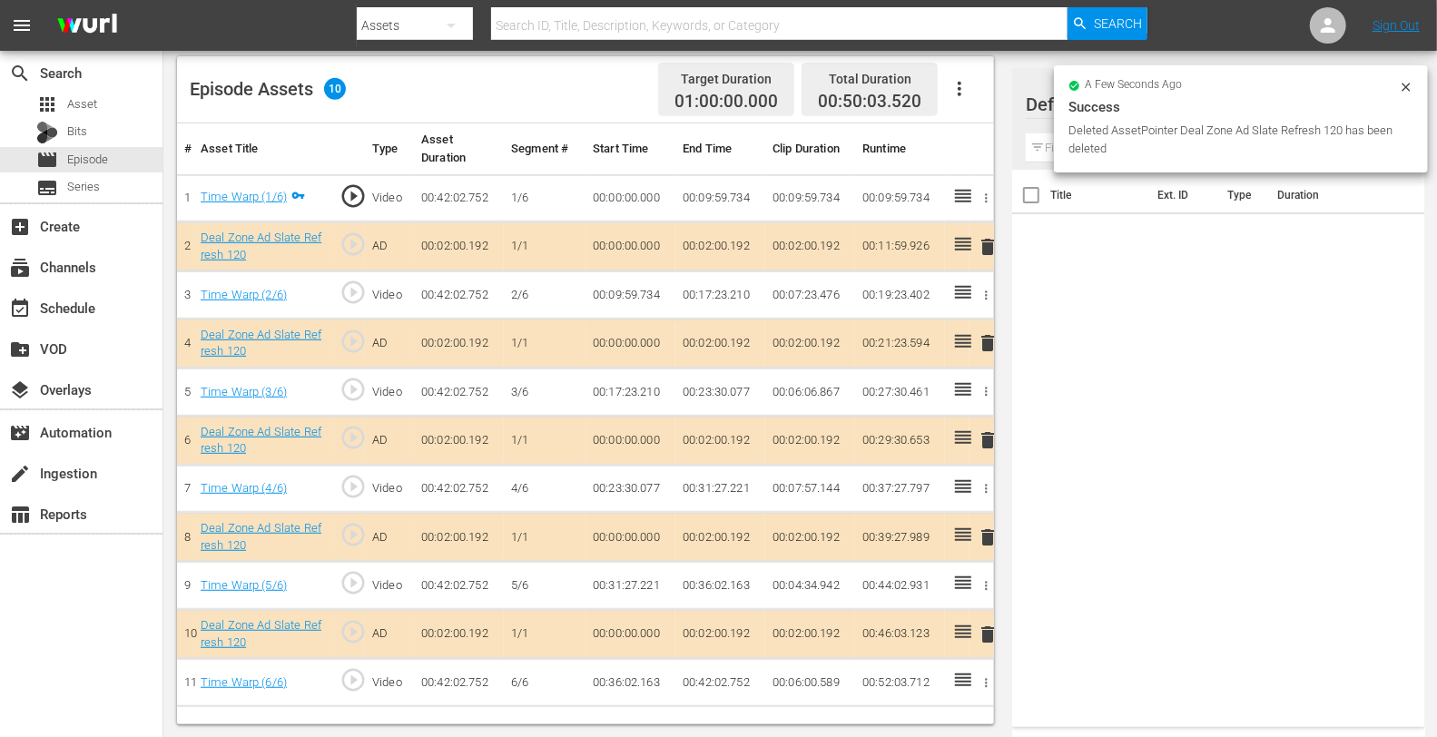
click at [1269, 123] on div "Deleted AssetPointer Deal Zone Ad Slate Refresh 120 has been deleted" at bounding box center [1231, 140] width 326 height 36
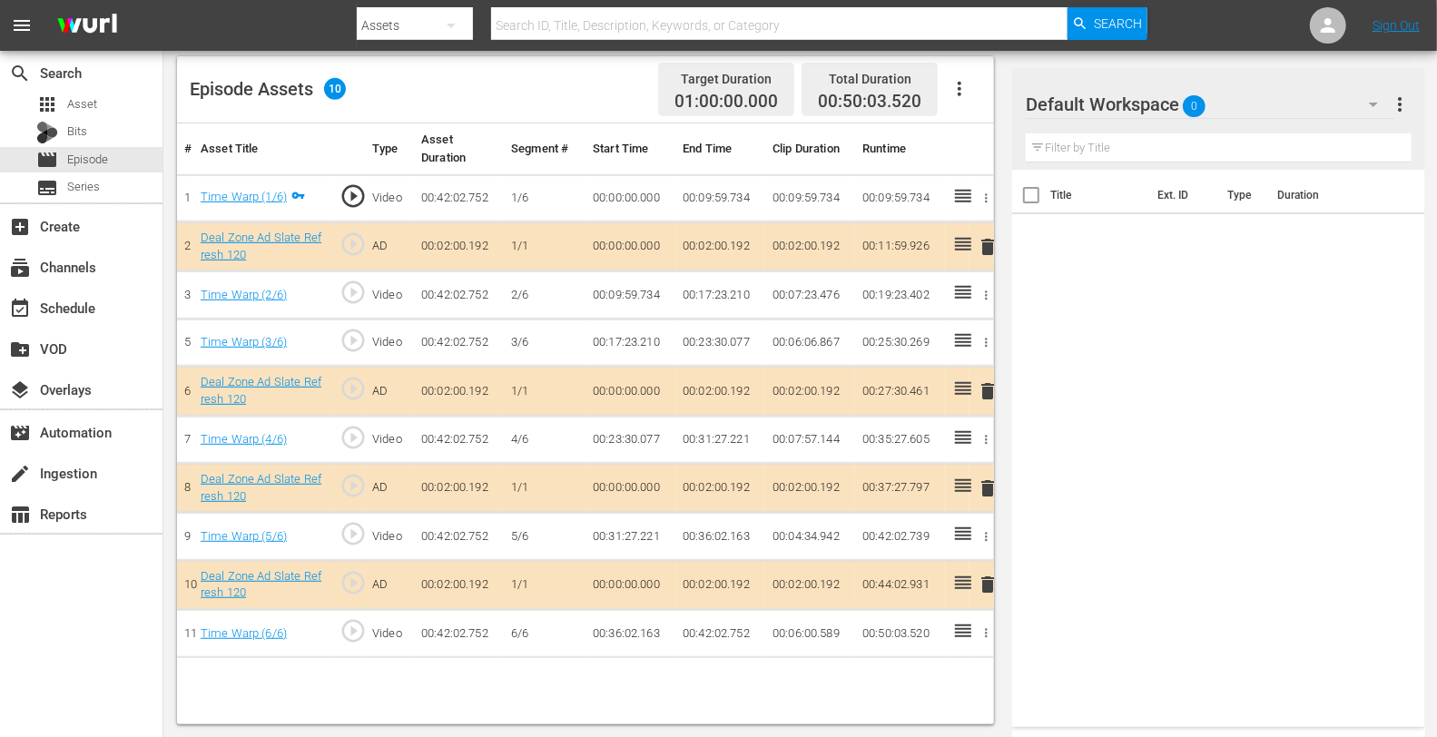
click at [1269, 123] on div "Default Workspace 0" at bounding box center [1210, 104] width 368 height 51
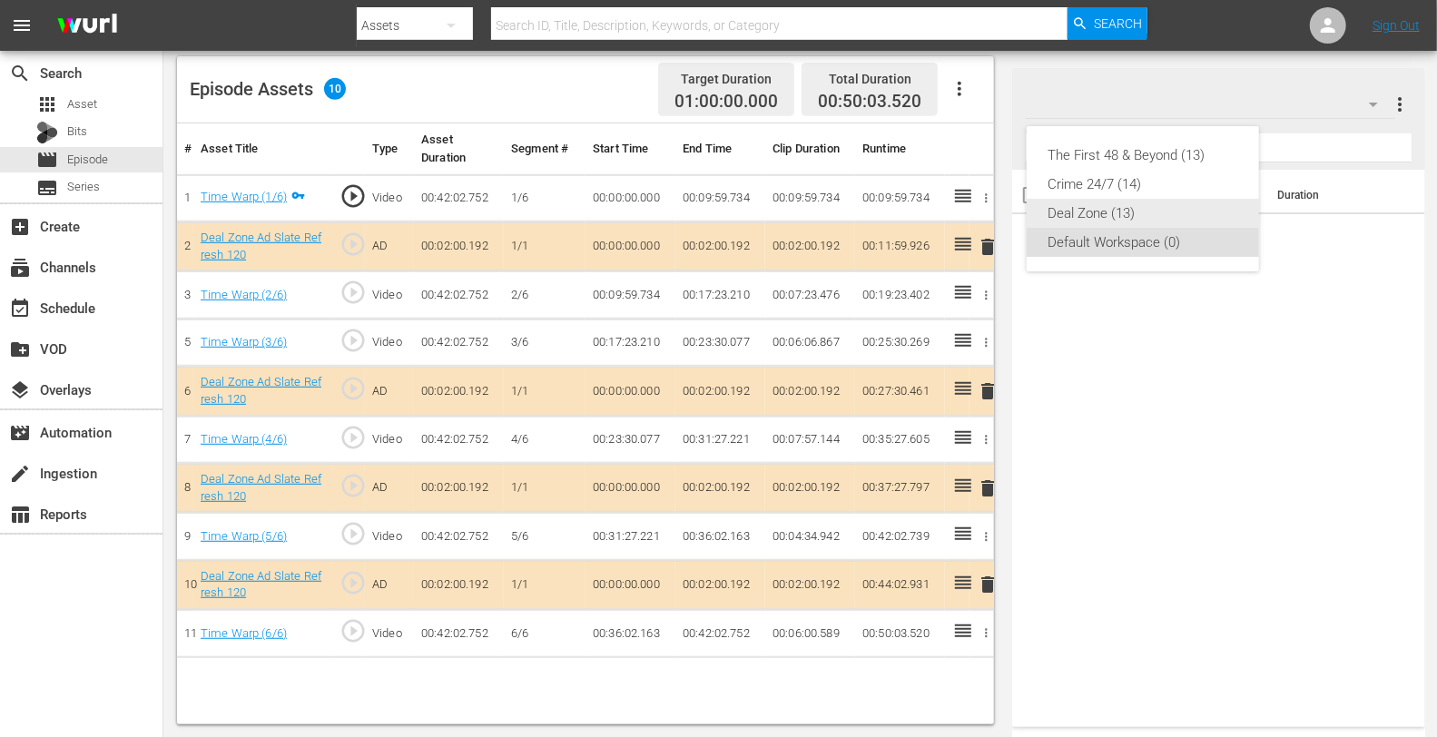
click at [1141, 201] on div "Deal Zone (13)" at bounding box center [1142, 213] width 189 height 29
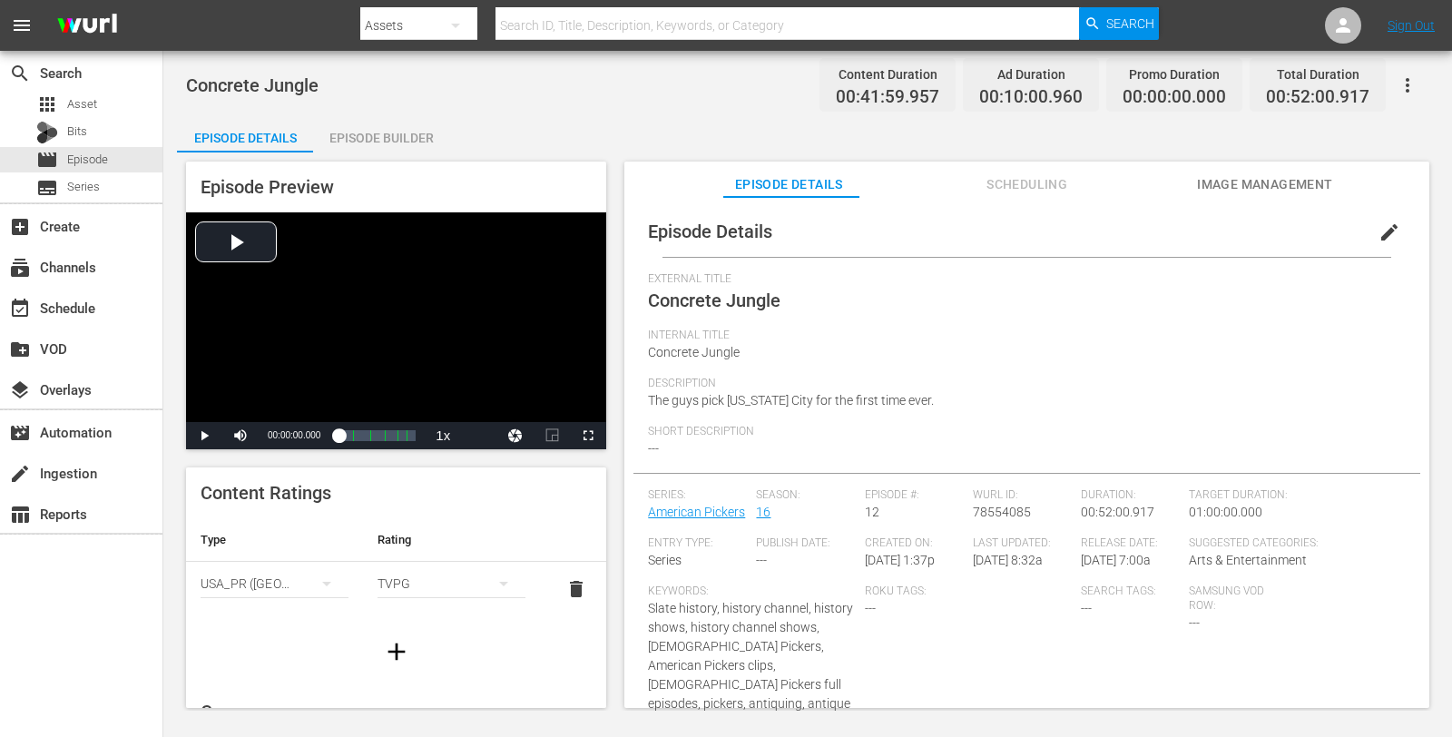
click at [376, 154] on div "Episode Preview Video Player is loading. Play Video Play Mute Current Time 00:0…" at bounding box center [808, 437] width 1262 height 570
click at [372, 138] on div "Episode Builder" at bounding box center [381, 138] width 136 height 44
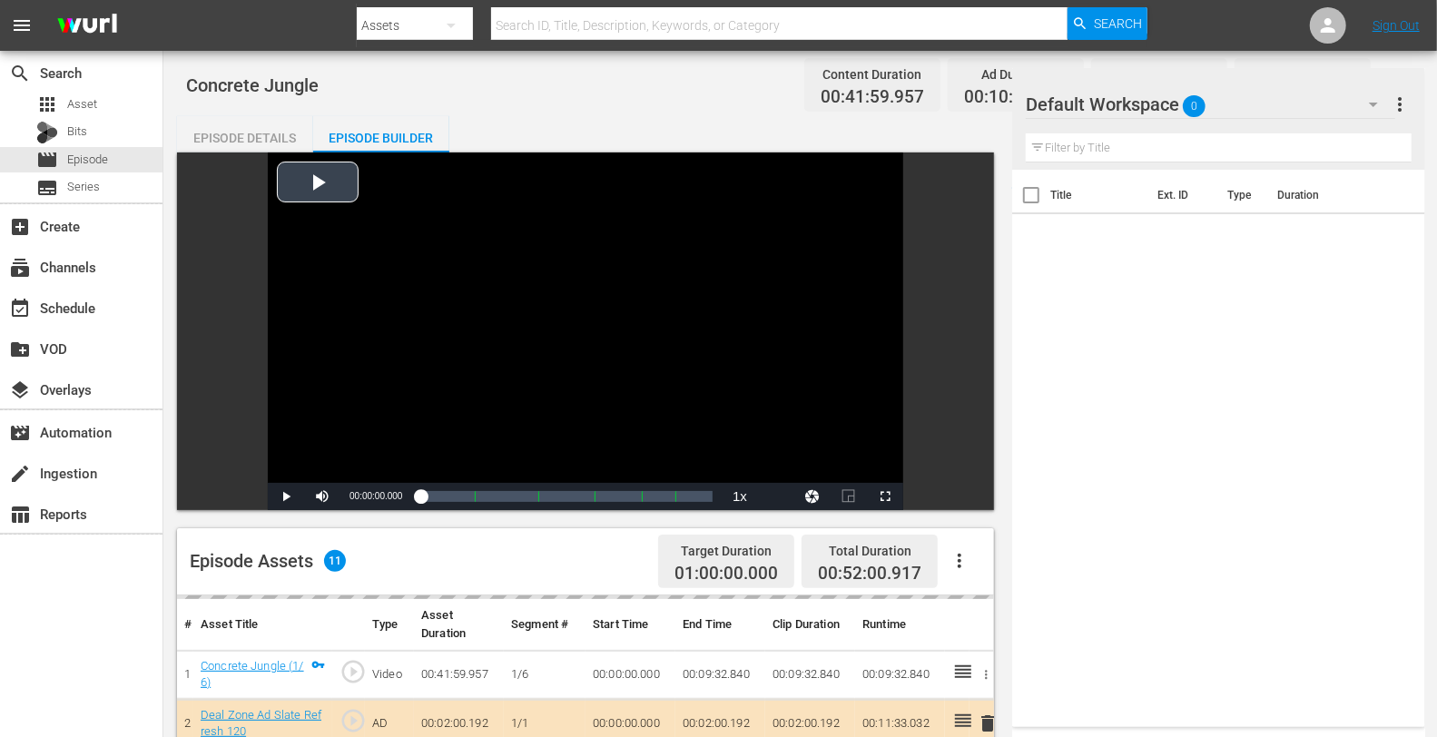
scroll to position [472, 0]
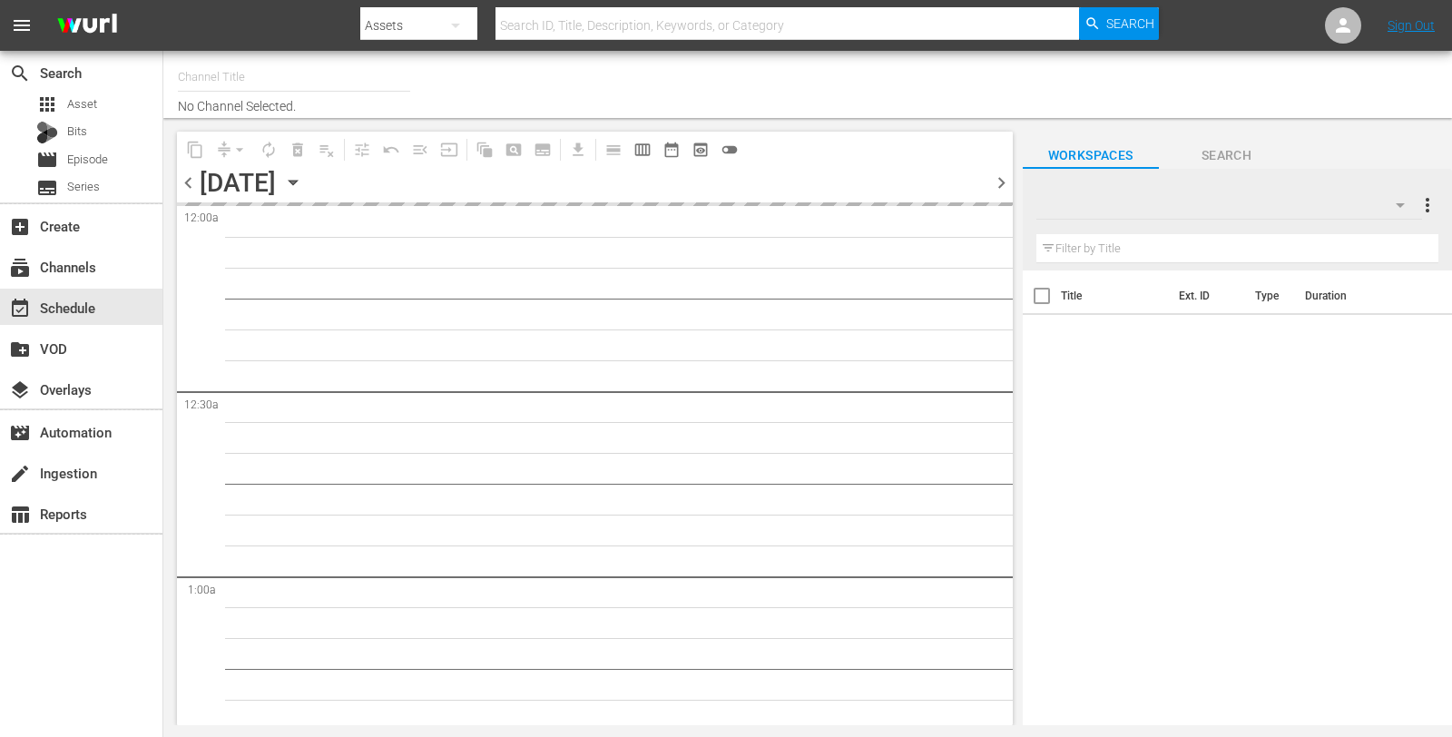
type input "Deal Zone (1099)"
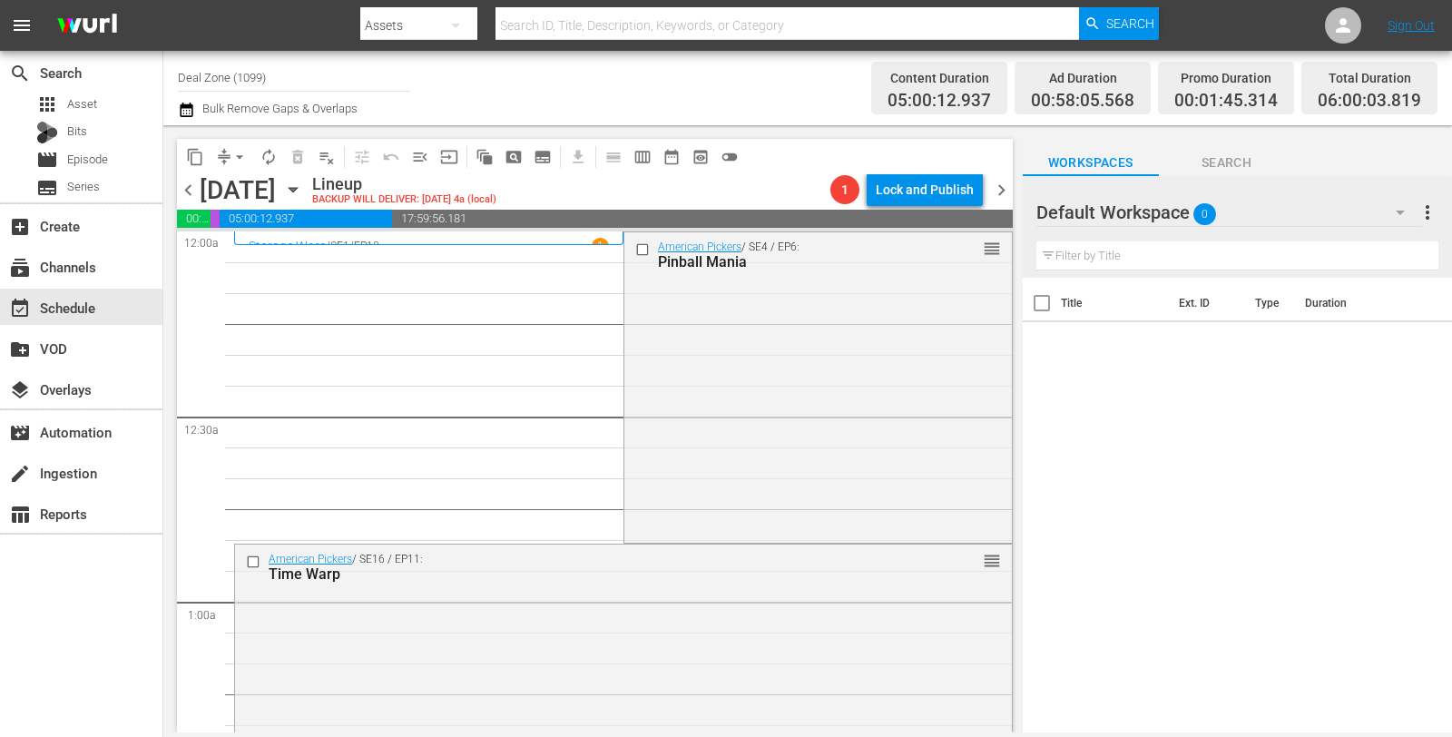
click at [407, 235] on div "Storage Wars / SE1 / EP18 1 Skullduggery" at bounding box center [428, 238] width 389 height 14
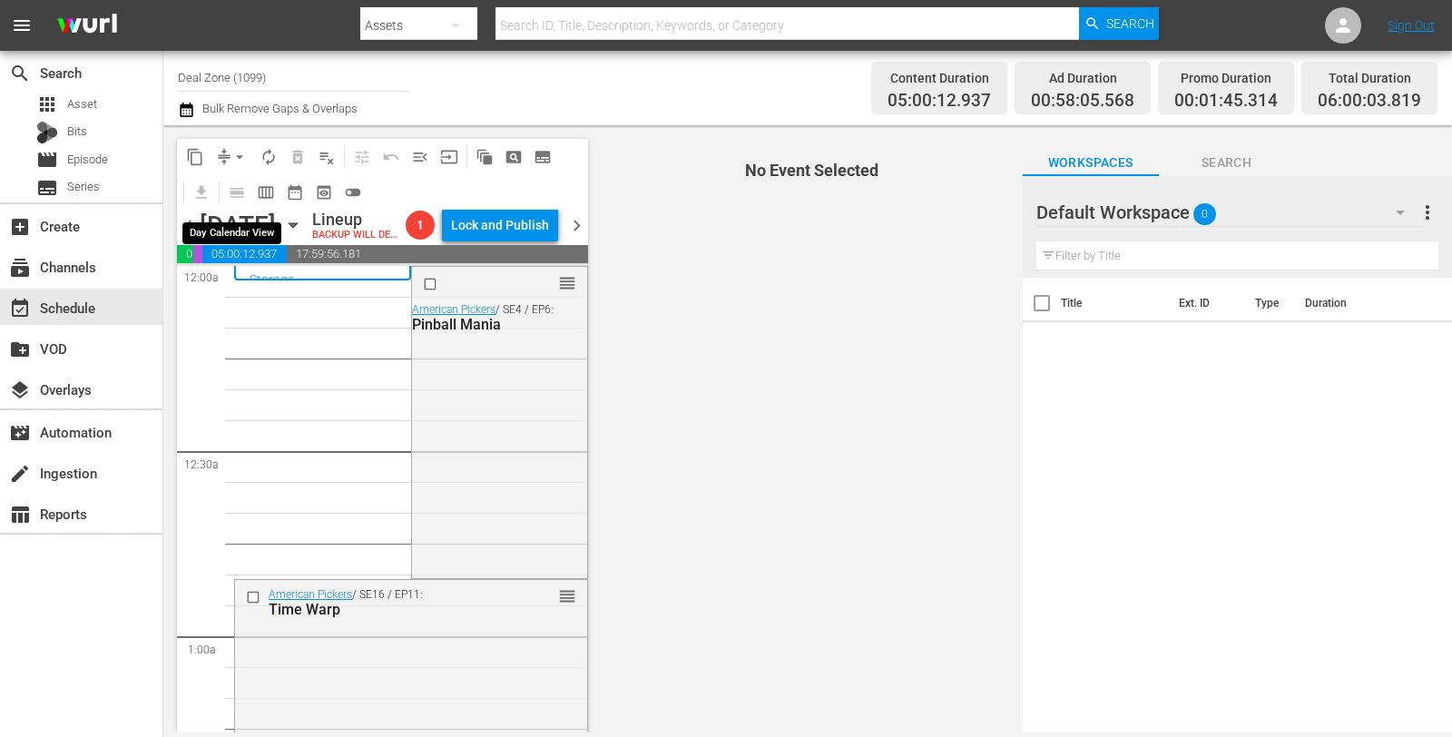
click at [241, 192] on span "calendar_view_day_outlined" at bounding box center [233, 191] width 35 height 35
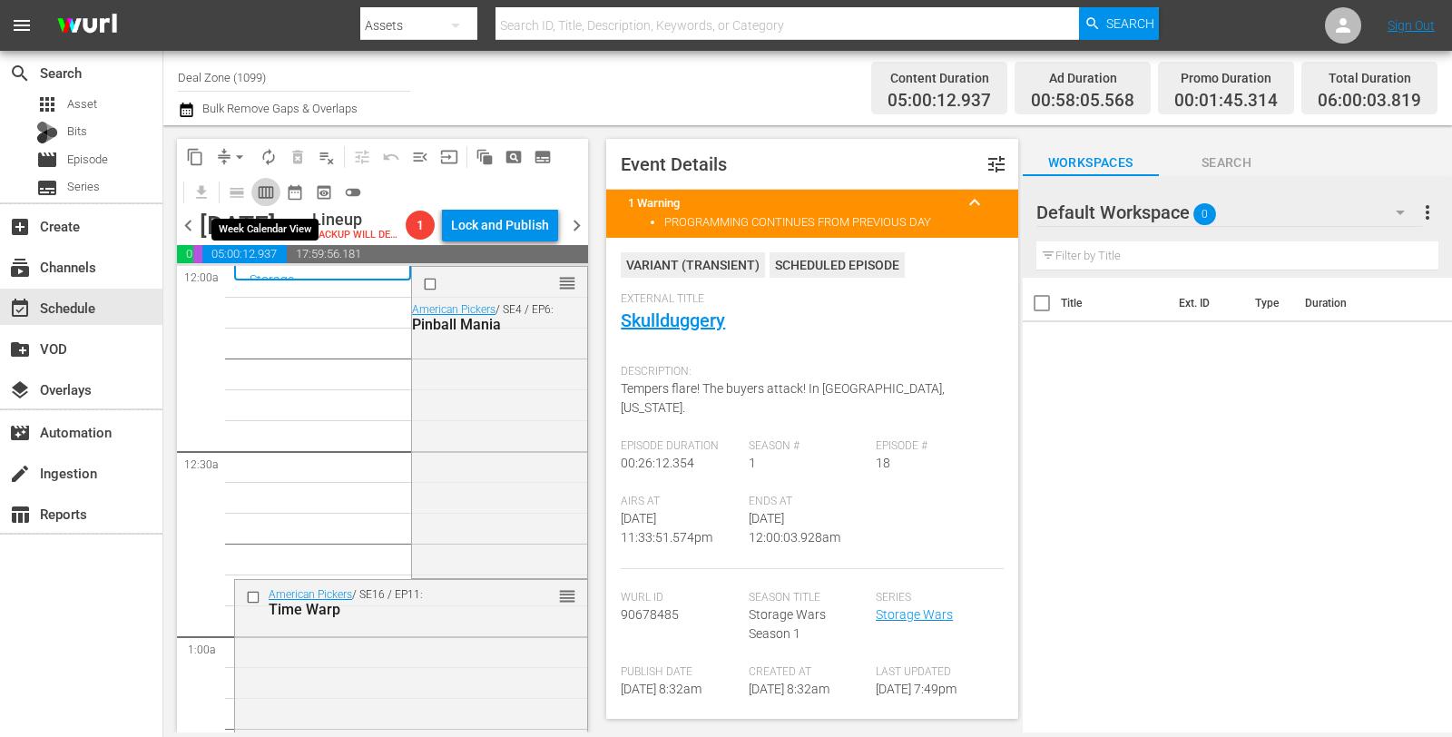
click at [261, 197] on span "calendar_view_week_outlined" at bounding box center [266, 192] width 18 height 18
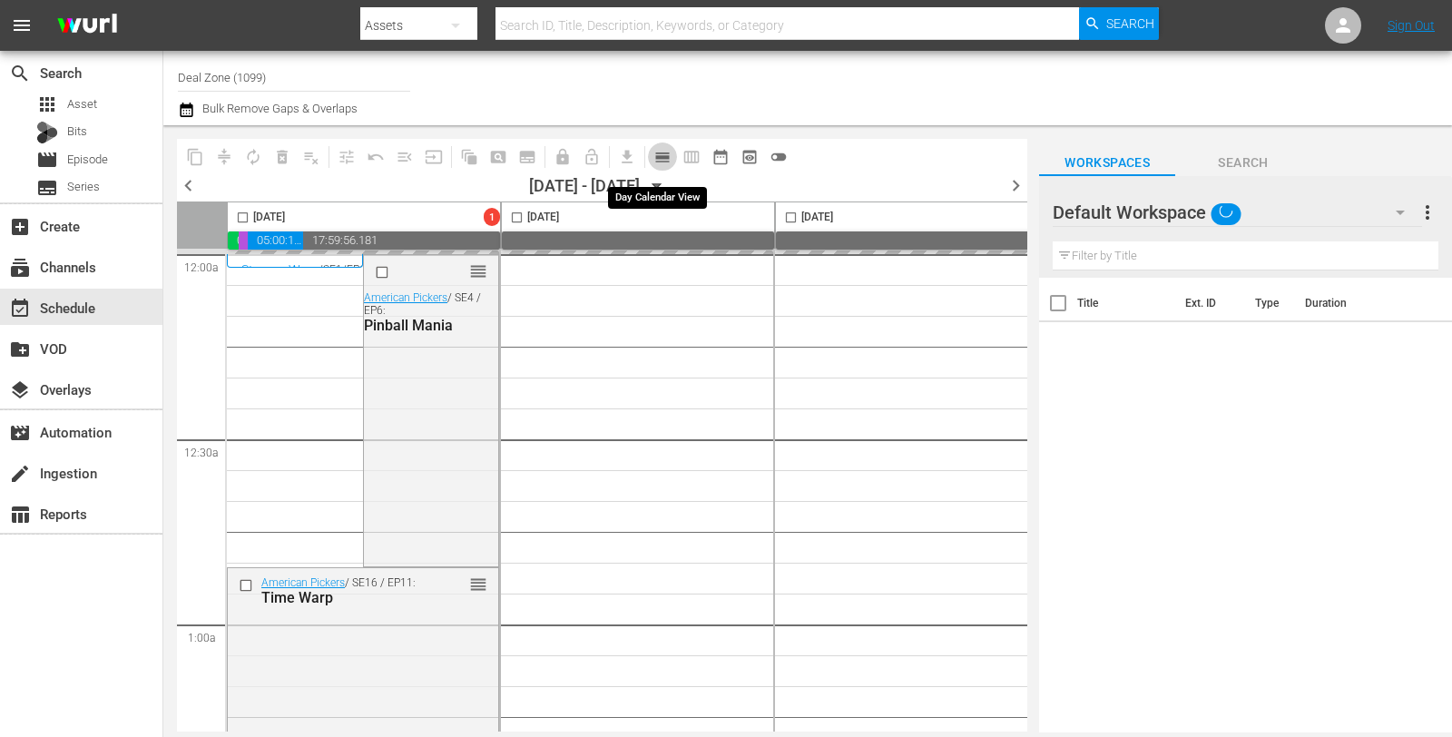
click at [667, 157] on span "calendar_view_day_outlined" at bounding box center [662, 157] width 18 height 18
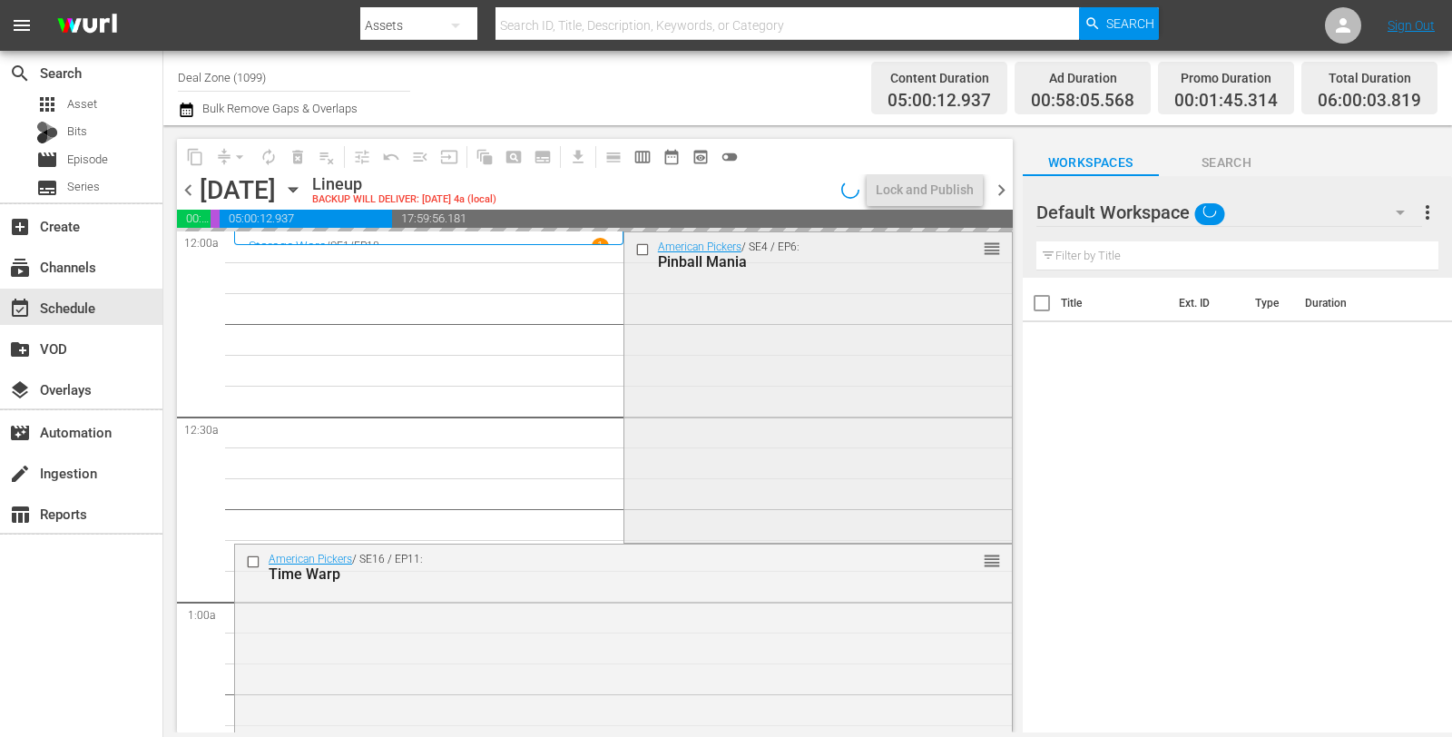
click at [646, 274] on div "American Pickers / SE4 / EP6: Pinball Mania reorder" at bounding box center [818, 254] width 388 height 44
